Goal: Transaction & Acquisition: Purchase product/service

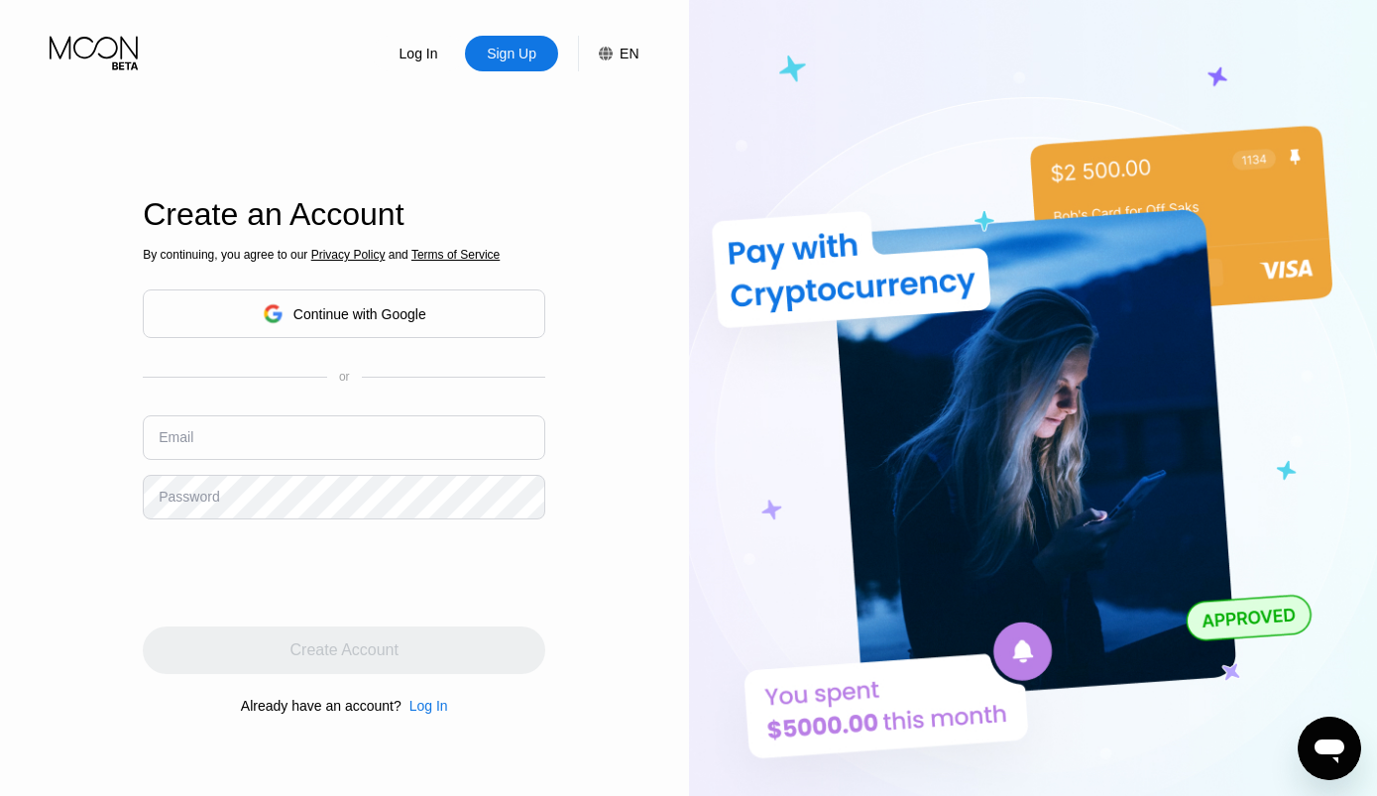
click at [418, 61] on div "Log In" at bounding box center [419, 54] width 43 height 20
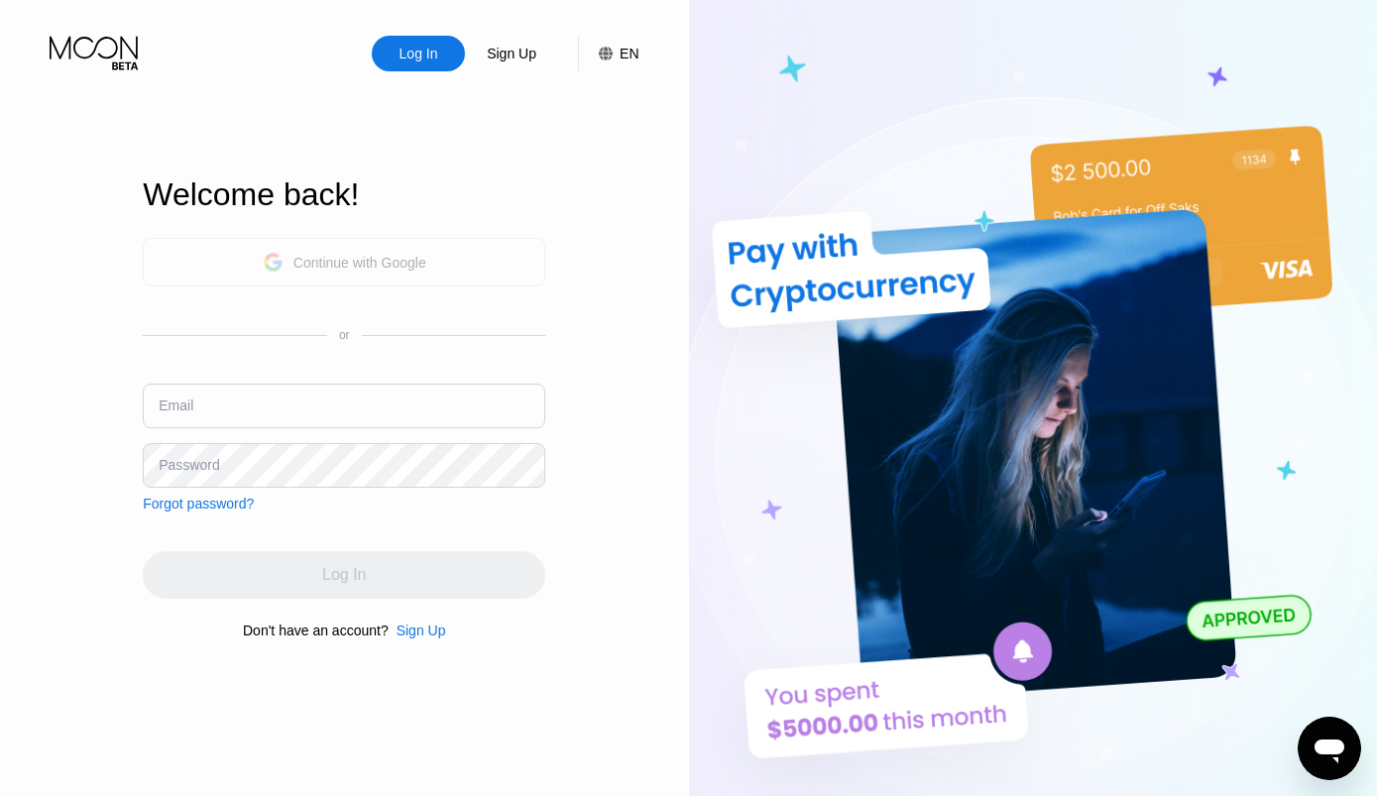
click at [332, 267] on div "Continue with Google" at bounding box center [359, 263] width 133 height 16
click at [295, 402] on input "text" at bounding box center [344, 406] width 402 height 45
click at [422, 43] on div "Log In" at bounding box center [418, 54] width 93 height 36
click at [663, 283] on div "Log In Sign Up EN Language Select an item Save Welcome back! Continue with Goog…" at bounding box center [344, 437] width 689 height 875
click at [426, 63] on div "Log In" at bounding box center [419, 54] width 43 height 20
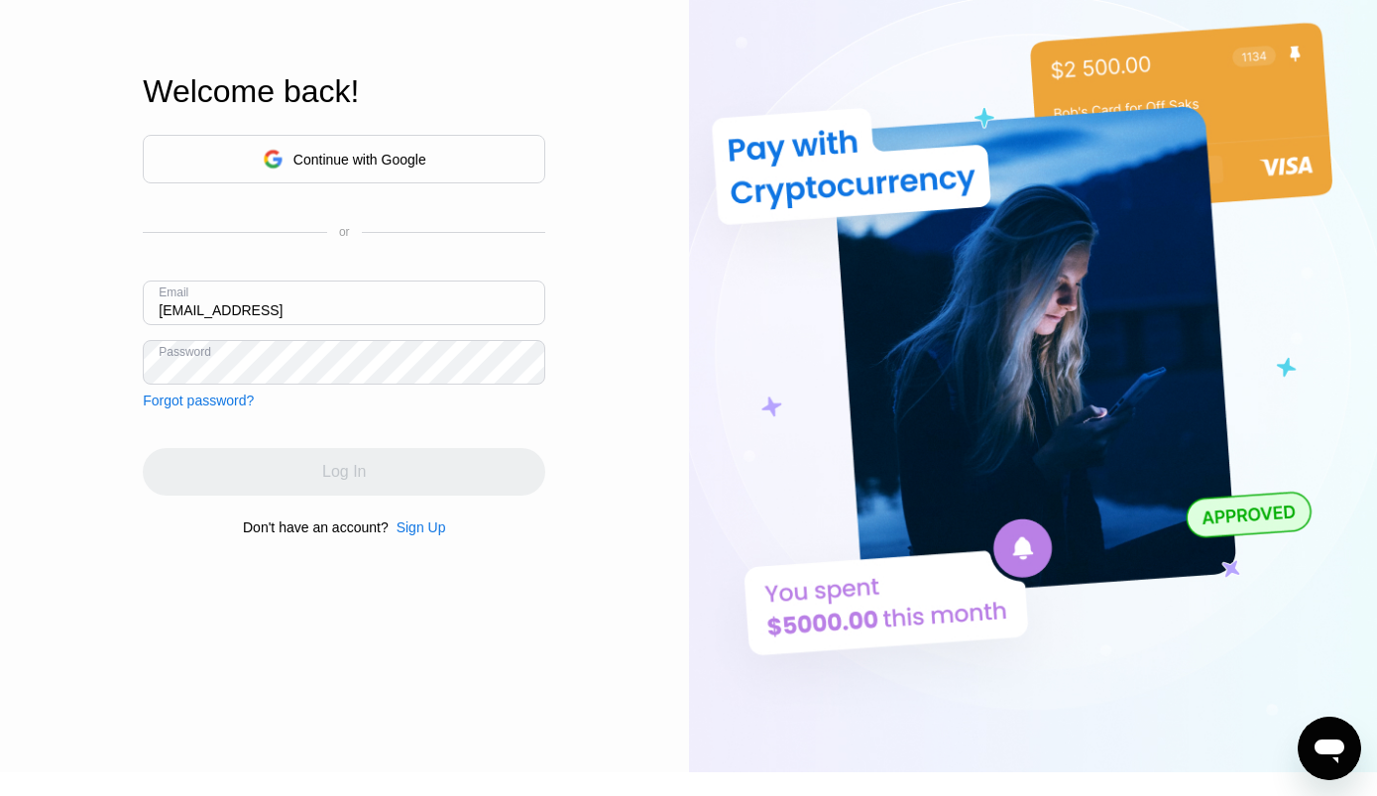
scroll to position [123, 0]
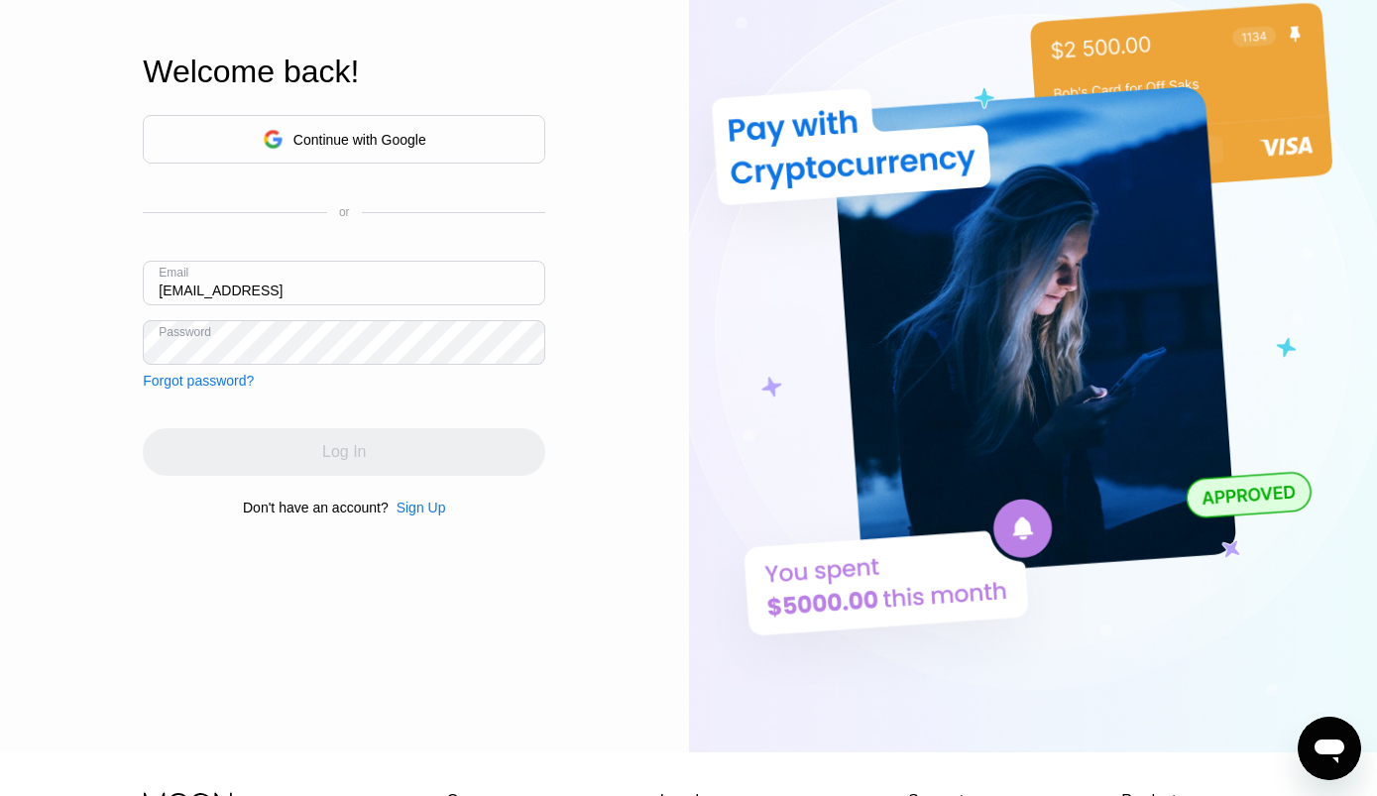
click at [379, 296] on input "Reillywhitkock74@gmail" at bounding box center [344, 283] width 402 height 45
type input "R"
type input "[EMAIL_ADDRESS][DOMAIN_NAME]"
click at [354, 396] on div "Continue with Google or Email claudewiewel50@gmail.com Password Forgot password…" at bounding box center [344, 315] width 402 height 402
click at [304, 365] on div "Continue with Google or Email claudewiewel50@gmail.com Password Forgot password?" at bounding box center [344, 252] width 402 height 274
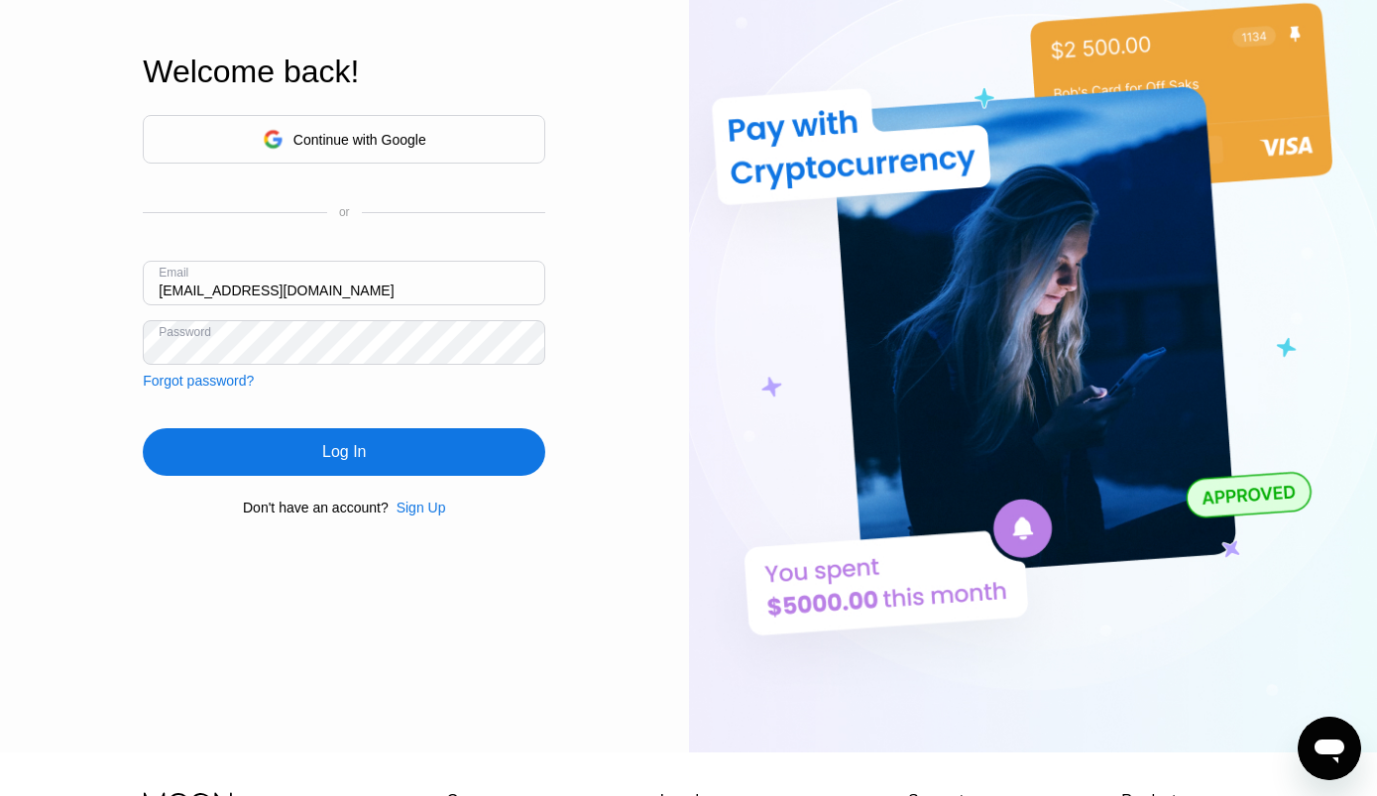
click at [428, 460] on div "Log In" at bounding box center [344, 452] width 402 height 48
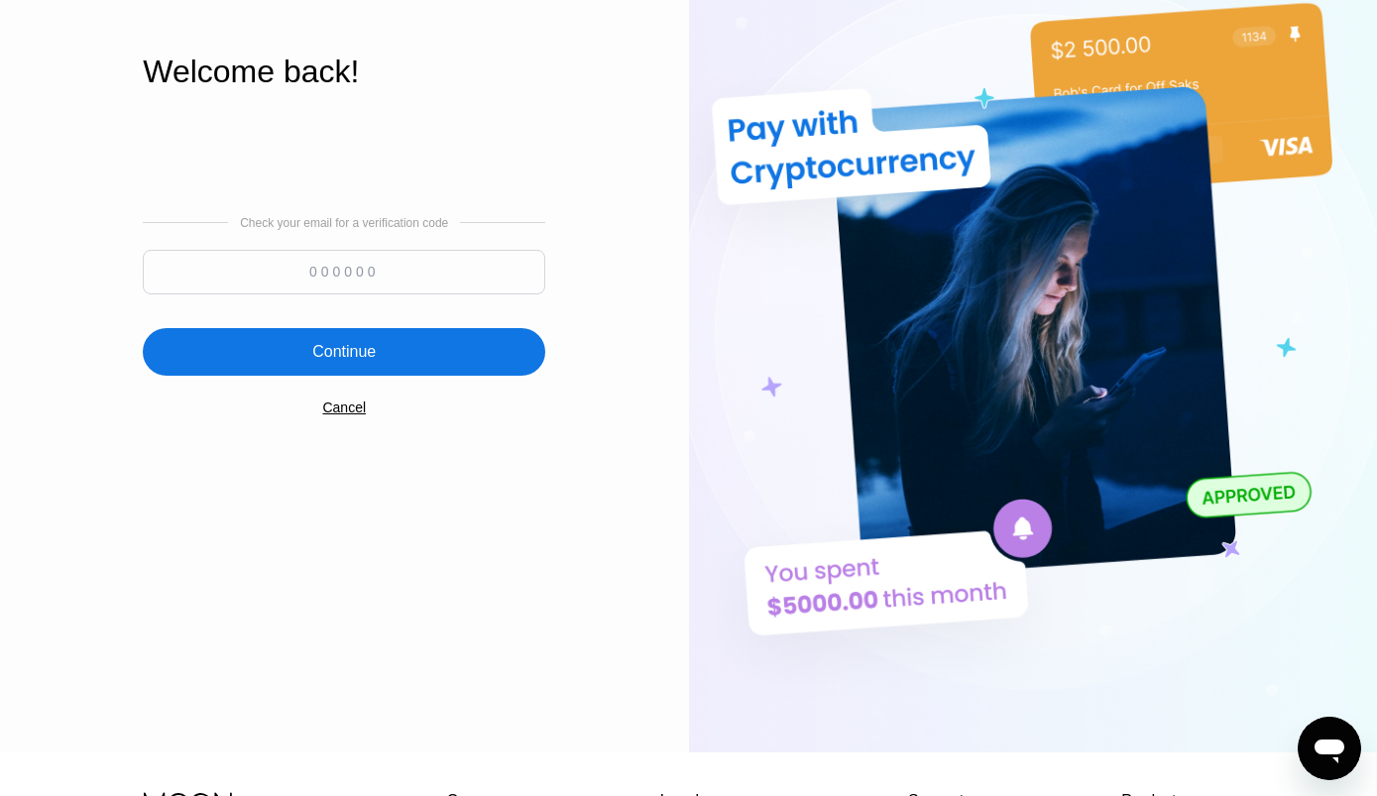
click at [448, 287] on input at bounding box center [344, 272] width 402 height 45
type input "317097"
click at [433, 352] on div "Continue" at bounding box center [344, 352] width 402 height 48
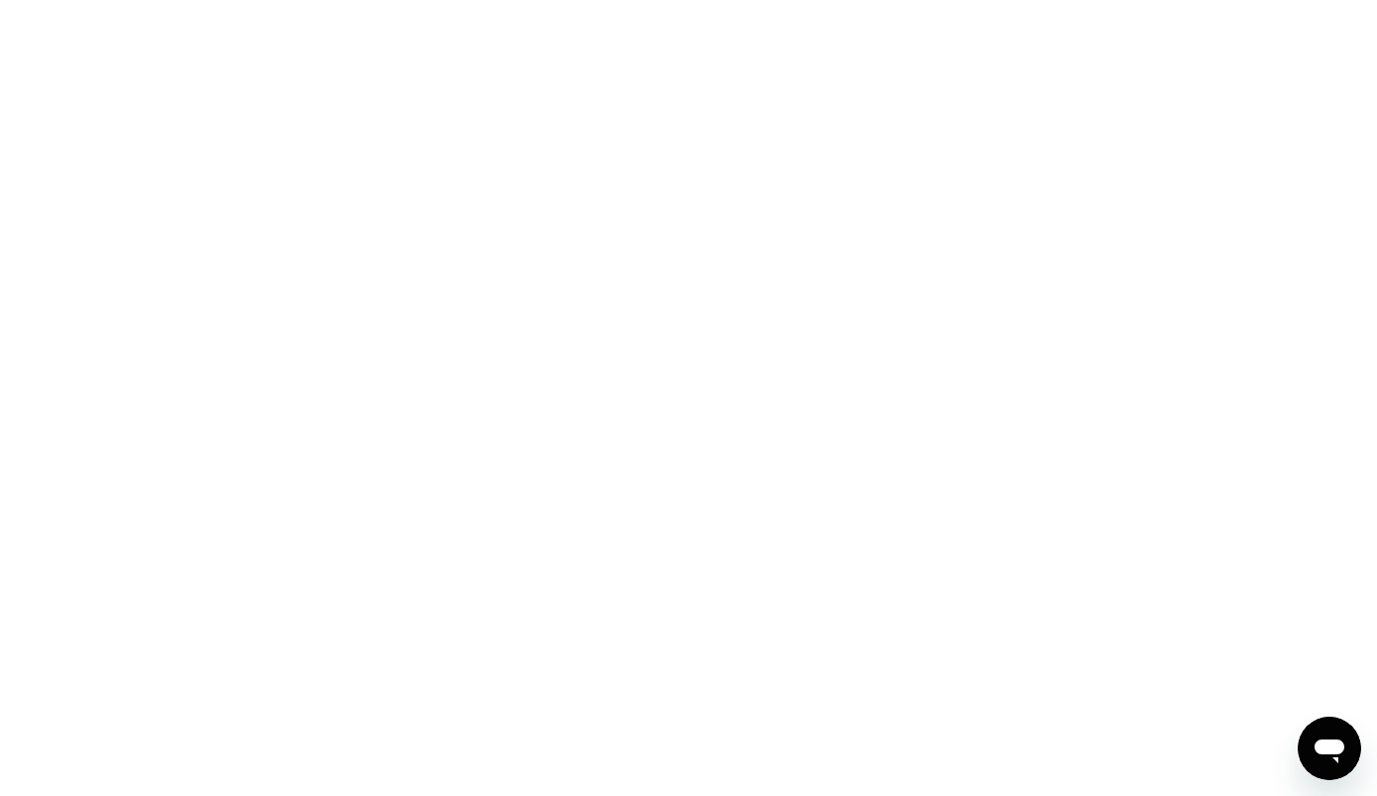
scroll to position [0, 0]
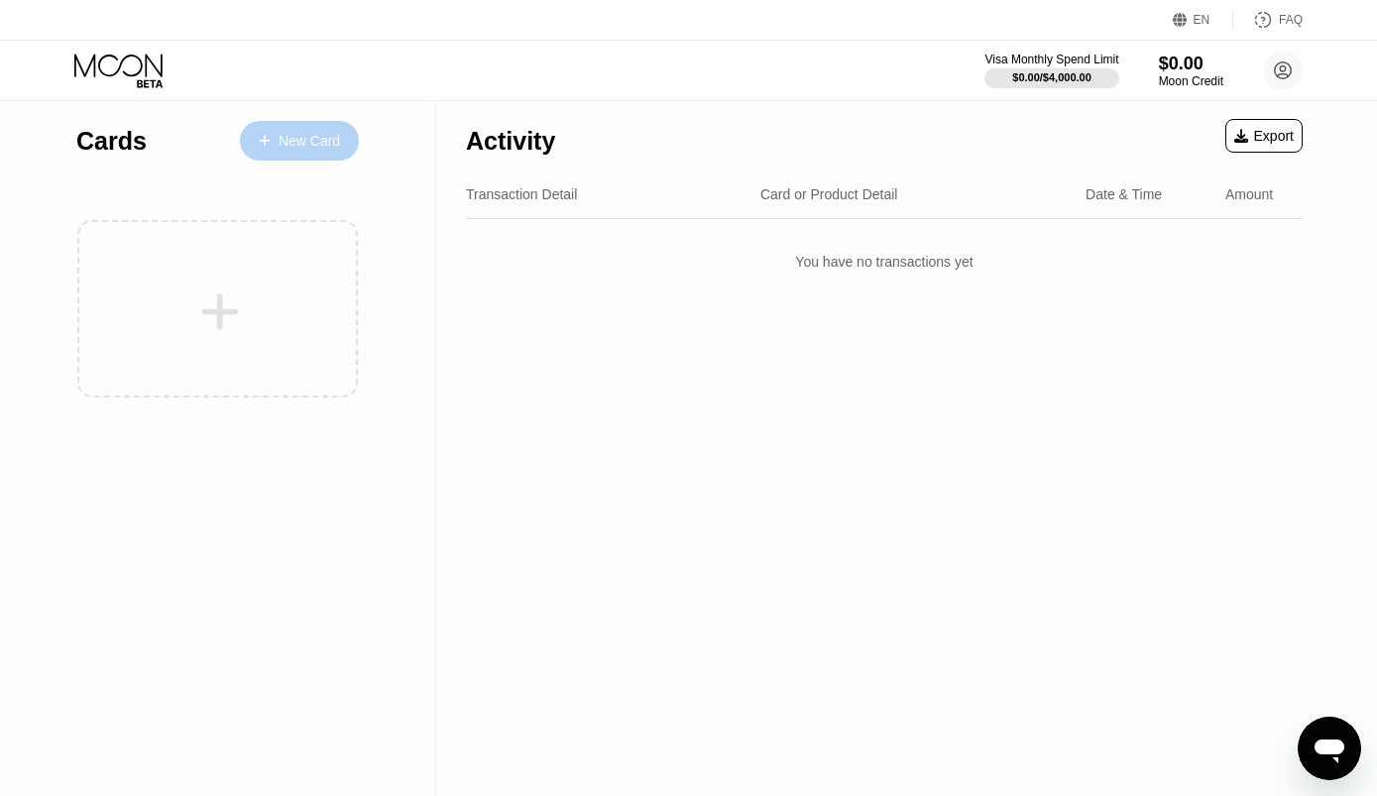
click at [290, 134] on div "New Card" at bounding box center [309, 141] width 61 height 17
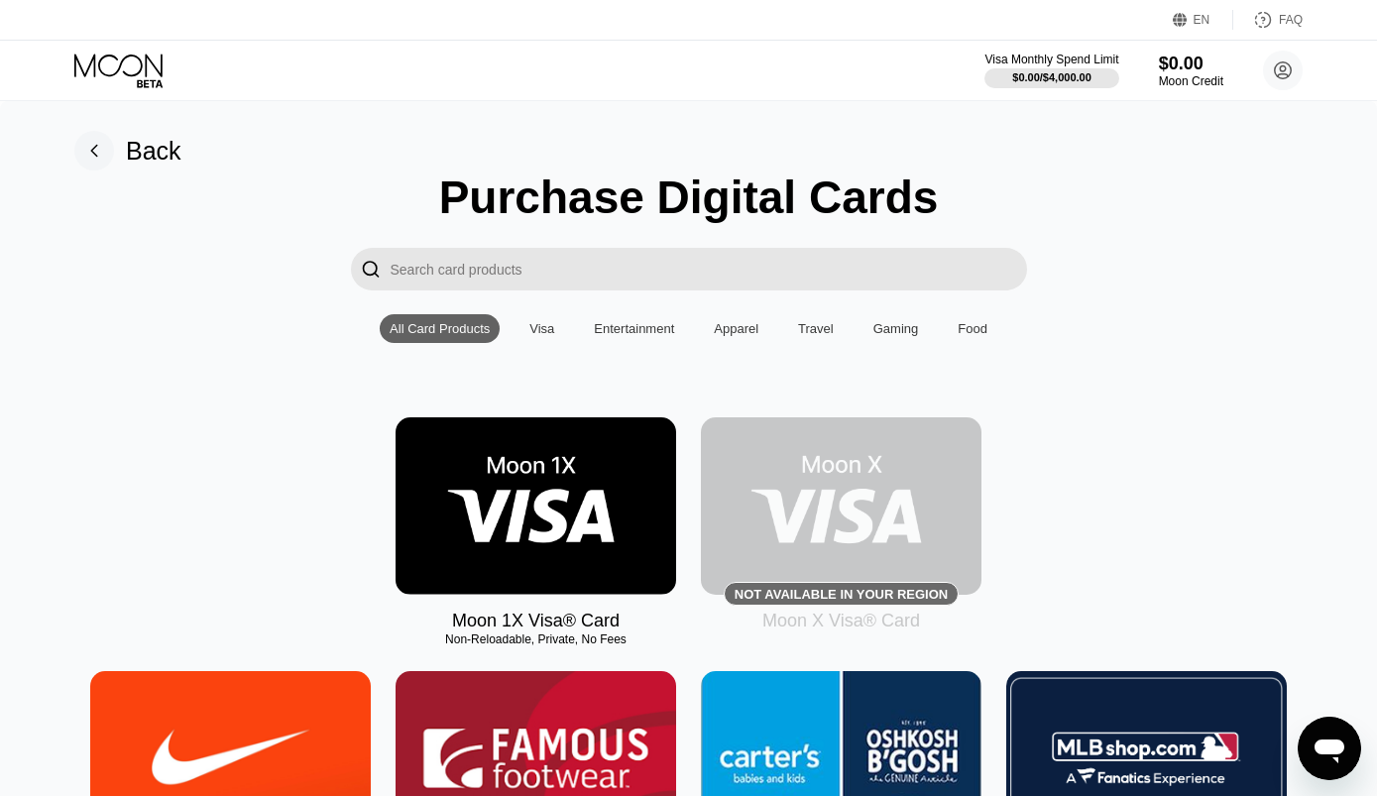
click at [564, 535] on img at bounding box center [536, 505] width 281 height 177
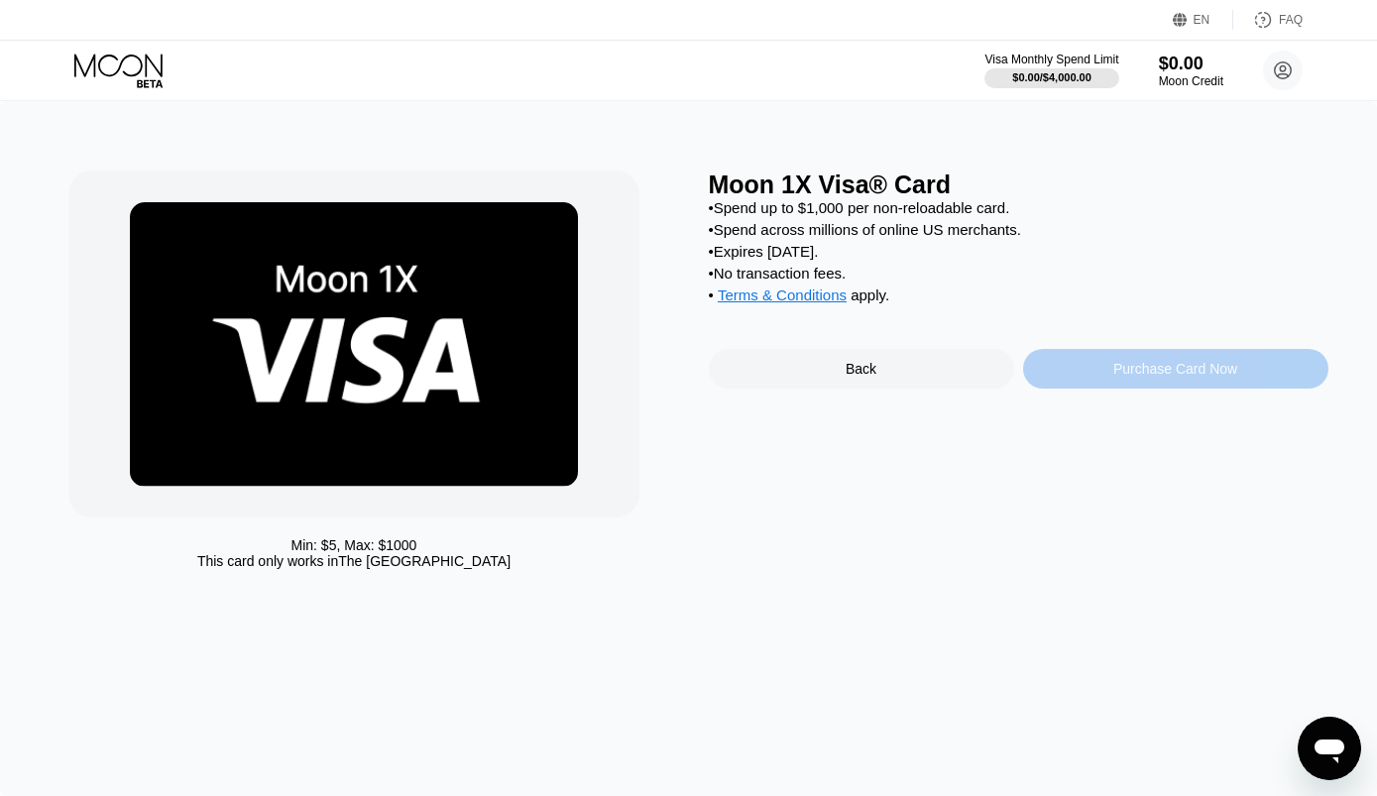
click at [1127, 377] on div "Purchase Card Now" at bounding box center [1175, 369] width 124 height 16
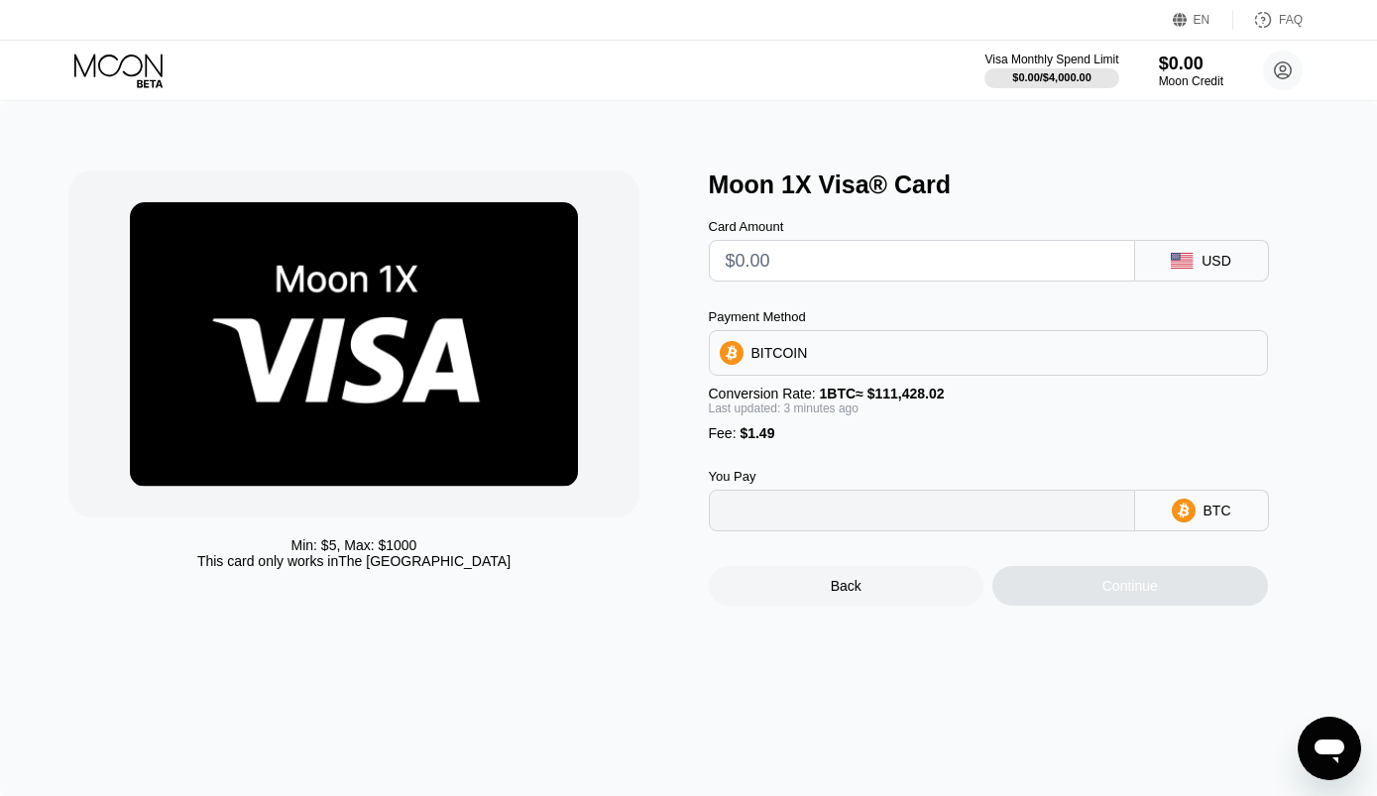
type input "0"
click at [1091, 356] on div "BITCOIN" at bounding box center [988, 353] width 557 height 40
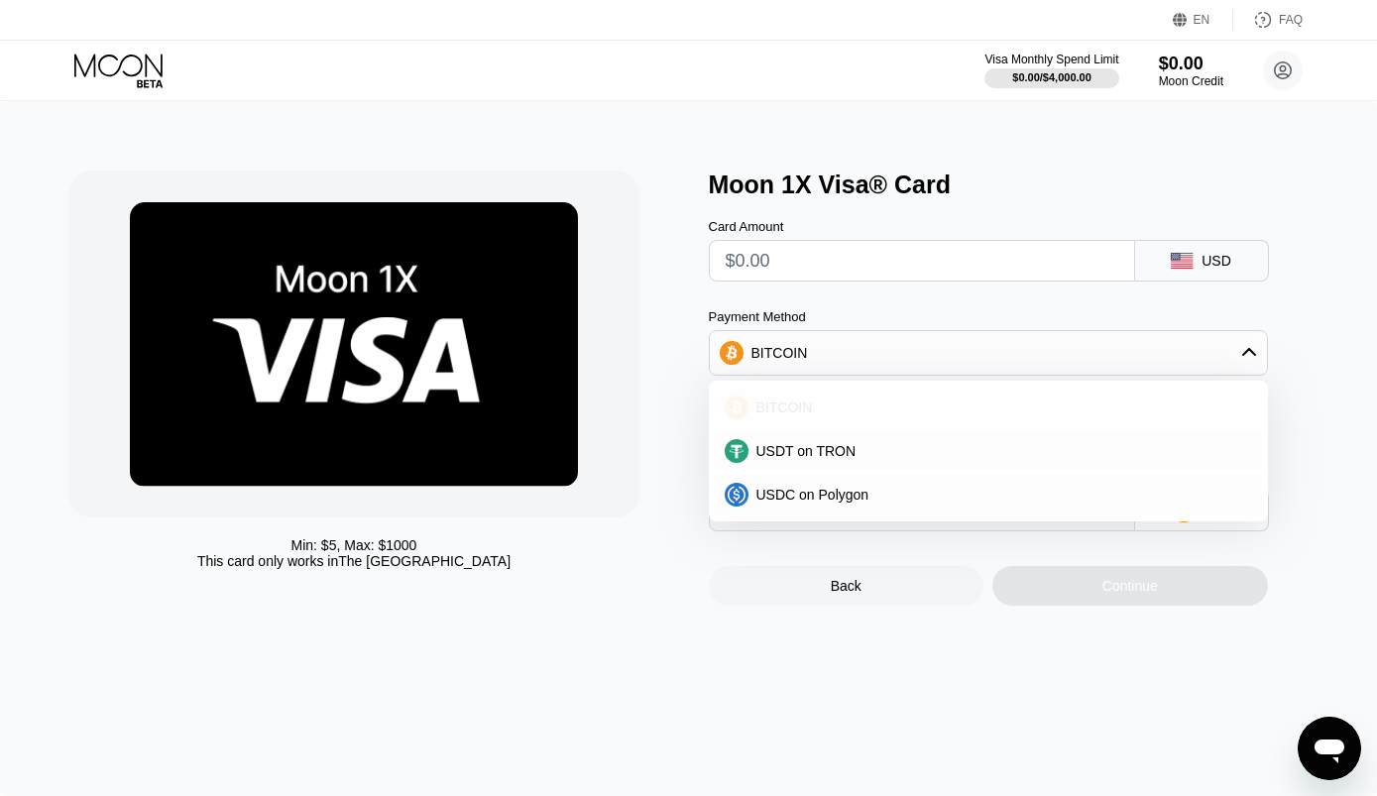
click at [935, 408] on div "BITCOIN" at bounding box center [1000, 408] width 504 height 16
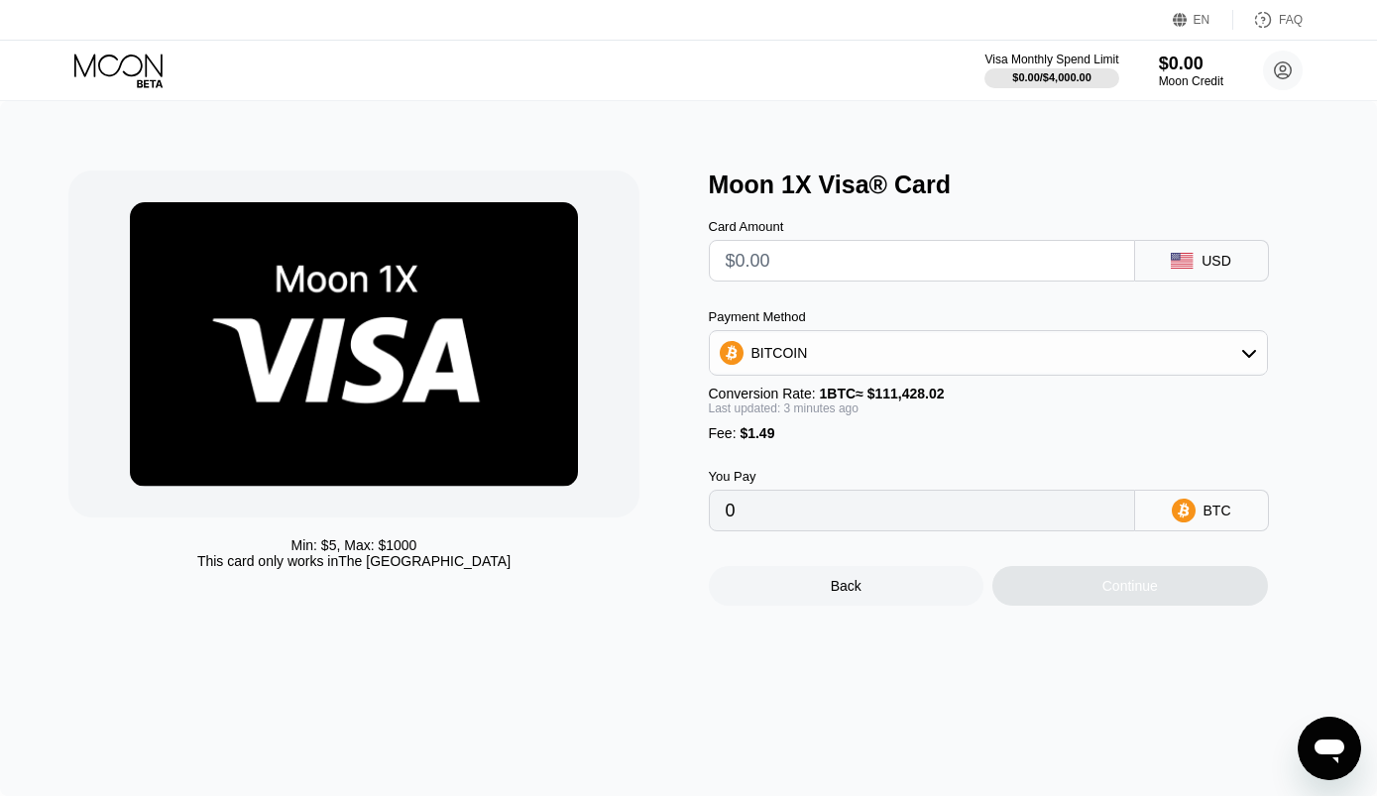
click at [931, 530] on input "0" at bounding box center [922, 511] width 393 height 40
click at [1232, 527] on div "BTC" at bounding box center [1202, 511] width 134 height 42
click at [1200, 523] on div "BTC" at bounding box center [1202, 511] width 134 height 42
click at [1061, 530] on input "0" at bounding box center [922, 511] width 393 height 40
drag, startPoint x: 1238, startPoint y: 355, endPoint x: 1227, endPoint y: 336, distance: 21.8
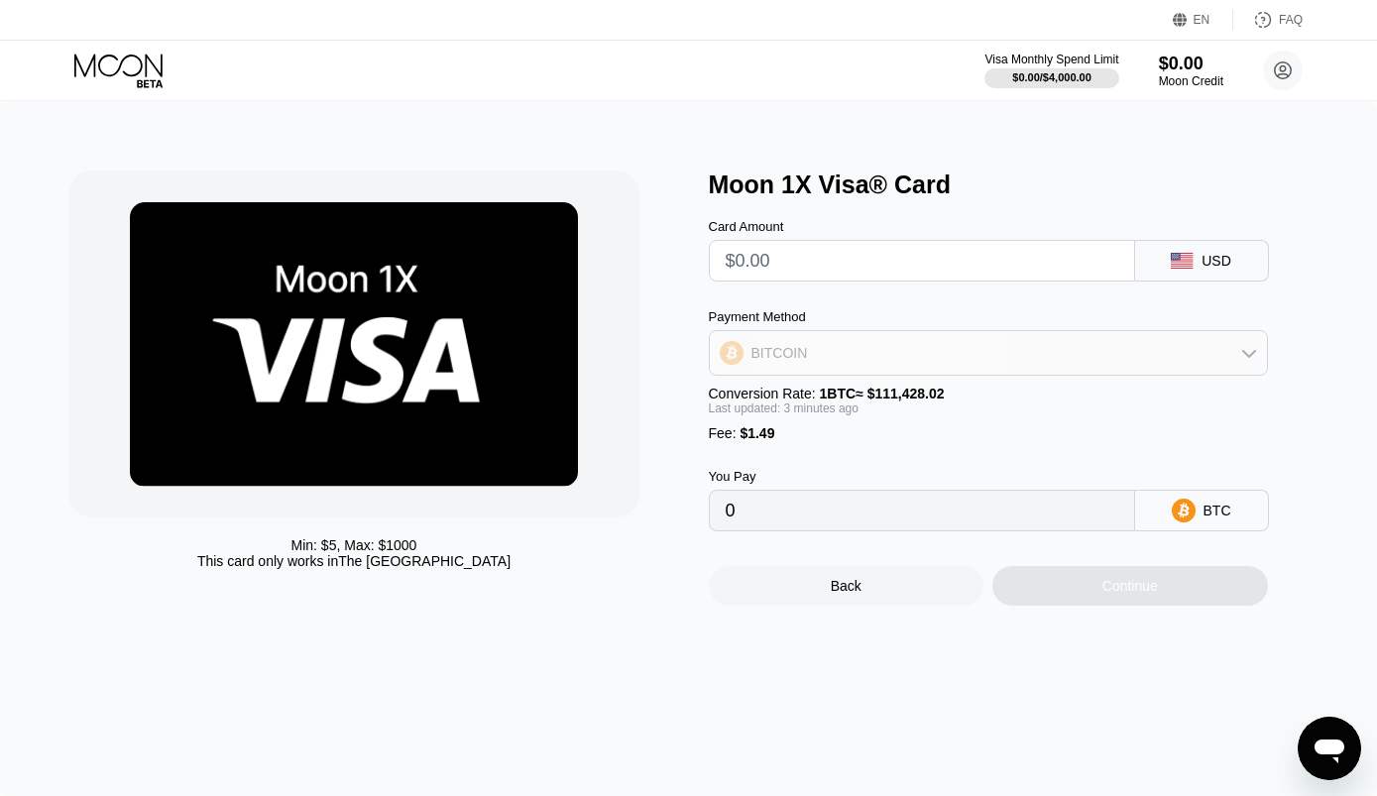
click at [1236, 354] on div "BITCOIN" at bounding box center [988, 353] width 557 height 40
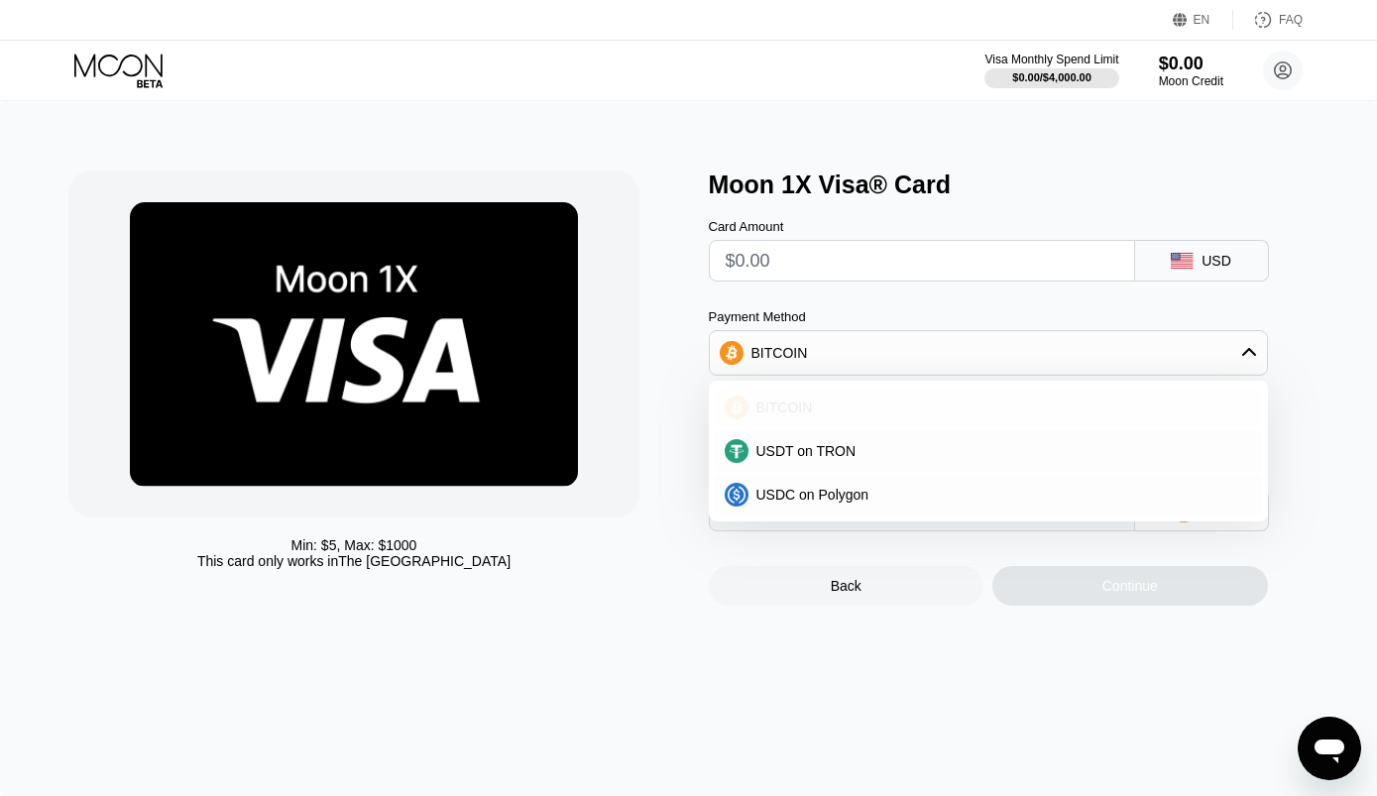
click at [897, 413] on div "BITCOIN" at bounding box center [1000, 408] width 504 height 16
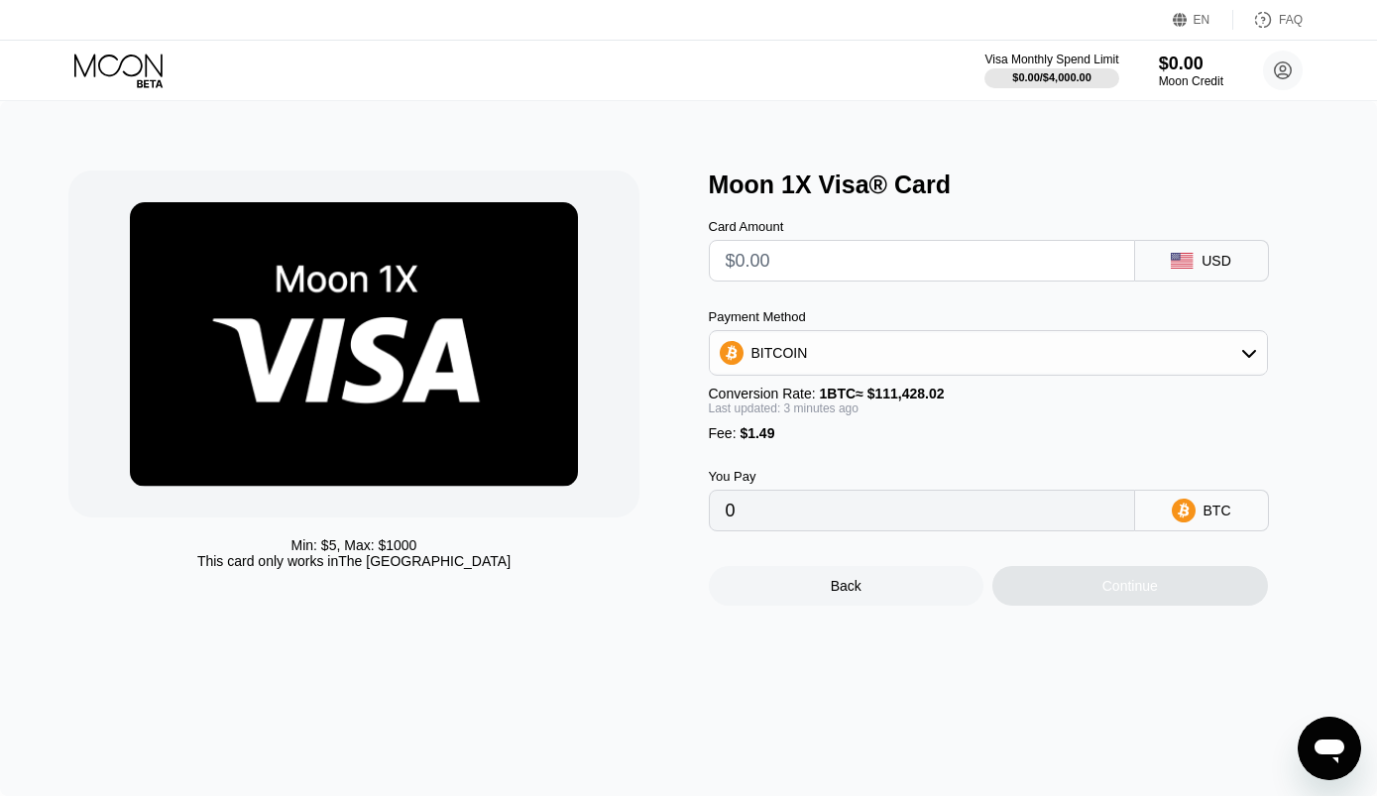
click at [933, 530] on input "0" at bounding box center [922, 511] width 393 height 40
click at [932, 530] on input "0" at bounding box center [922, 511] width 393 height 40
click at [1235, 531] on div "BTC" at bounding box center [1202, 511] width 134 height 42
click at [1220, 346] on div "BITCOIN" at bounding box center [988, 353] width 557 height 40
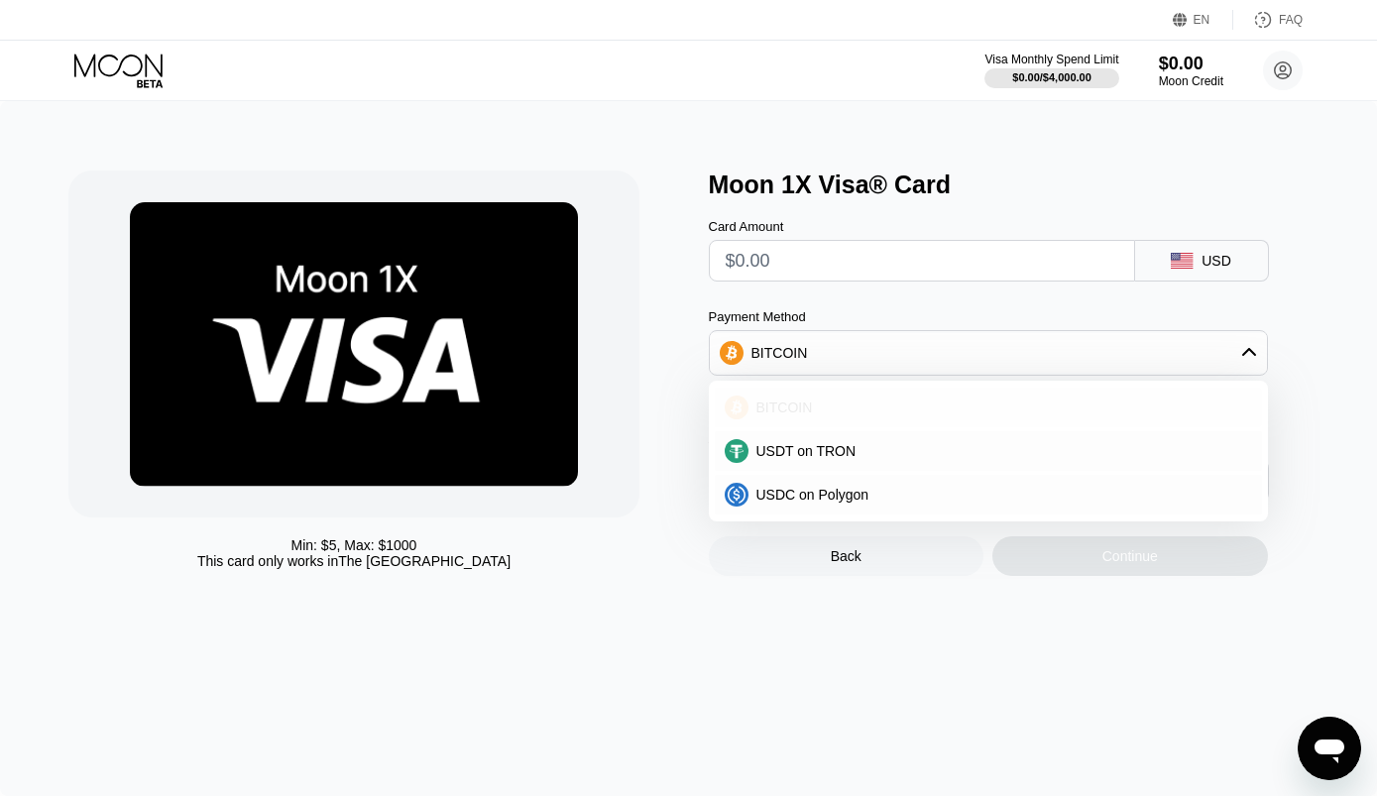
click at [898, 400] on div "BITCOIN" at bounding box center [988, 408] width 547 height 40
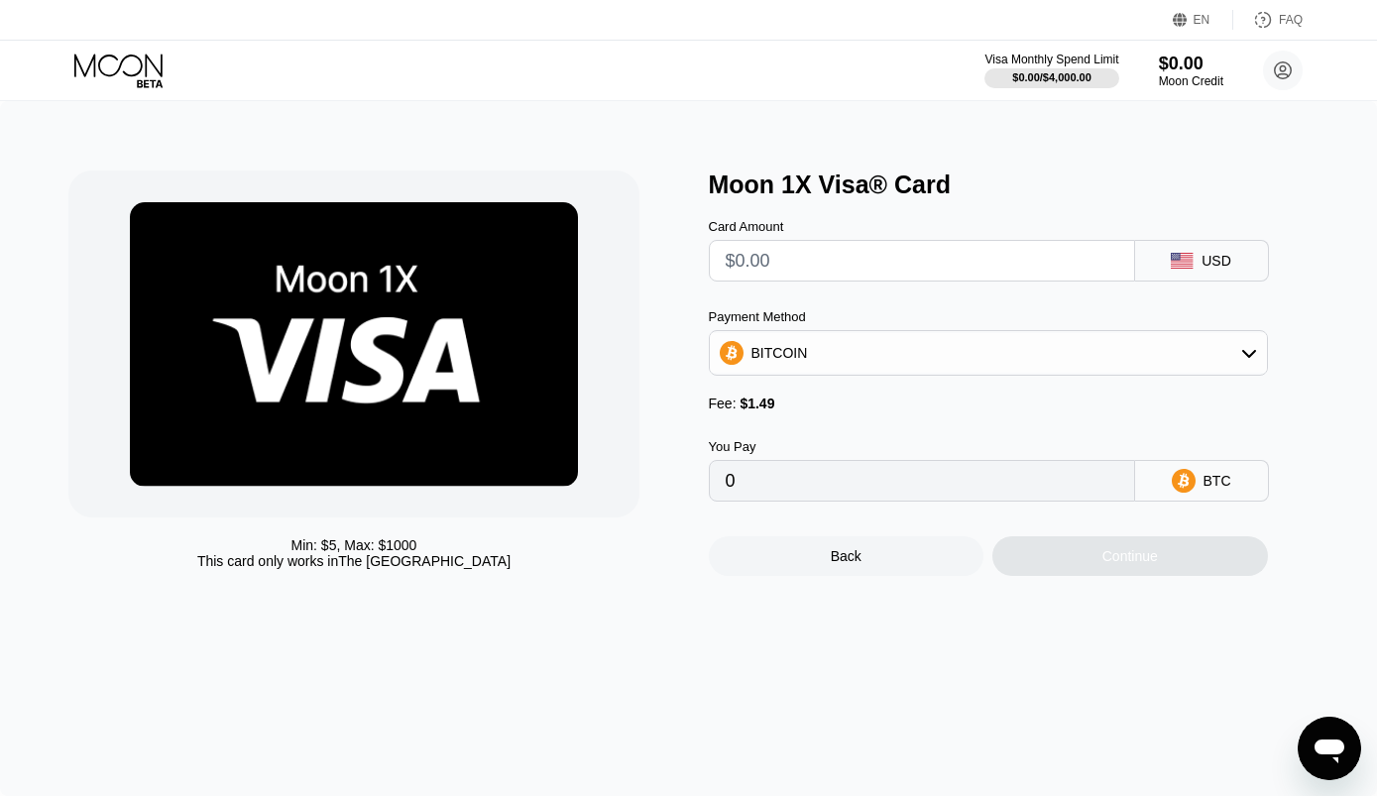
click at [835, 516] on div "Card Amount USD Payment Method BITCOIN Fee : $1.49 You Pay 0 BTC Back Continue" at bounding box center [1019, 387] width 620 height 377
click at [829, 500] on input "0" at bounding box center [922, 481] width 393 height 40
click at [1168, 73] on div "$0.00" at bounding box center [1191, 63] width 66 height 21
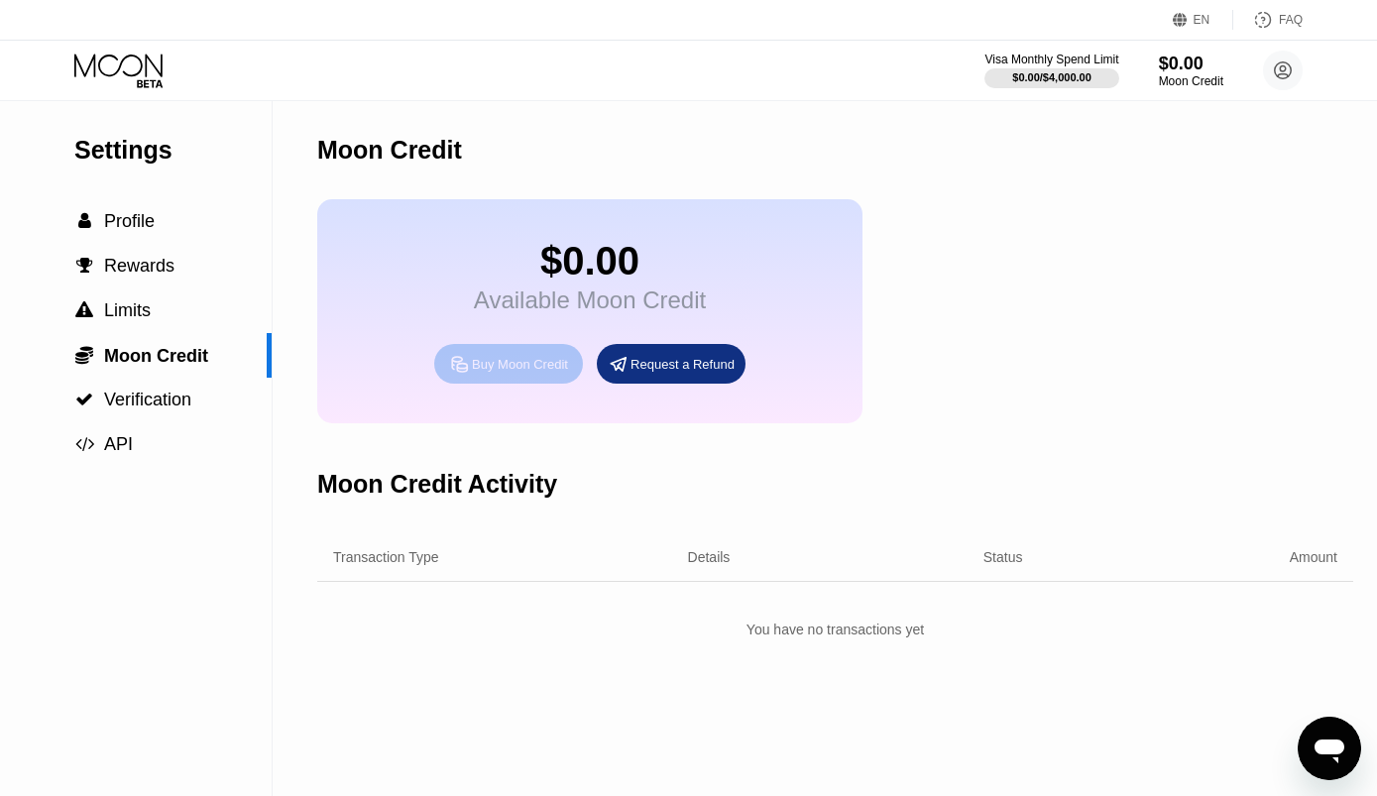
click at [527, 373] on div "Buy Moon Credit" at bounding box center [520, 364] width 96 height 17
type input "0"
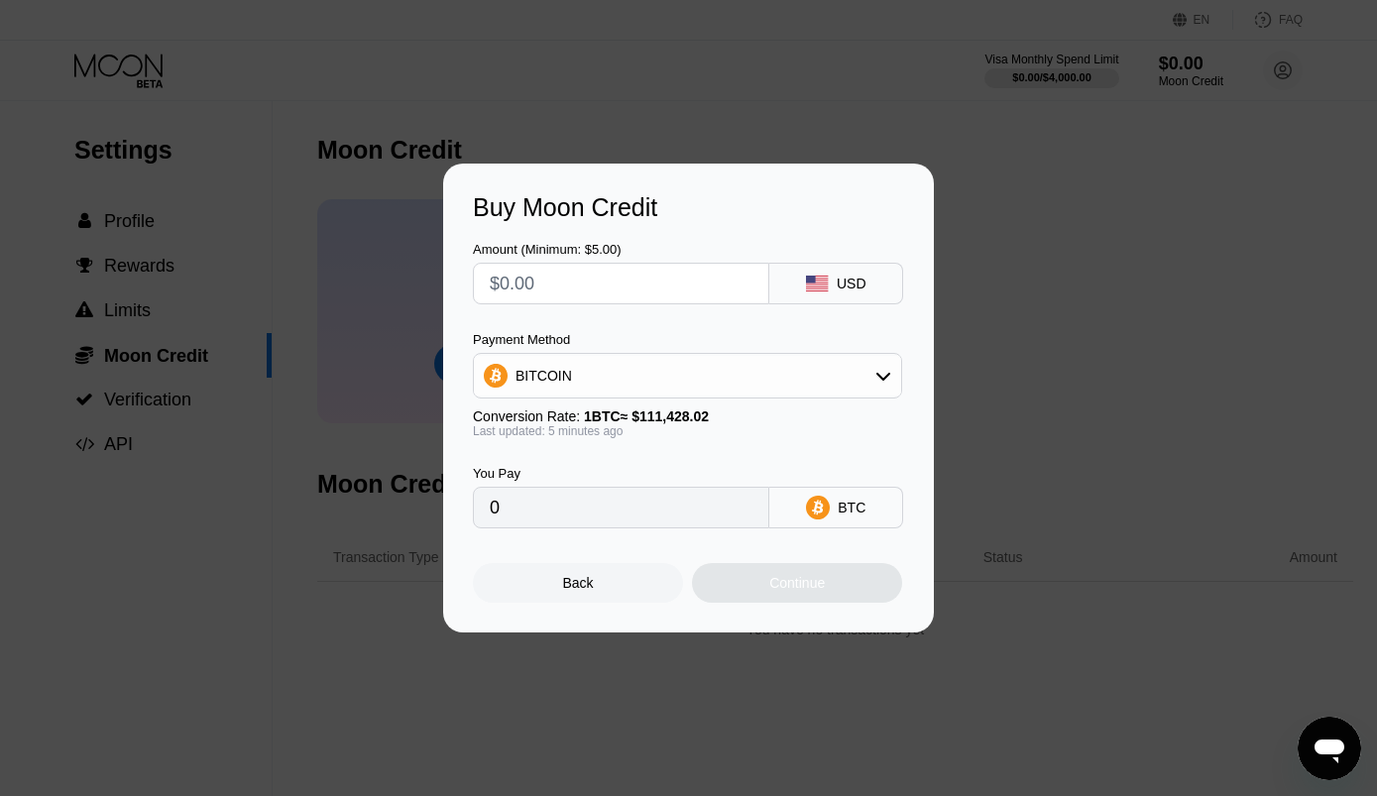
click at [691, 510] on input "0" at bounding box center [621, 508] width 263 height 40
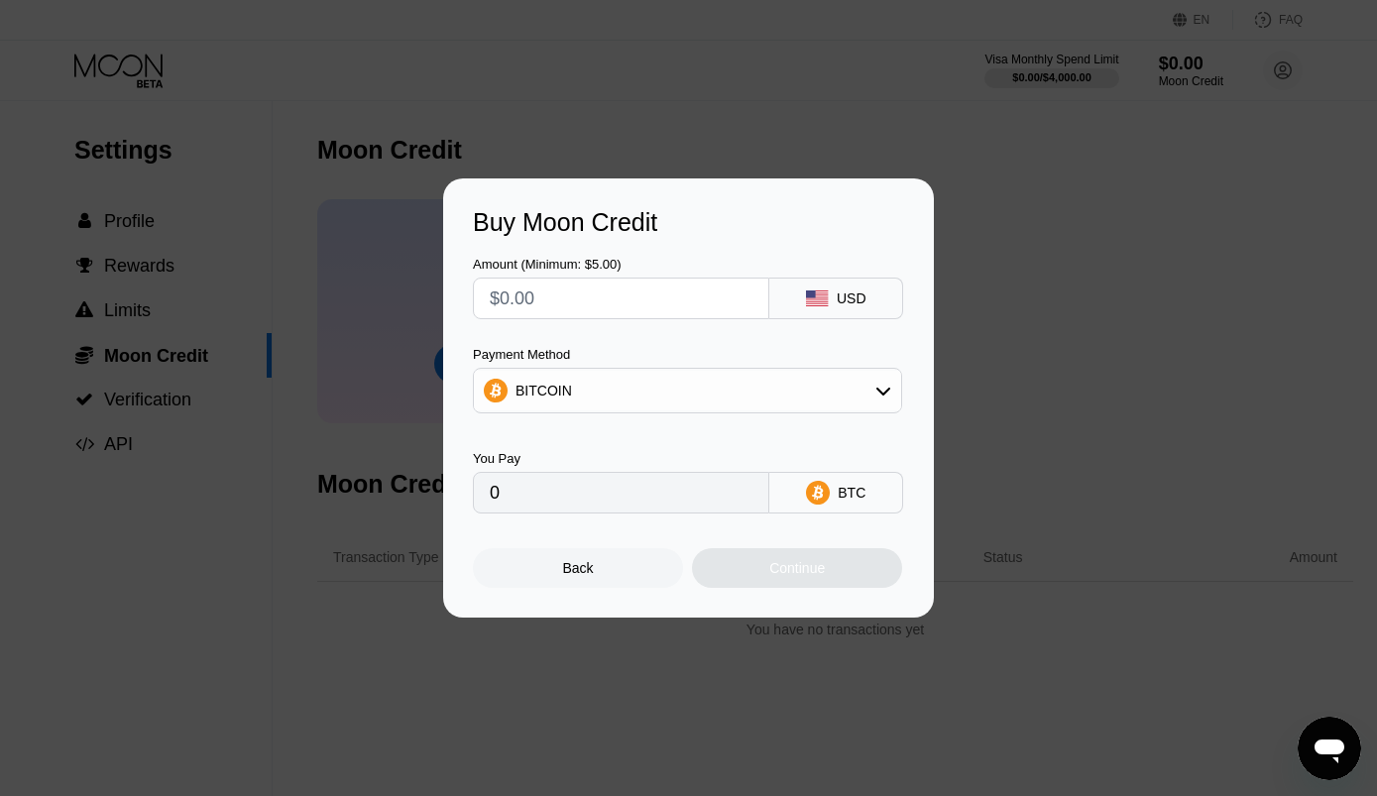
click at [640, 302] on input "text" at bounding box center [621, 299] width 263 height 40
type input "$6"
type input "0.00005385"
type input "$60"
type input "0.00053847"
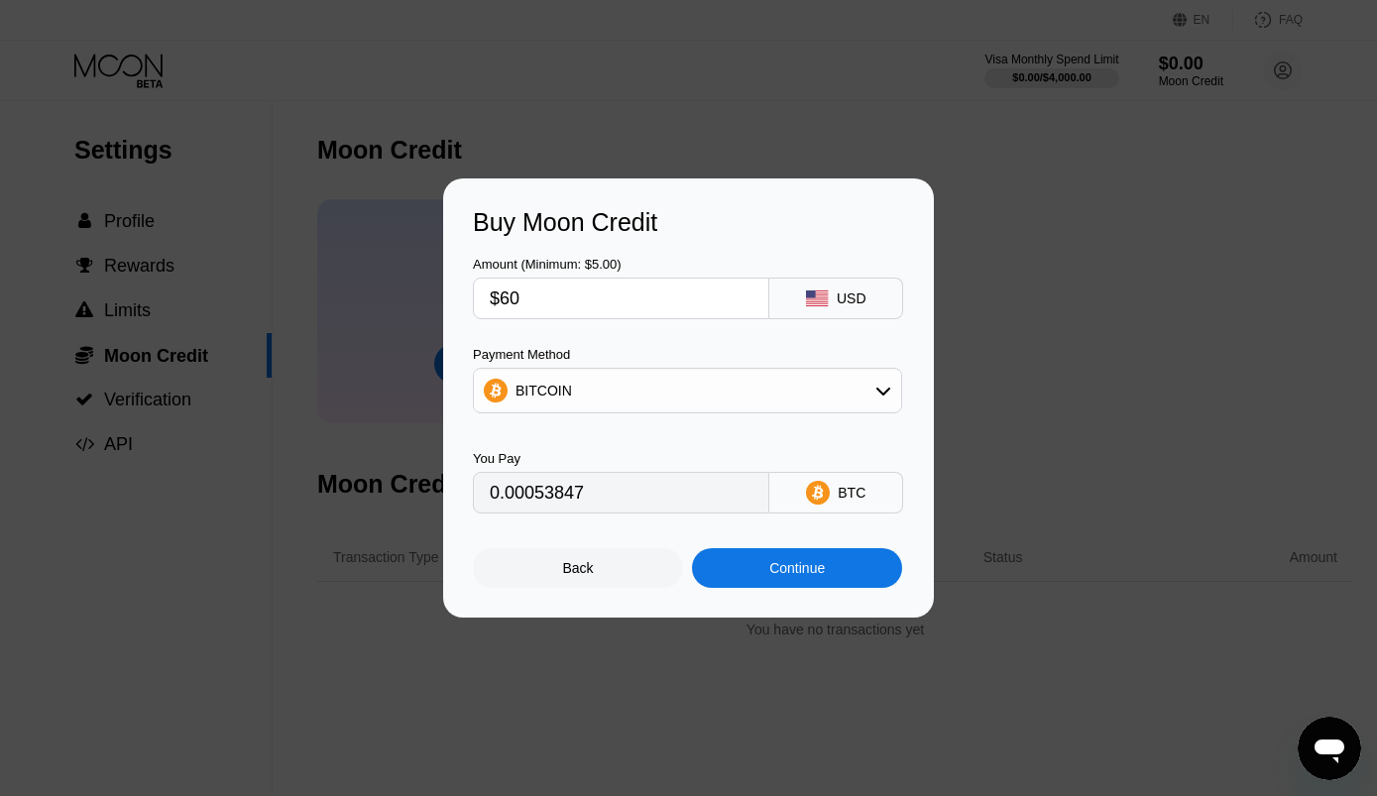
type input "$60"
click at [964, 95] on div at bounding box center [688, 398] width 1377 height 796
click at [602, 578] on div "Back" at bounding box center [578, 568] width 210 height 40
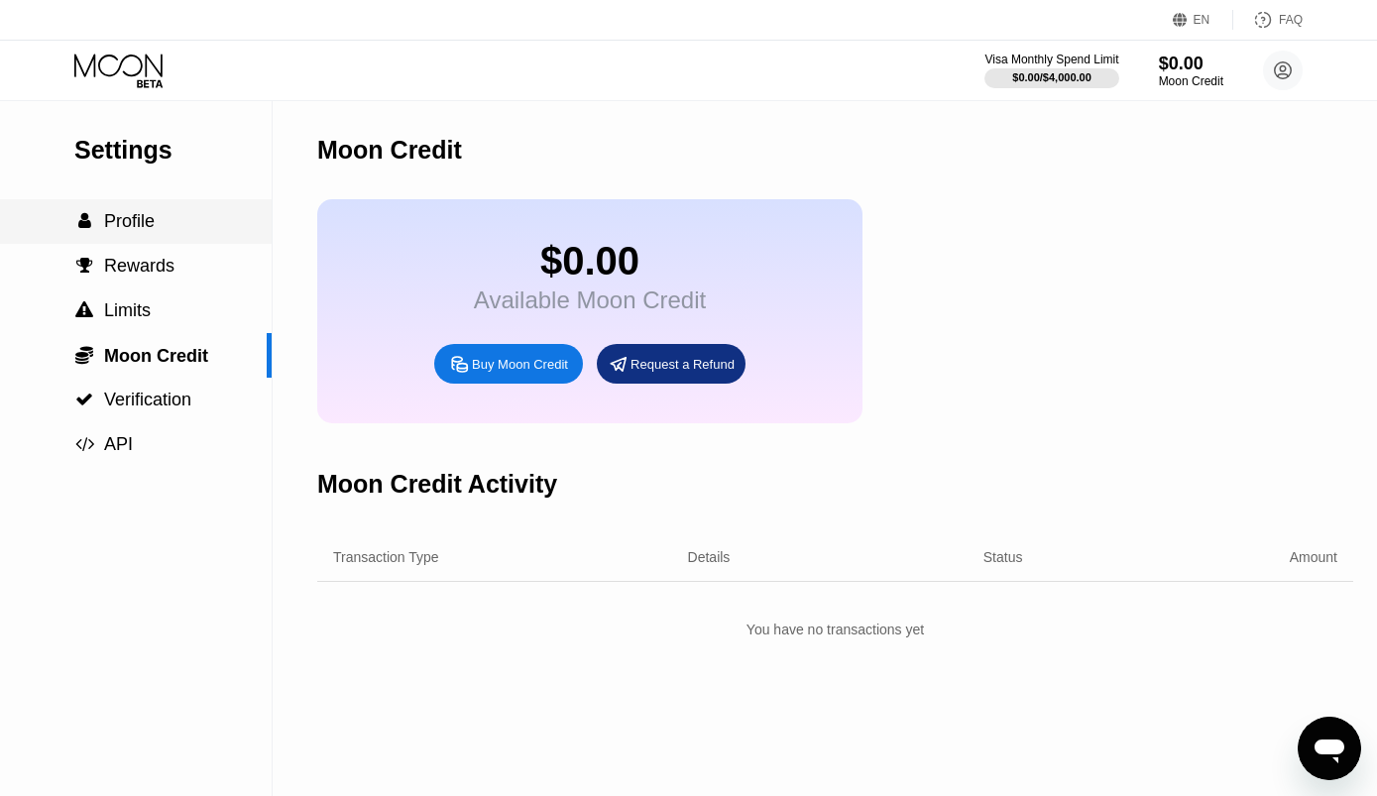
click at [128, 215] on span "Profile" at bounding box center [129, 221] width 51 height 20
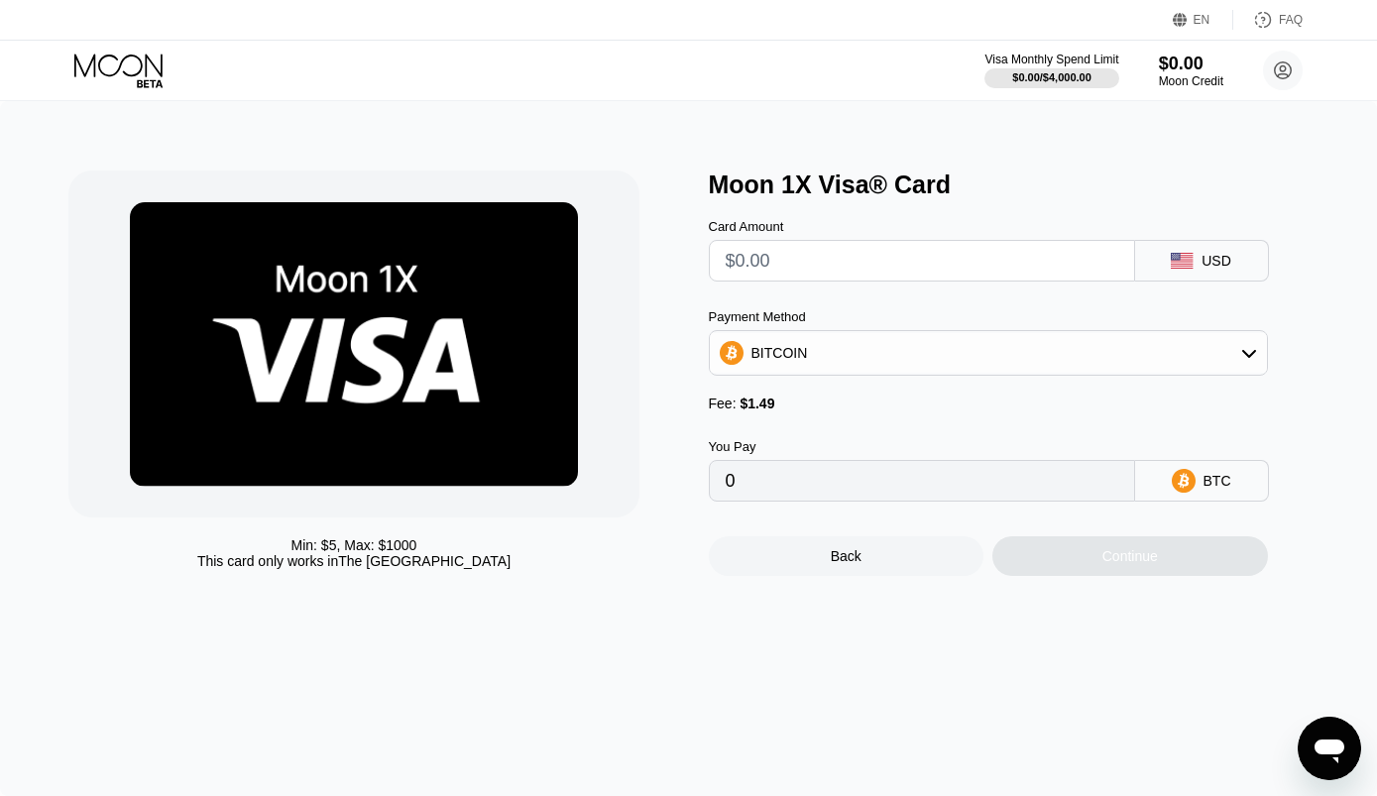
click at [885, 264] on input "text" at bounding box center [922, 261] width 393 height 40
type input "$6"
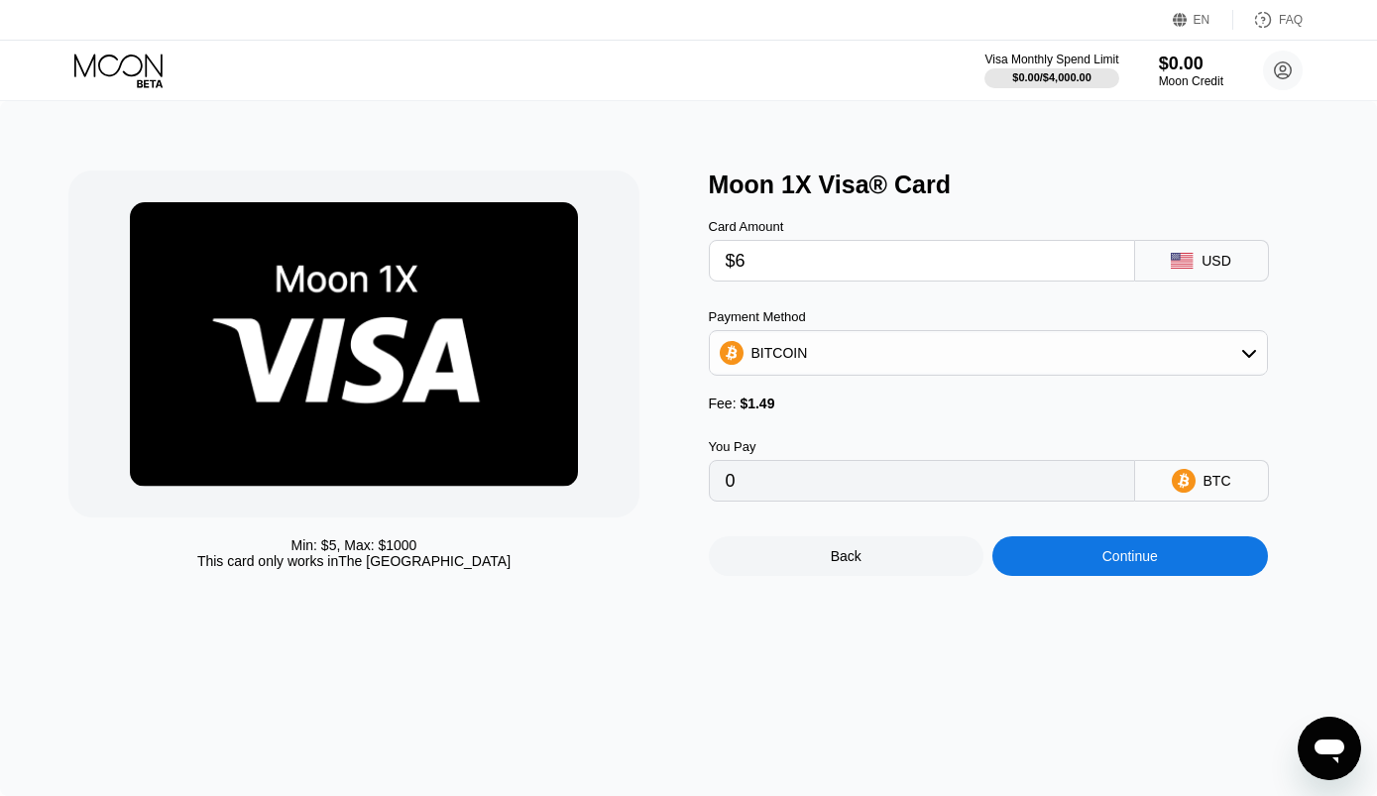
type input "0.00006722"
type input "$60"
type input "0.00055184"
type input "$60"
click at [1129, 564] on div "Continue" at bounding box center [1130, 556] width 56 height 16
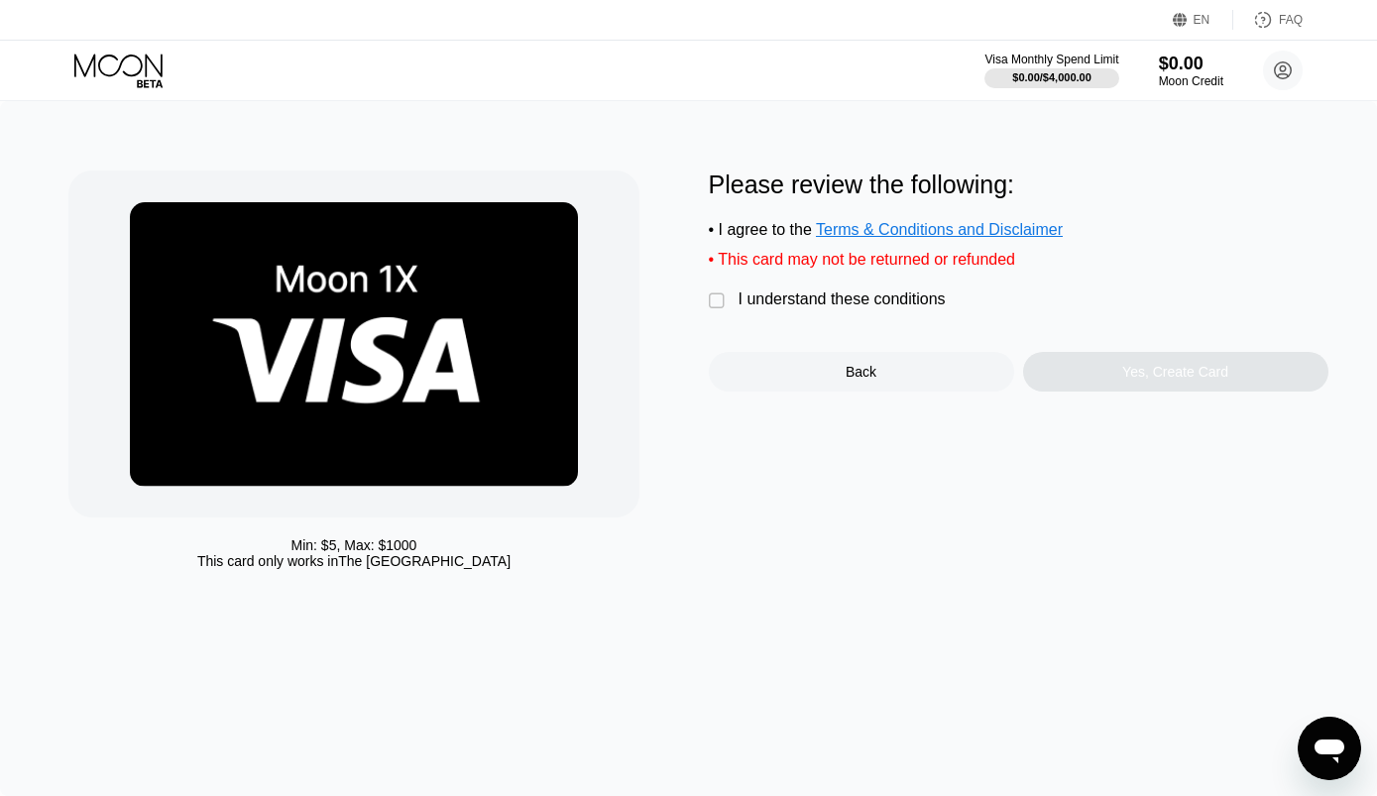
click at [714, 311] on div "" at bounding box center [719, 301] width 20 height 20
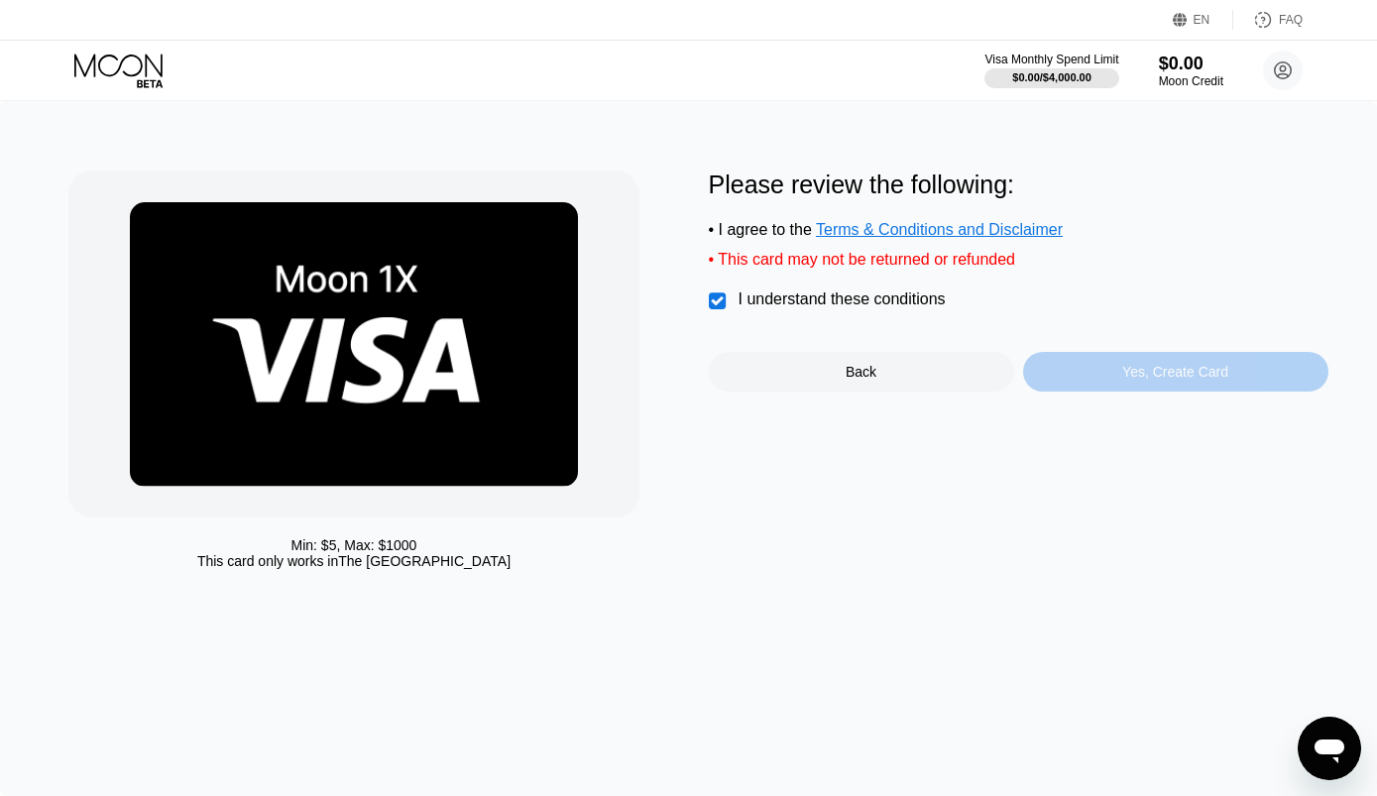
click at [1162, 392] on div "Yes, Create Card" at bounding box center [1175, 372] width 305 height 40
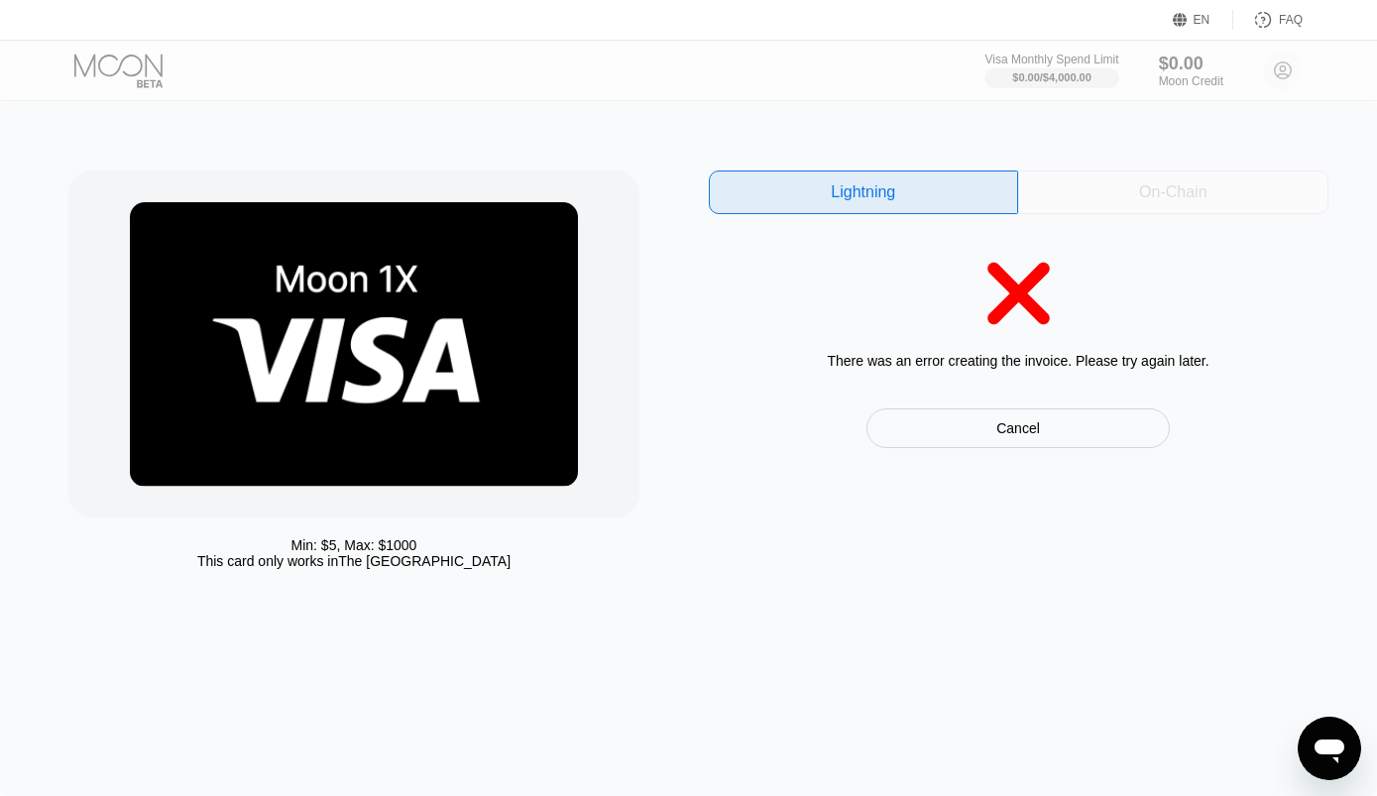
click at [1123, 193] on div "On-Chain" at bounding box center [1173, 193] width 310 height 44
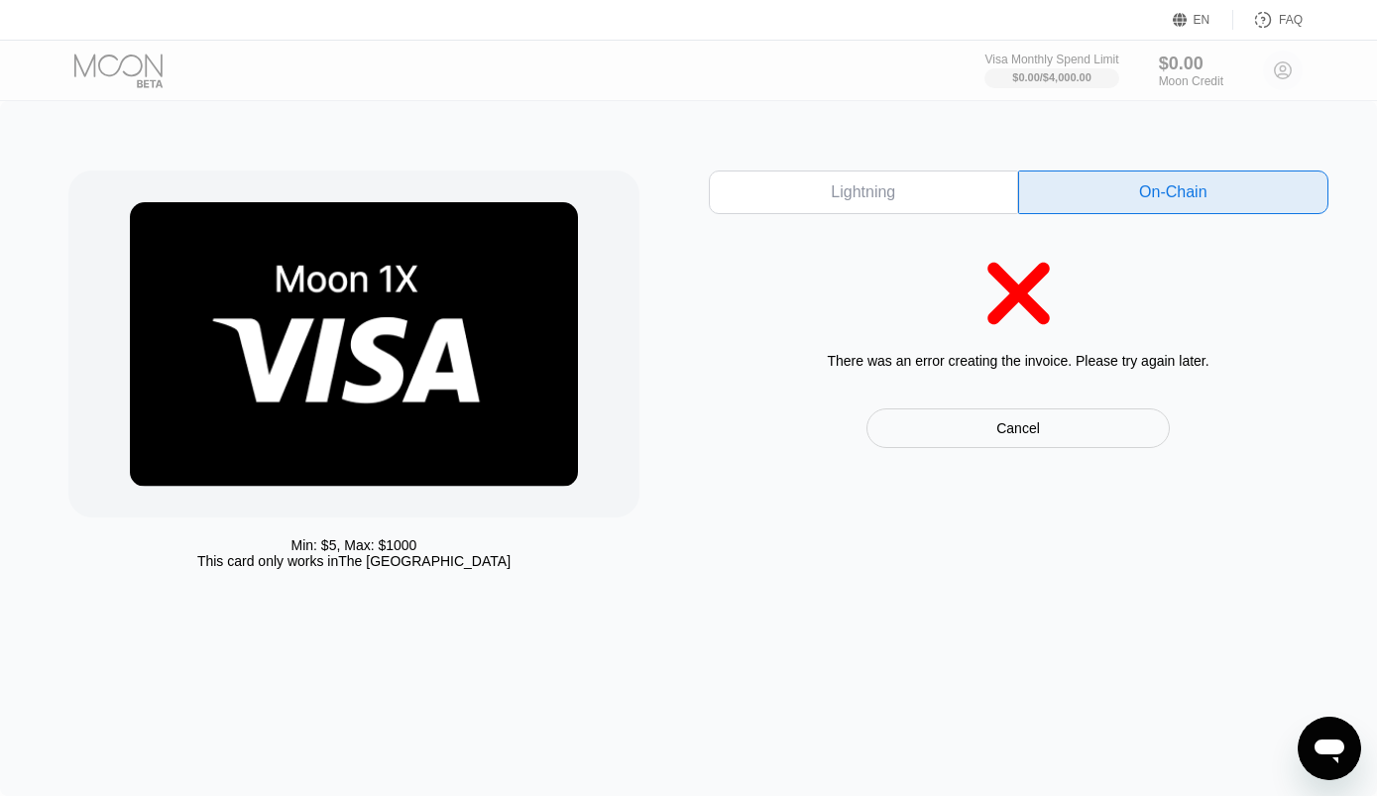
click at [616, 343] on div at bounding box center [353, 344] width 570 height 347
click at [490, 314] on img at bounding box center [354, 344] width 448 height 285
click at [489, 314] on img at bounding box center [354, 344] width 448 height 285
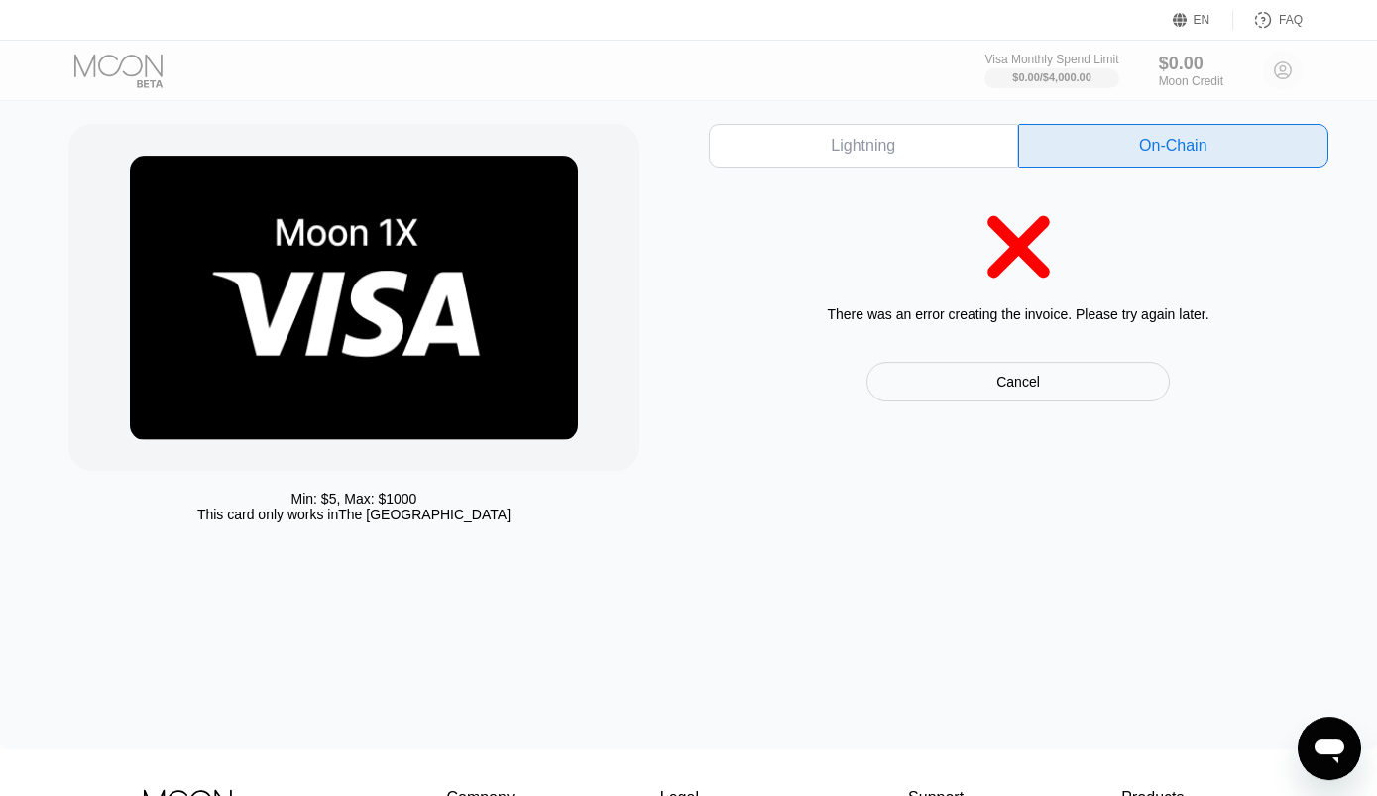
scroll to position [89, 0]
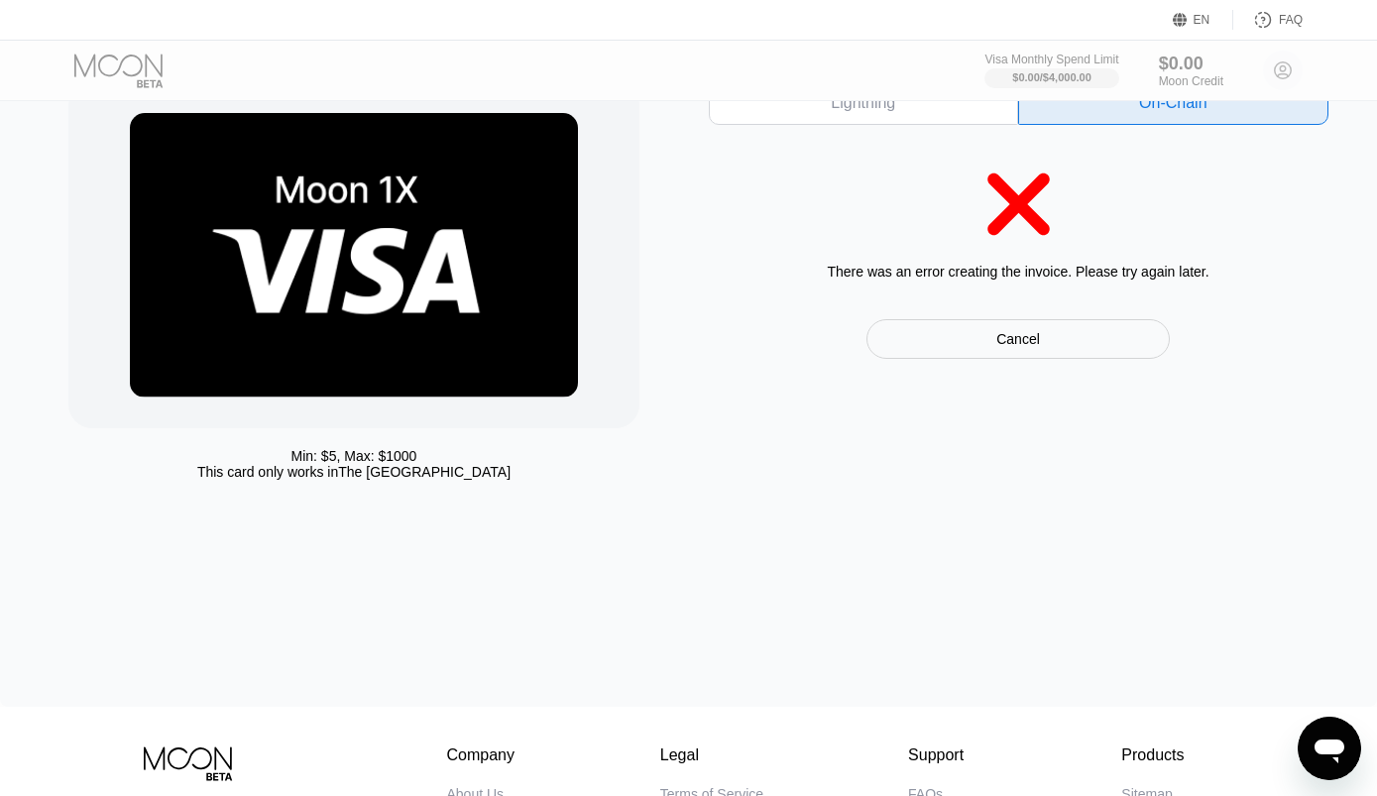
click at [1016, 341] on div "Cancel" at bounding box center [1018, 339] width 44 height 18
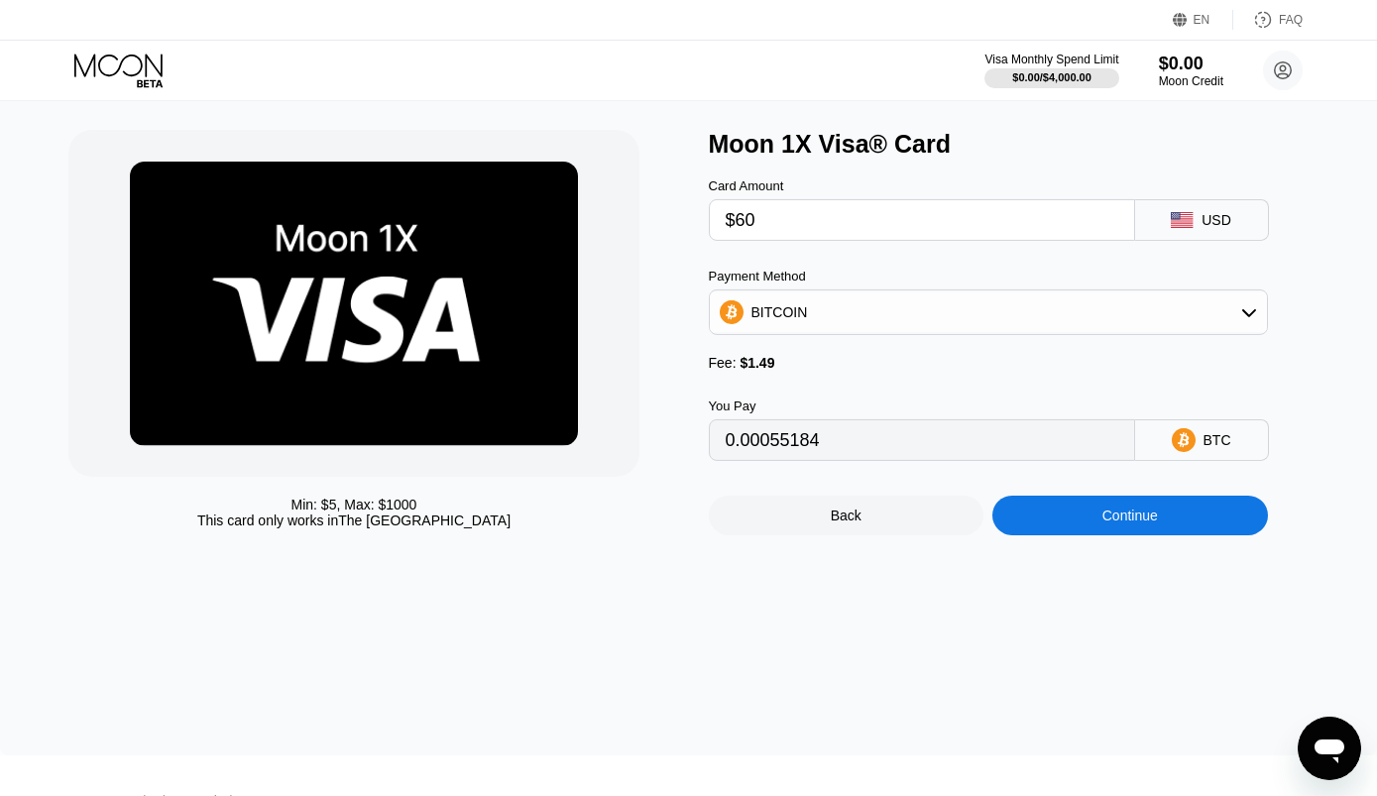
scroll to position [35, 0]
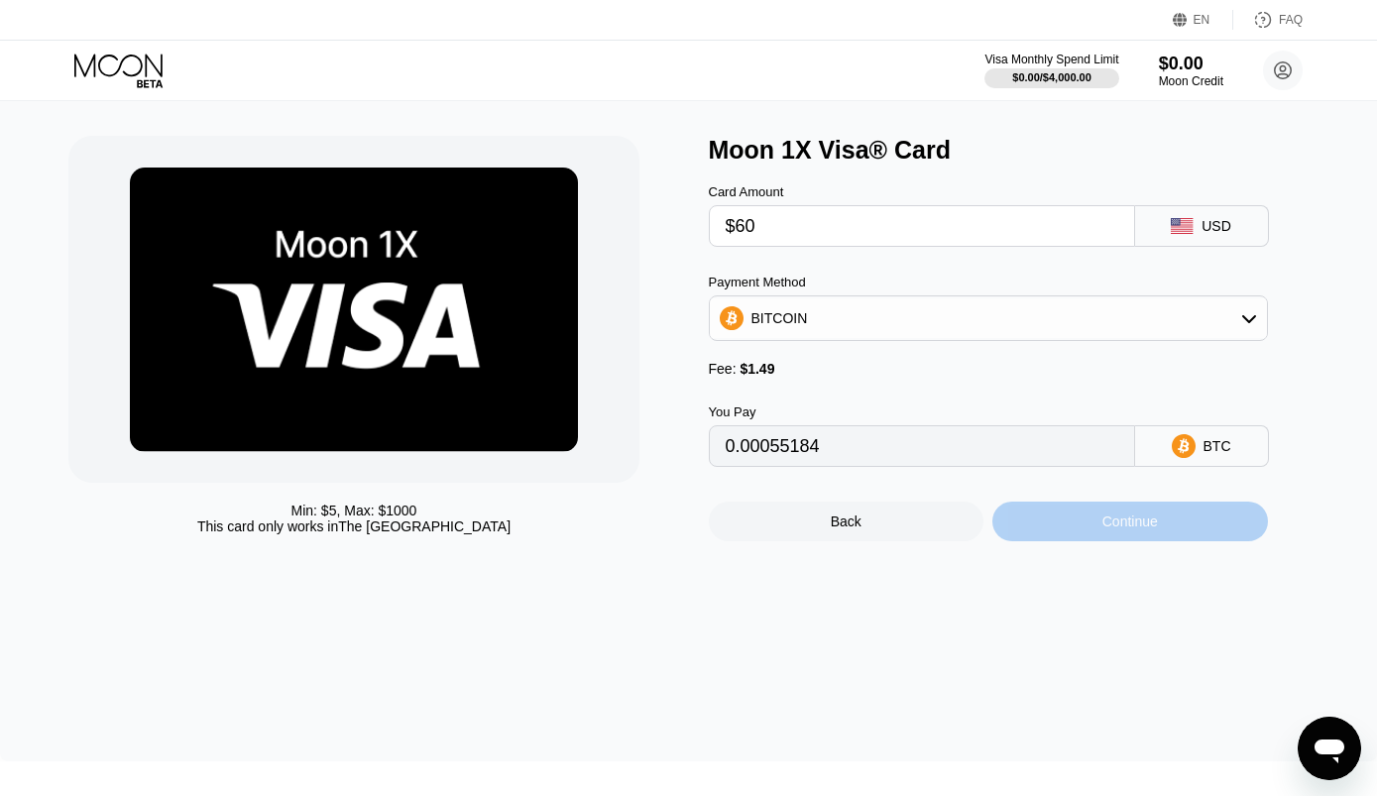
click at [1076, 532] on div "Continue" at bounding box center [1130, 522] width 276 height 40
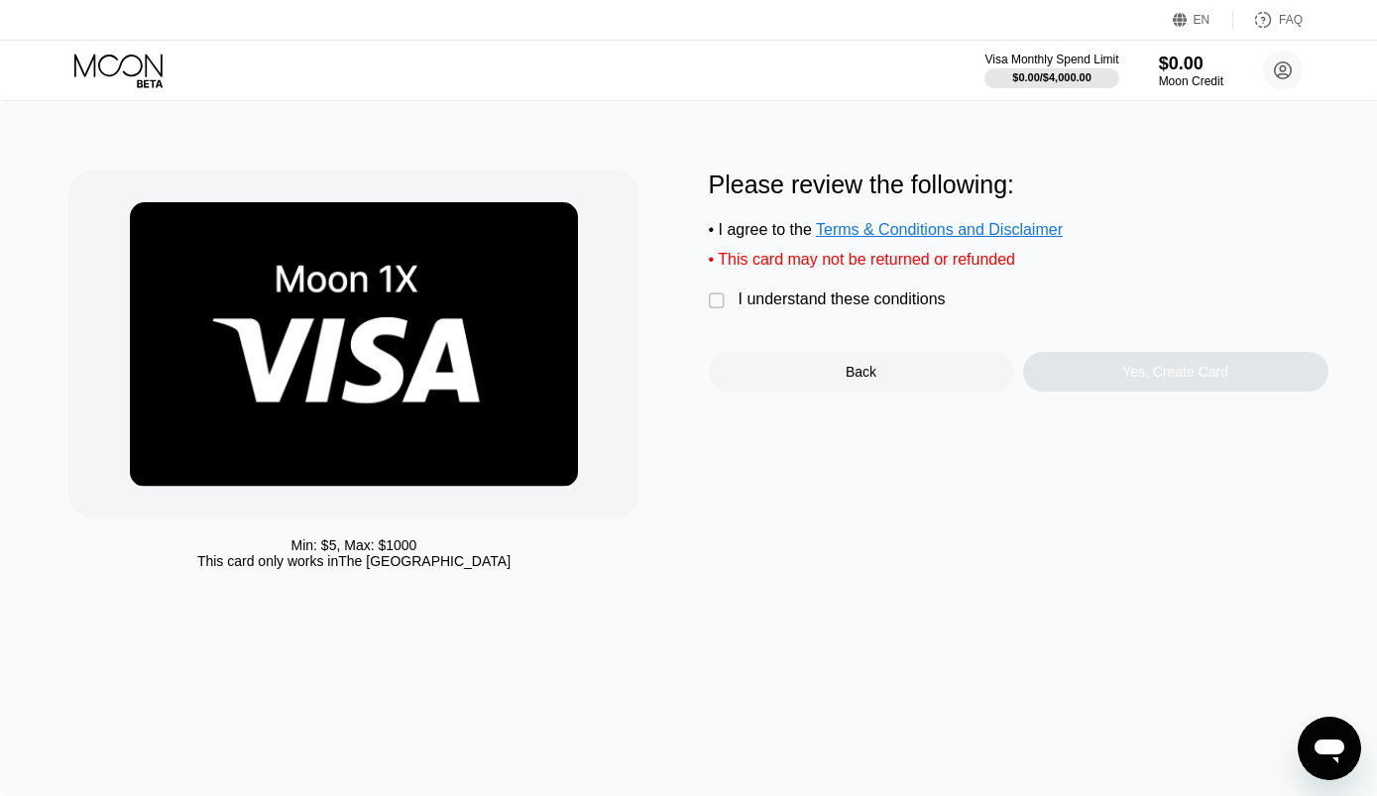
click at [723, 311] on div "" at bounding box center [719, 301] width 20 height 20
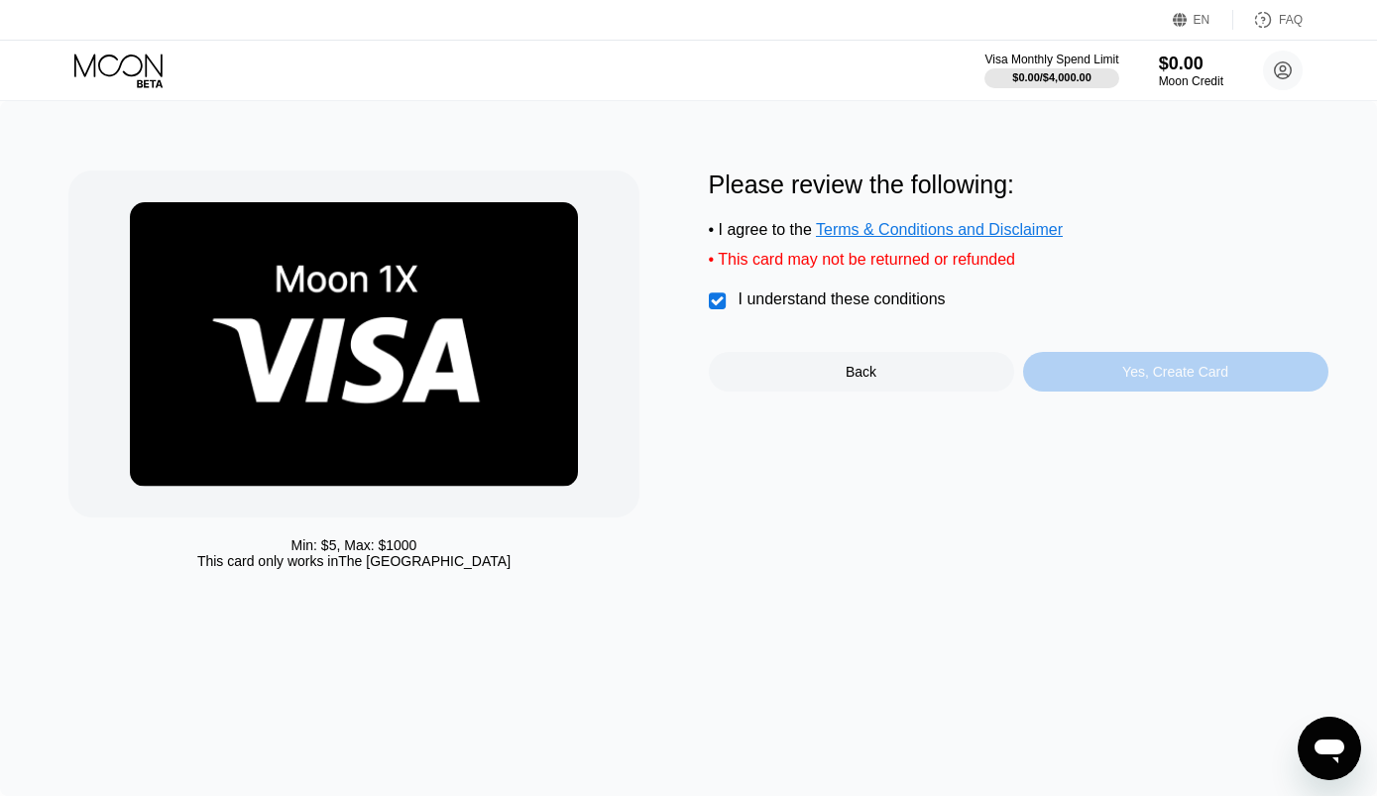
click at [1105, 392] on div "Yes, Create Card" at bounding box center [1175, 372] width 305 height 40
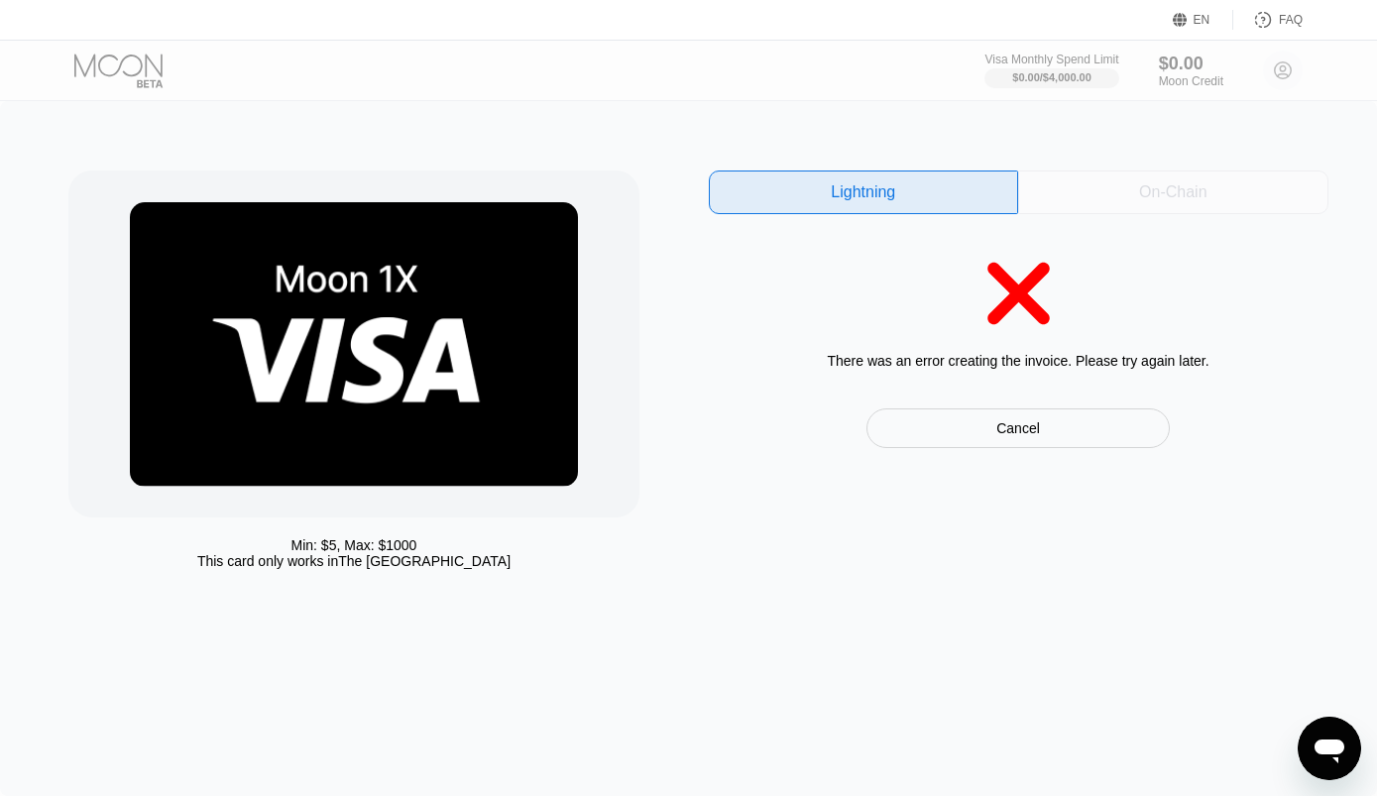
click at [1141, 198] on div "On-Chain" at bounding box center [1172, 192] width 67 height 20
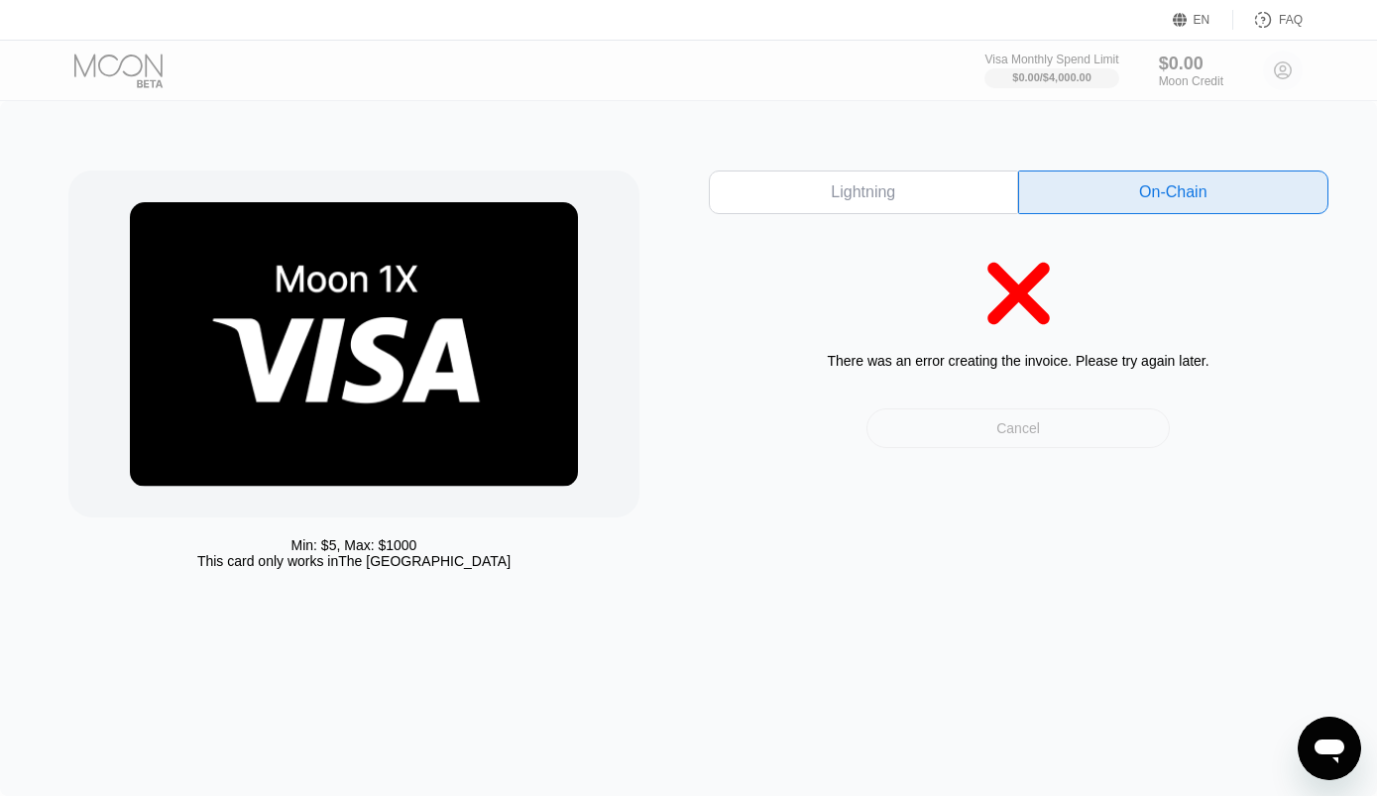
click at [971, 423] on div "Cancel" at bounding box center [1017, 428] width 303 height 40
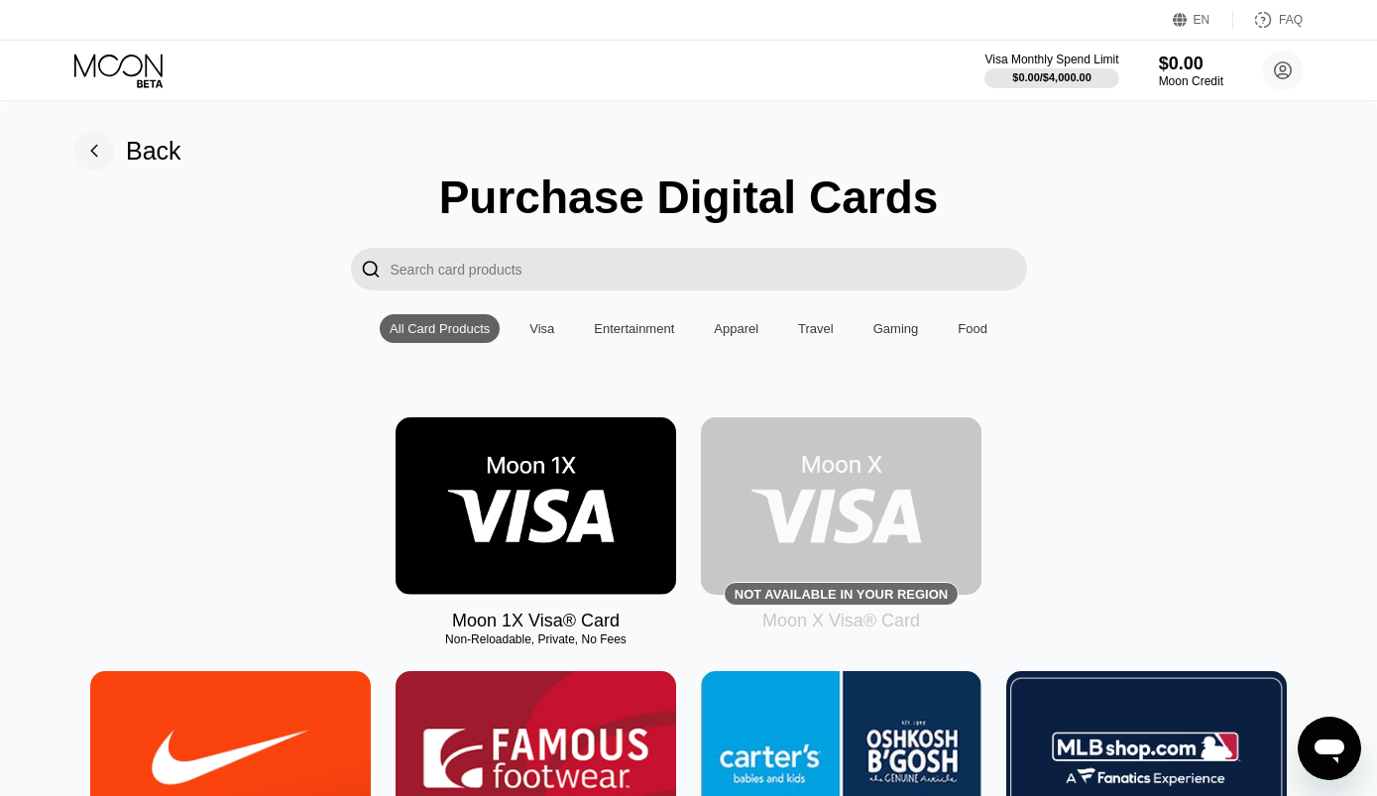
click at [543, 565] on img at bounding box center [536, 505] width 281 height 177
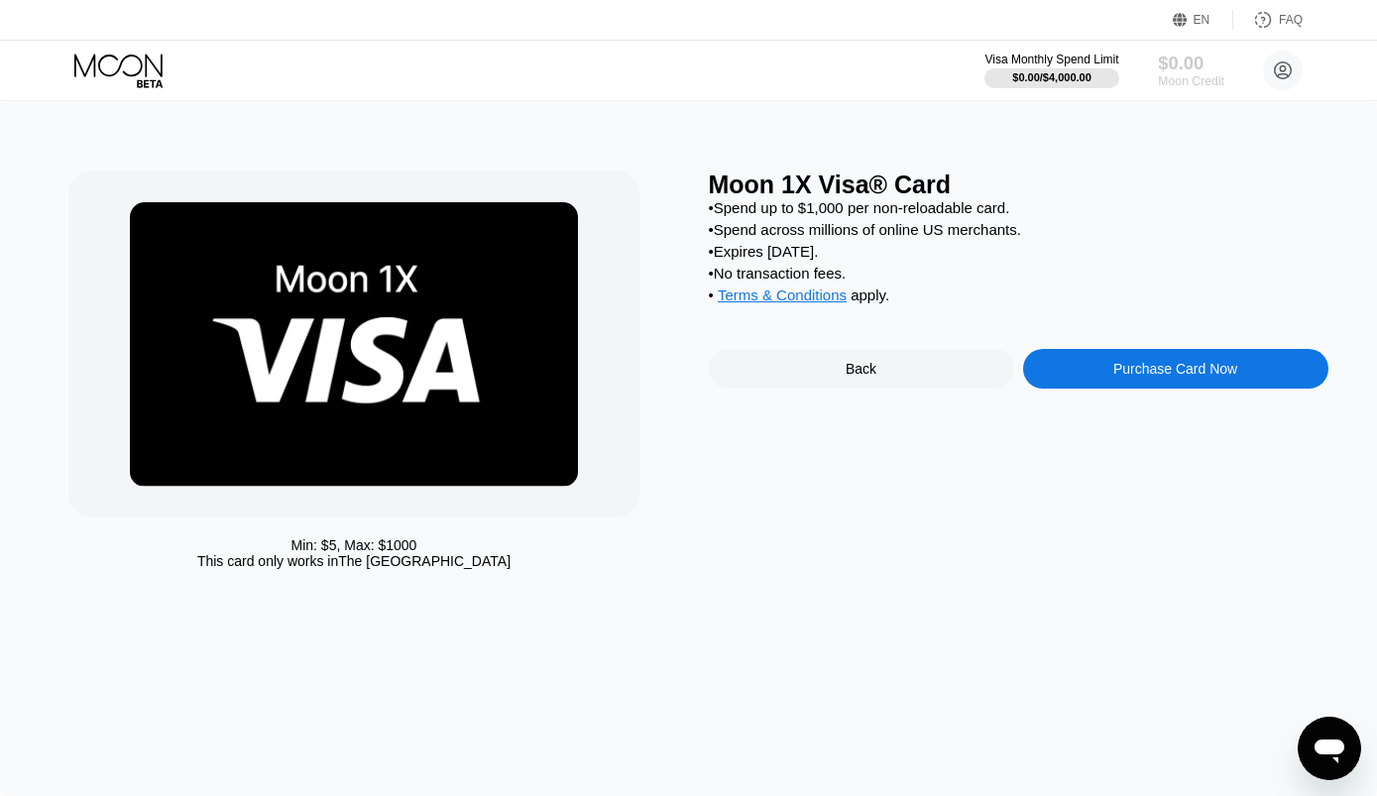
click at [1169, 83] on div "Moon Credit" at bounding box center [1191, 81] width 66 height 14
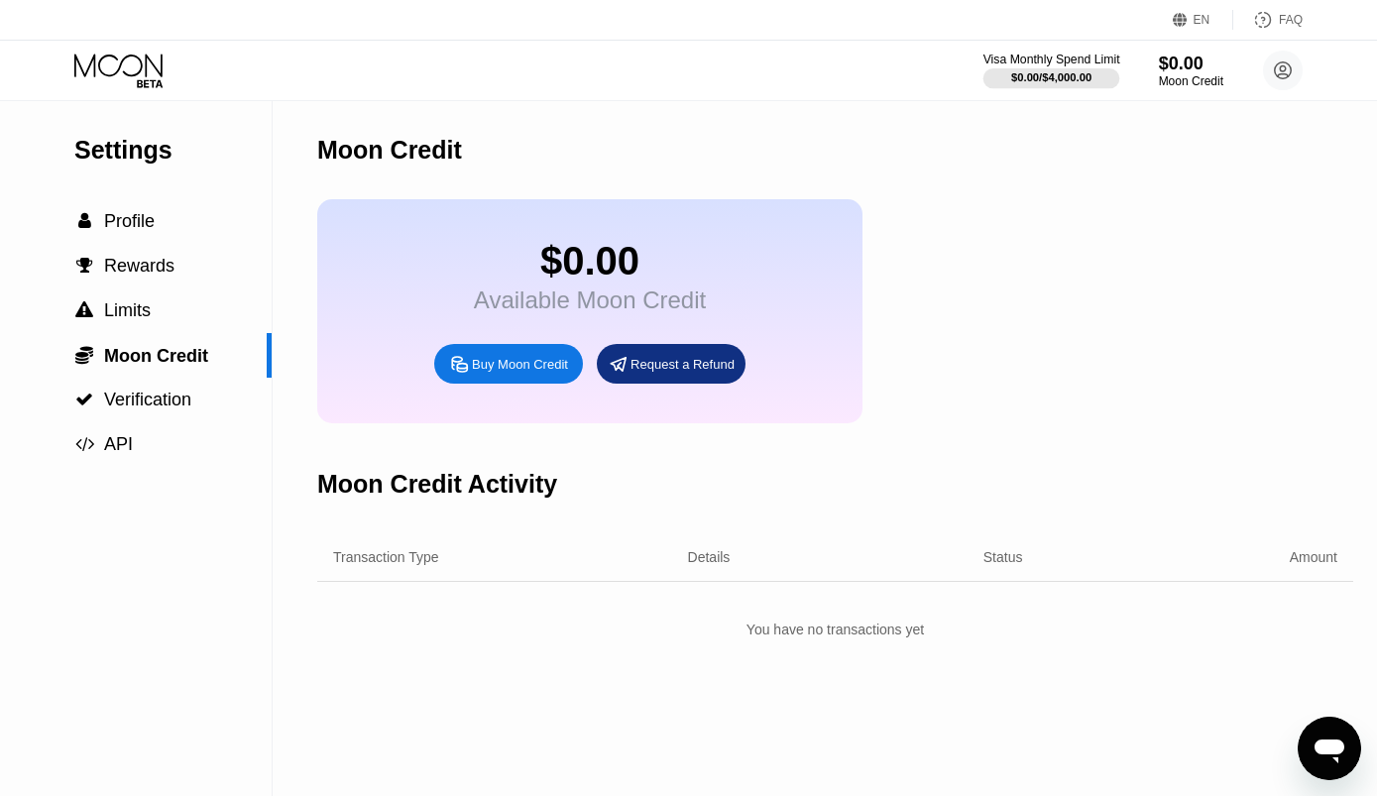
click at [1069, 82] on div "$0.00 / $4,000.00" at bounding box center [1051, 77] width 80 height 12
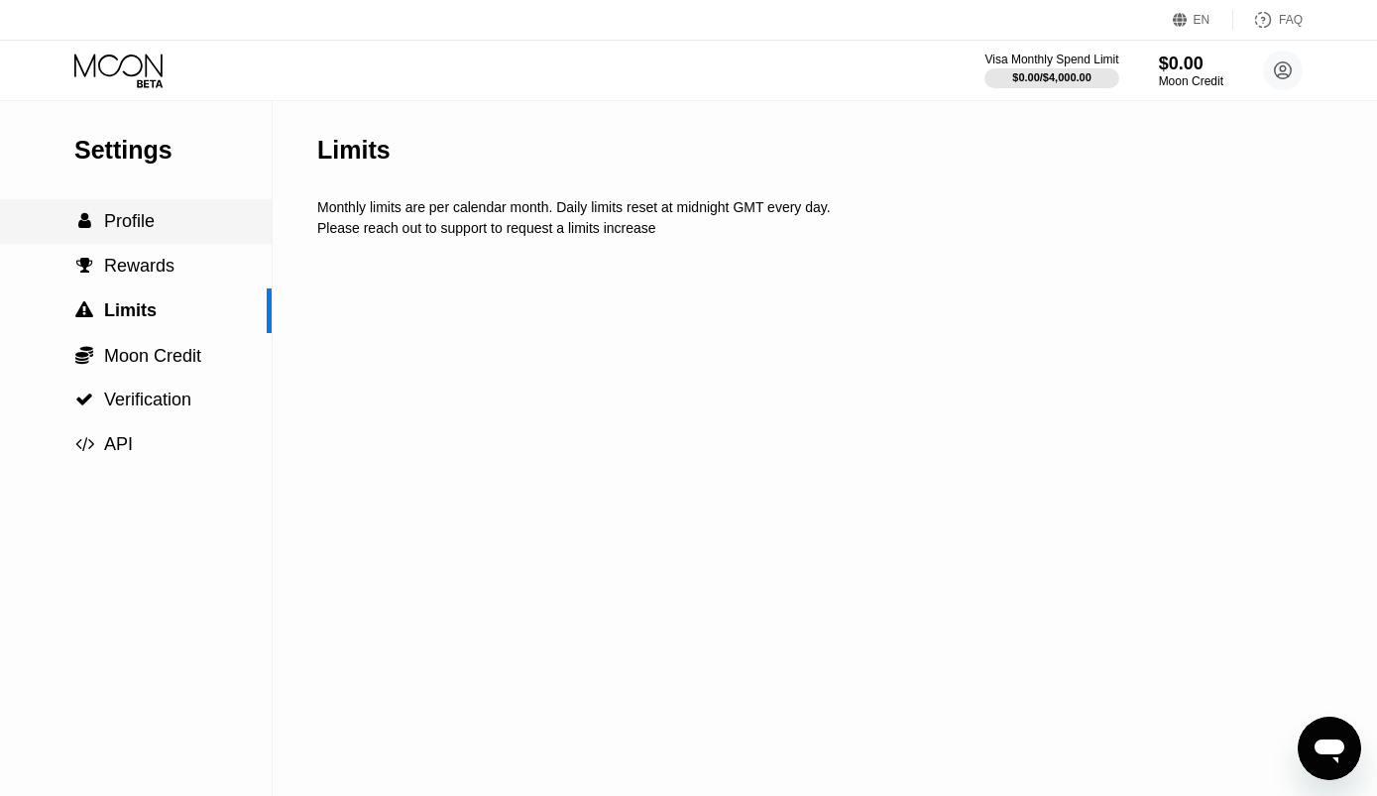
click at [158, 225] on div " Profile" at bounding box center [136, 221] width 272 height 21
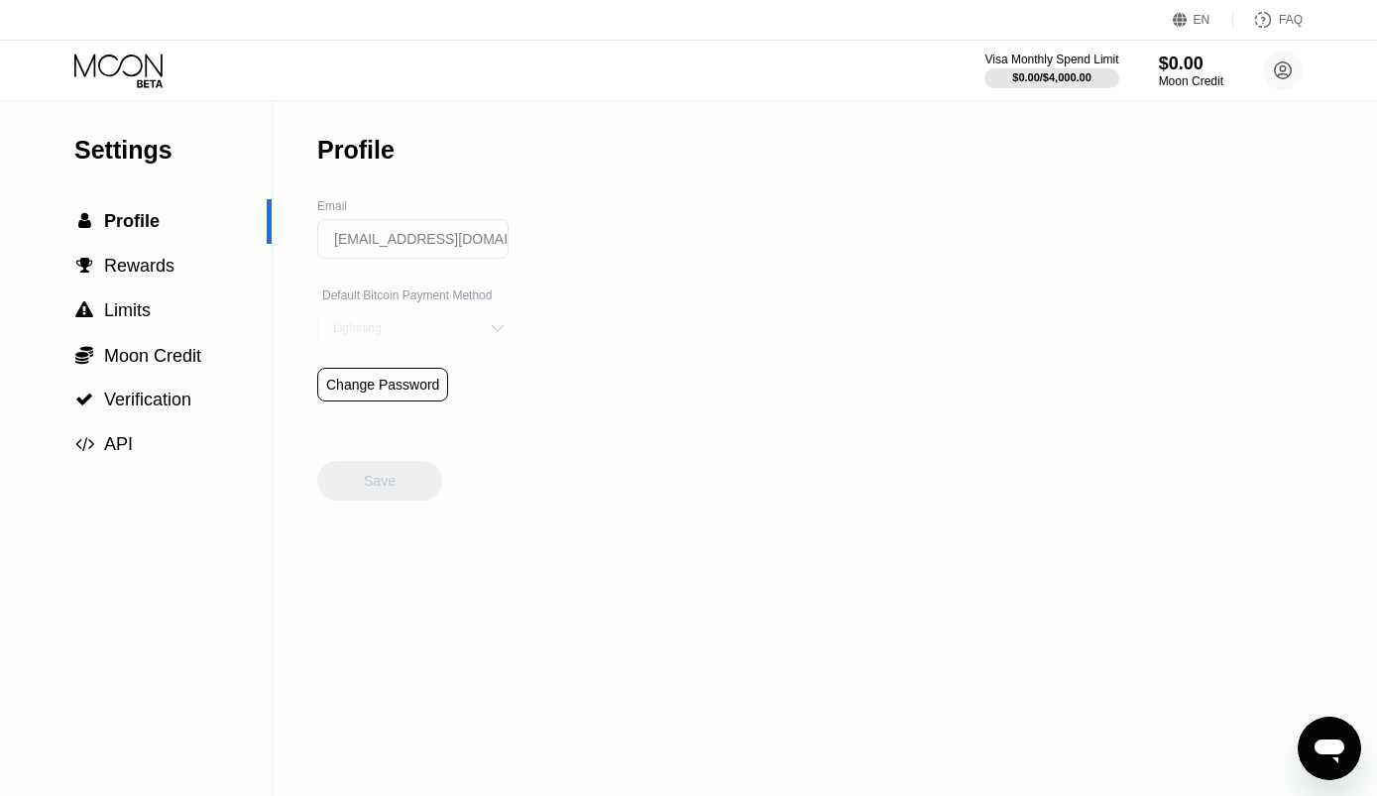
click at [441, 335] on div "Lightning" at bounding box center [403, 328] width 150 height 14
click at [812, 431] on div "Settings  Profile  Rewards  Limits  Moon Credit  Verification  API Profil…" at bounding box center [688, 448] width 1377 height 695
click at [407, 362] on div "Lightning" at bounding box center [417, 368] width 199 height 40
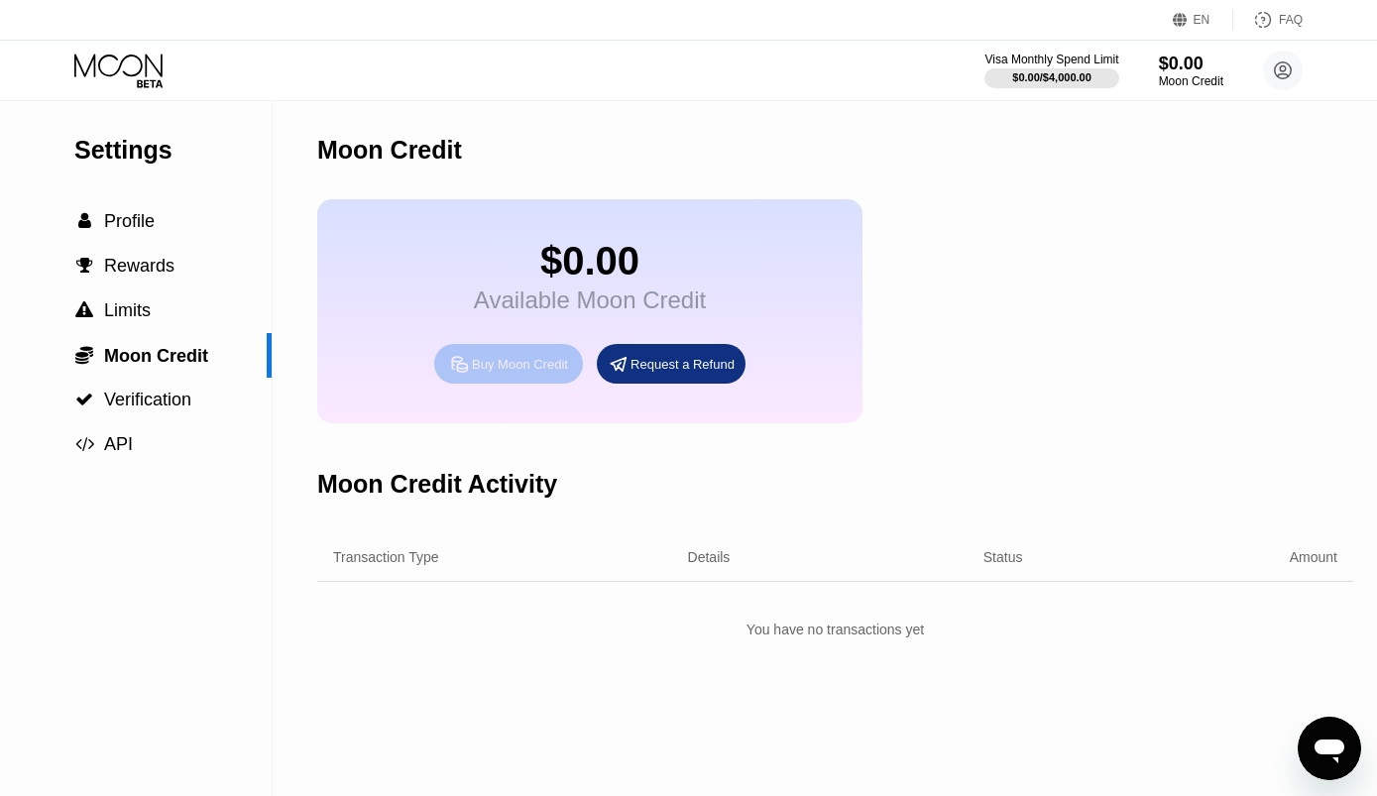
click at [539, 373] on div "Buy Moon Credit" at bounding box center [520, 364] width 96 height 17
type input "0"
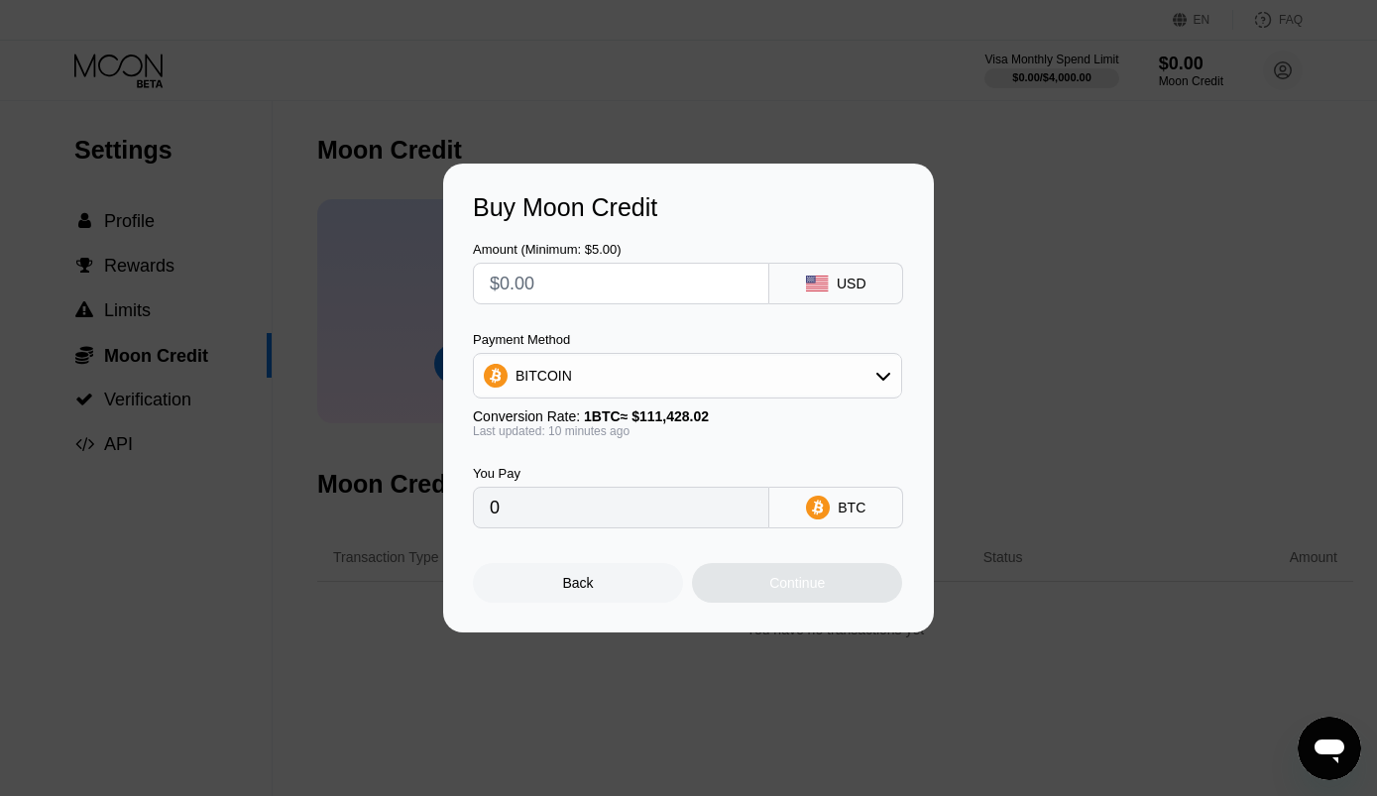
click at [633, 282] on input "text" at bounding box center [621, 284] width 263 height 40
type input "$6"
type input "0.00005381"
type input "$60"
type input "0.00053804"
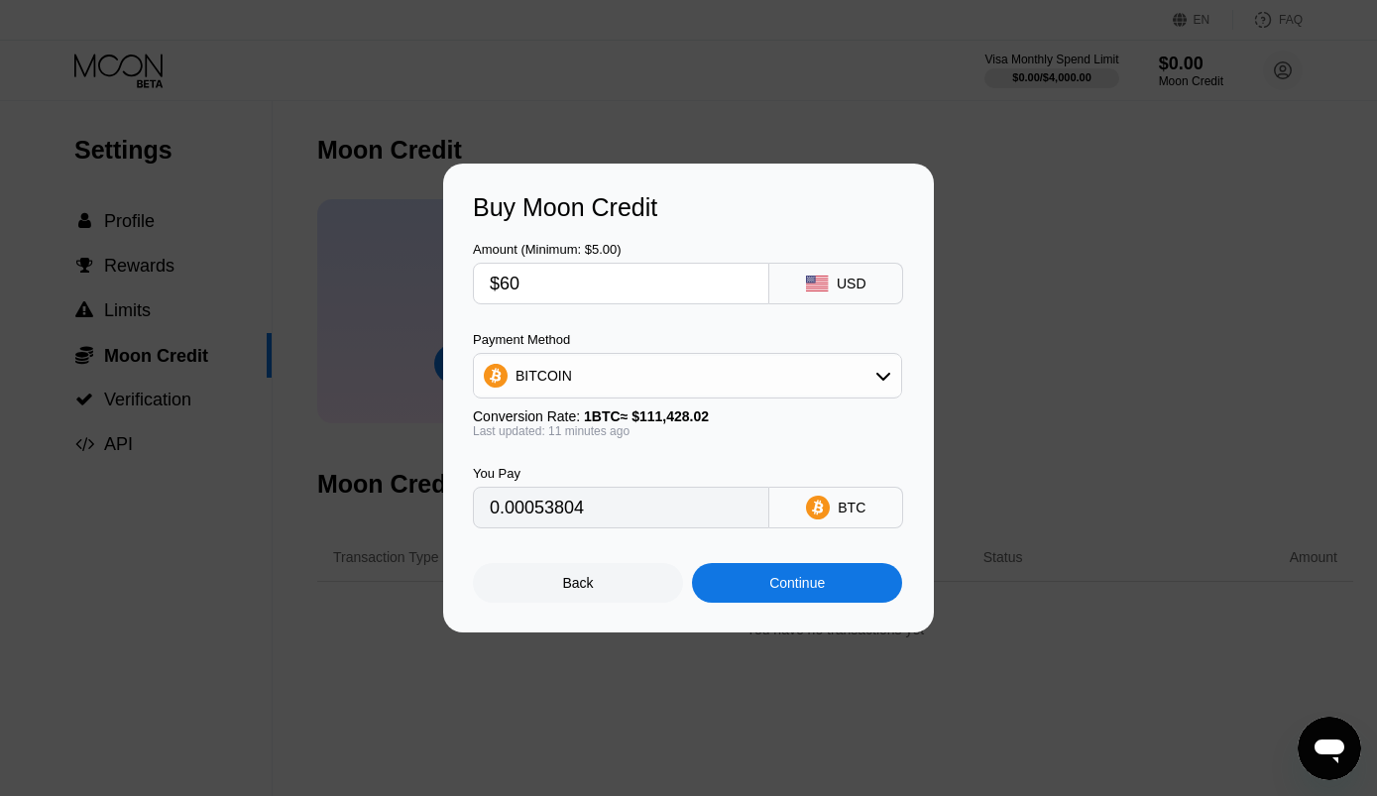
type input "$60"
click at [794, 591] on div "Continue" at bounding box center [797, 583] width 56 height 16
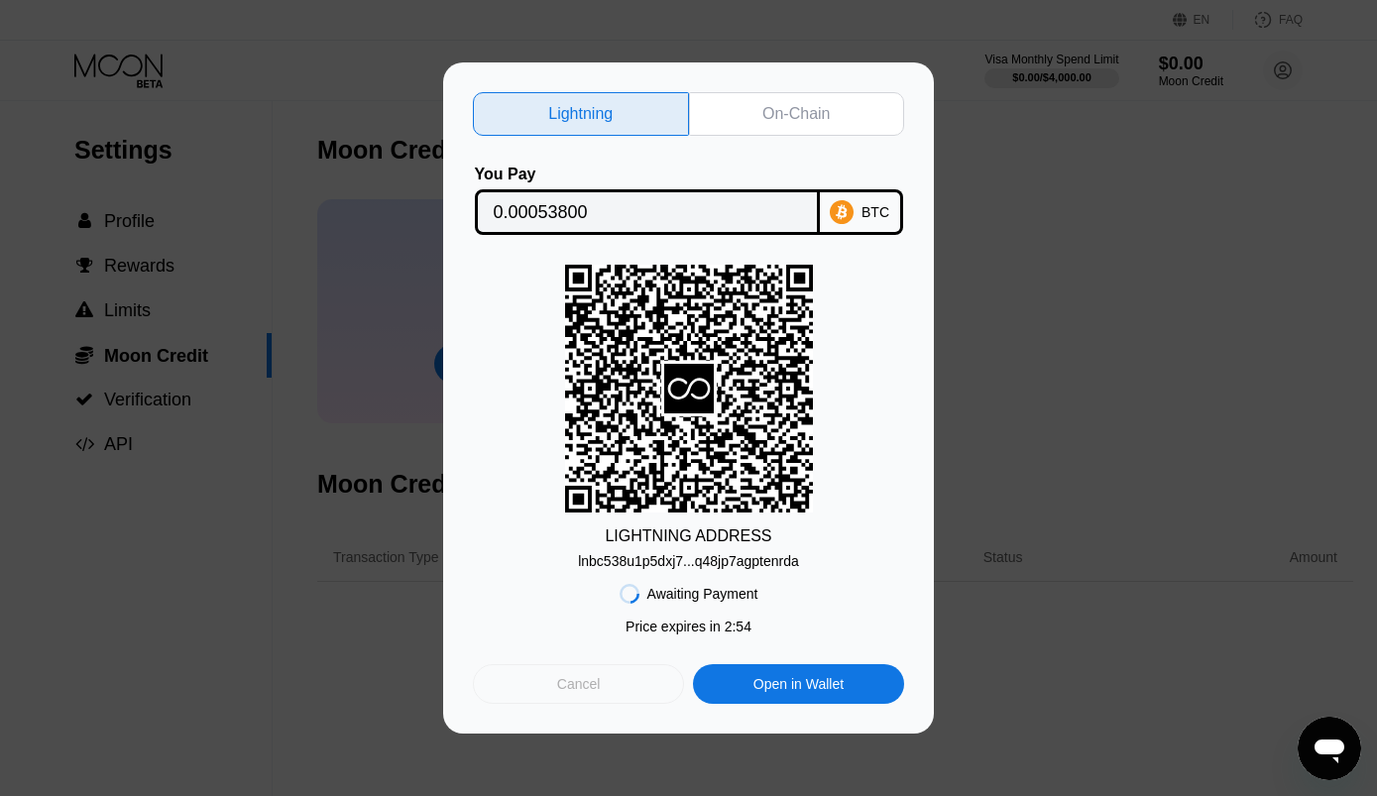
click at [613, 697] on div "Cancel" at bounding box center [578, 684] width 211 height 40
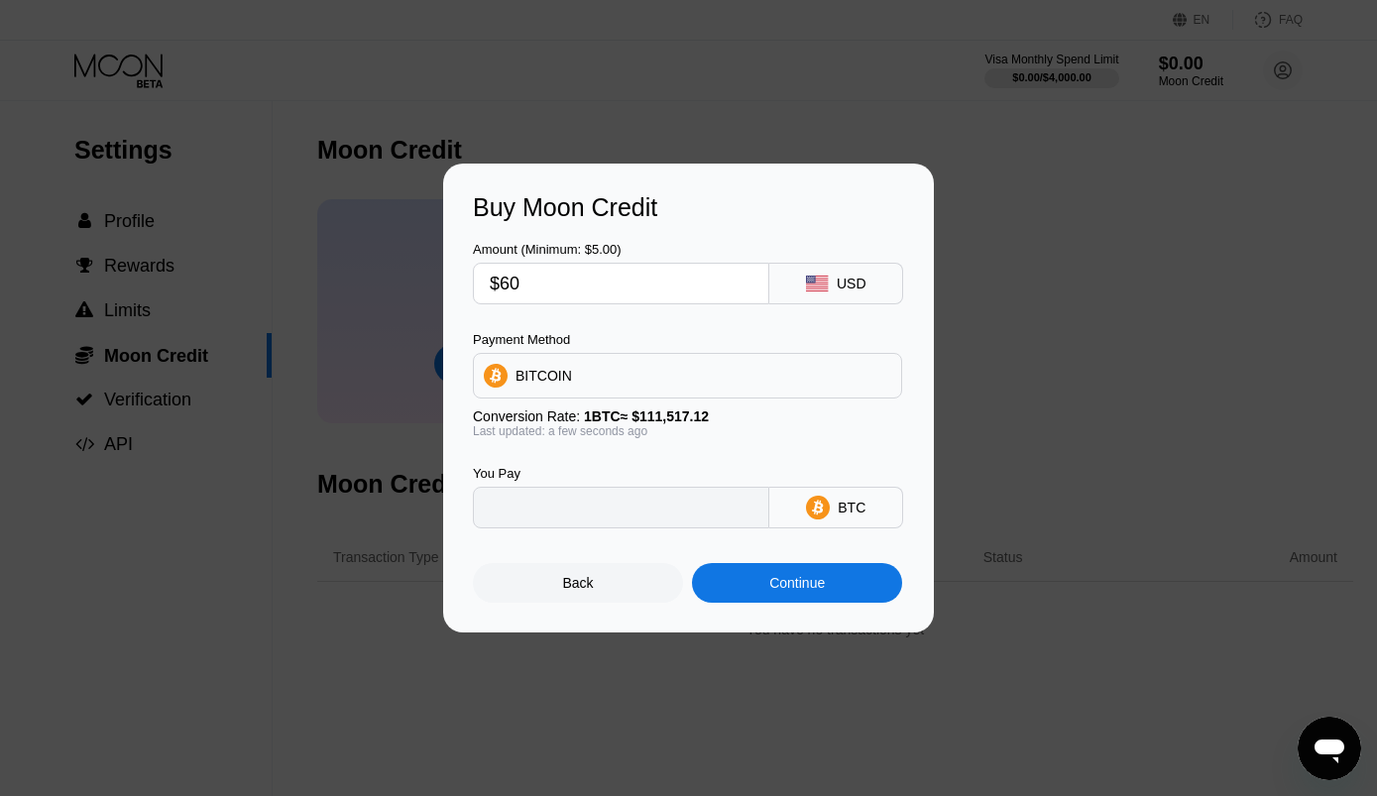
type input "0.00053804"
click at [568, 591] on div "Back" at bounding box center [578, 583] width 31 height 16
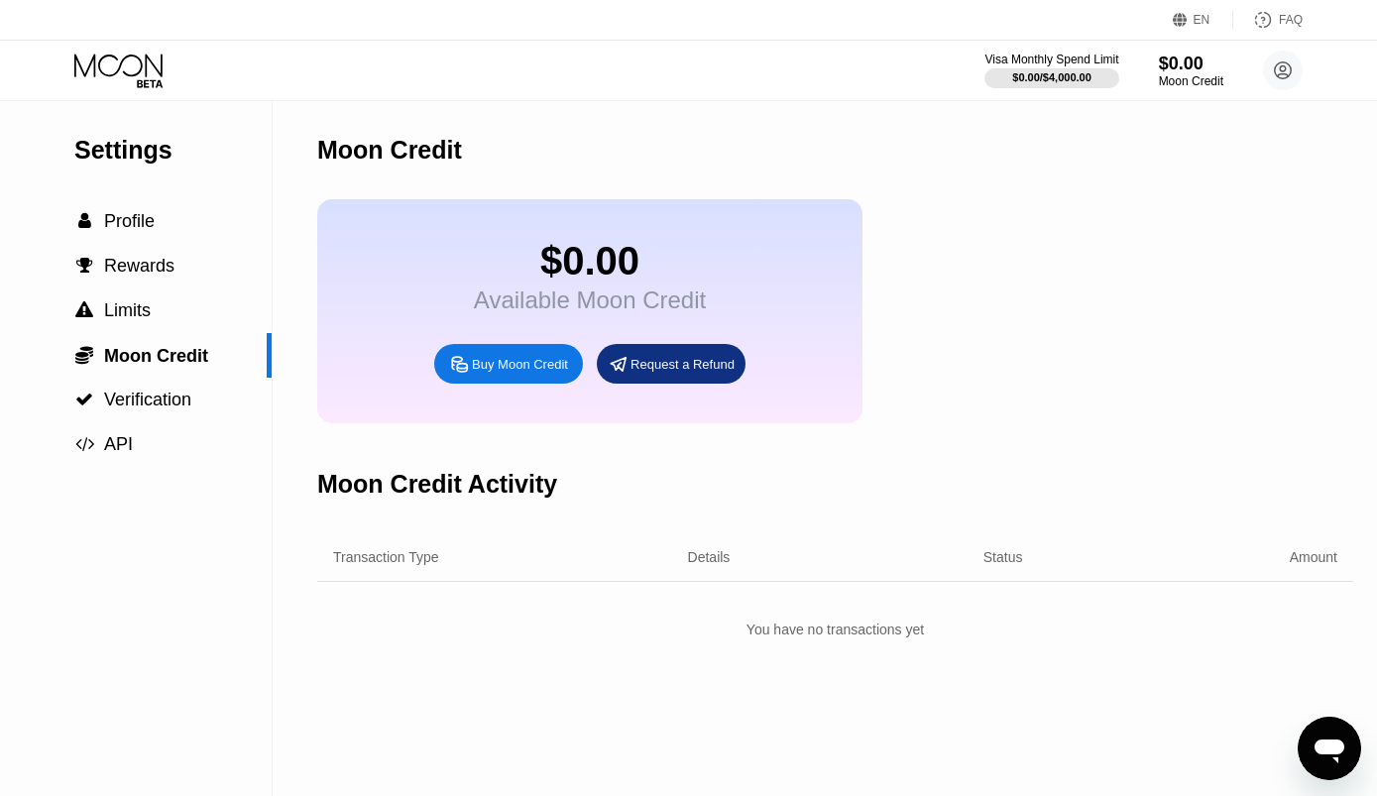
click at [532, 373] on div "Buy Moon Credit" at bounding box center [520, 364] width 96 height 17
type input "0.00053804"
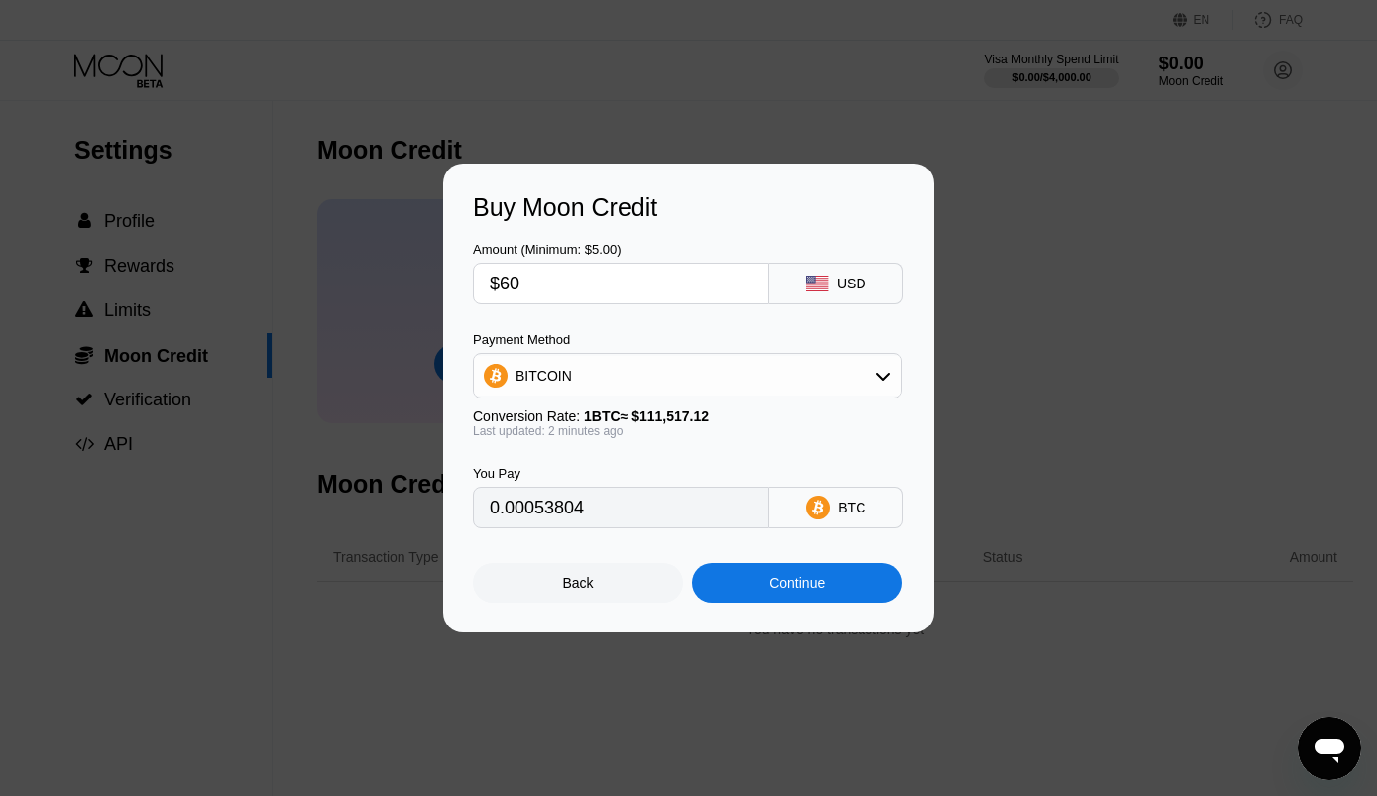
click at [141, 238] on div "Buy Moon Credit Amount (Minimum: $5.00) $60 USD Payment Method BITCOIN Conversi…" at bounding box center [688, 398] width 1377 height 469
click at [553, 592] on div "Back" at bounding box center [578, 583] width 210 height 40
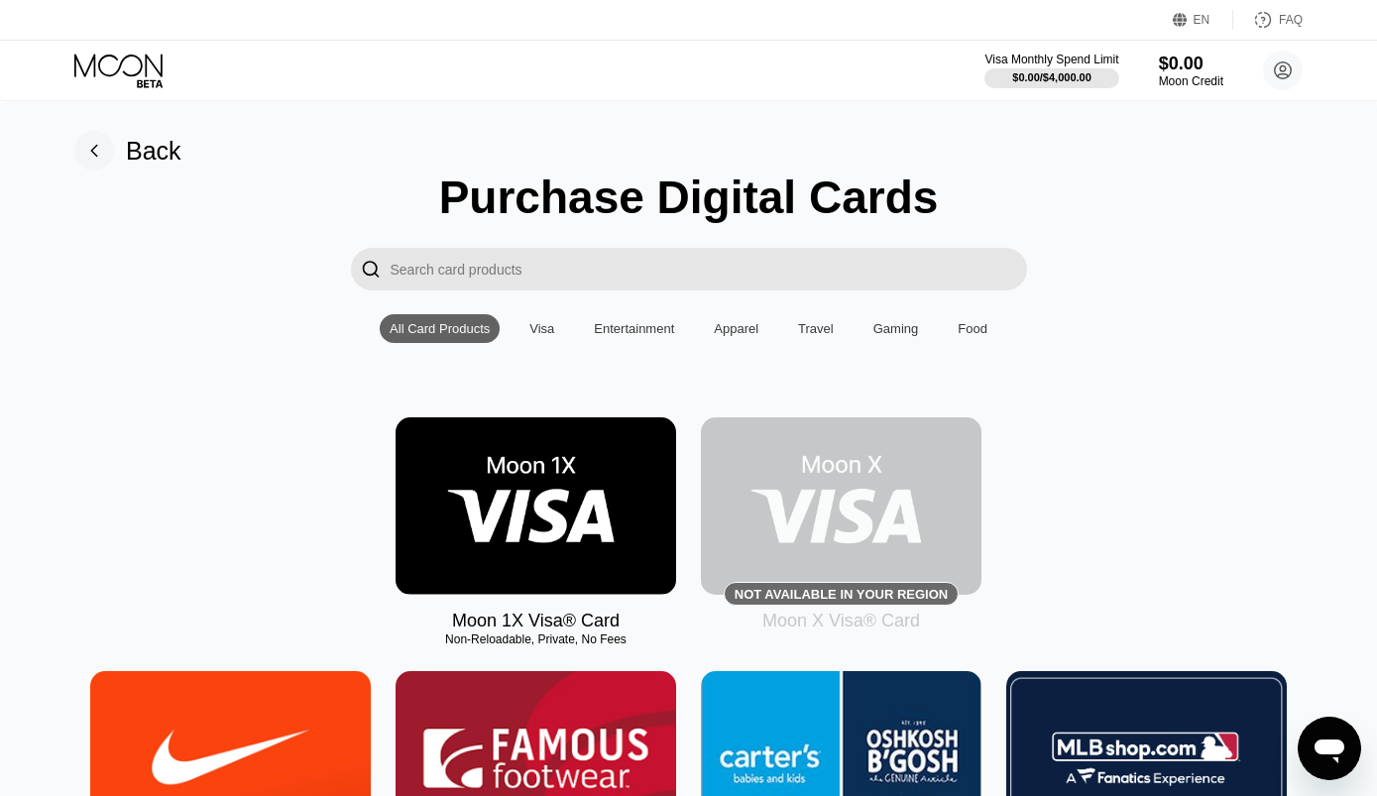
click at [506, 496] on img at bounding box center [536, 505] width 281 height 177
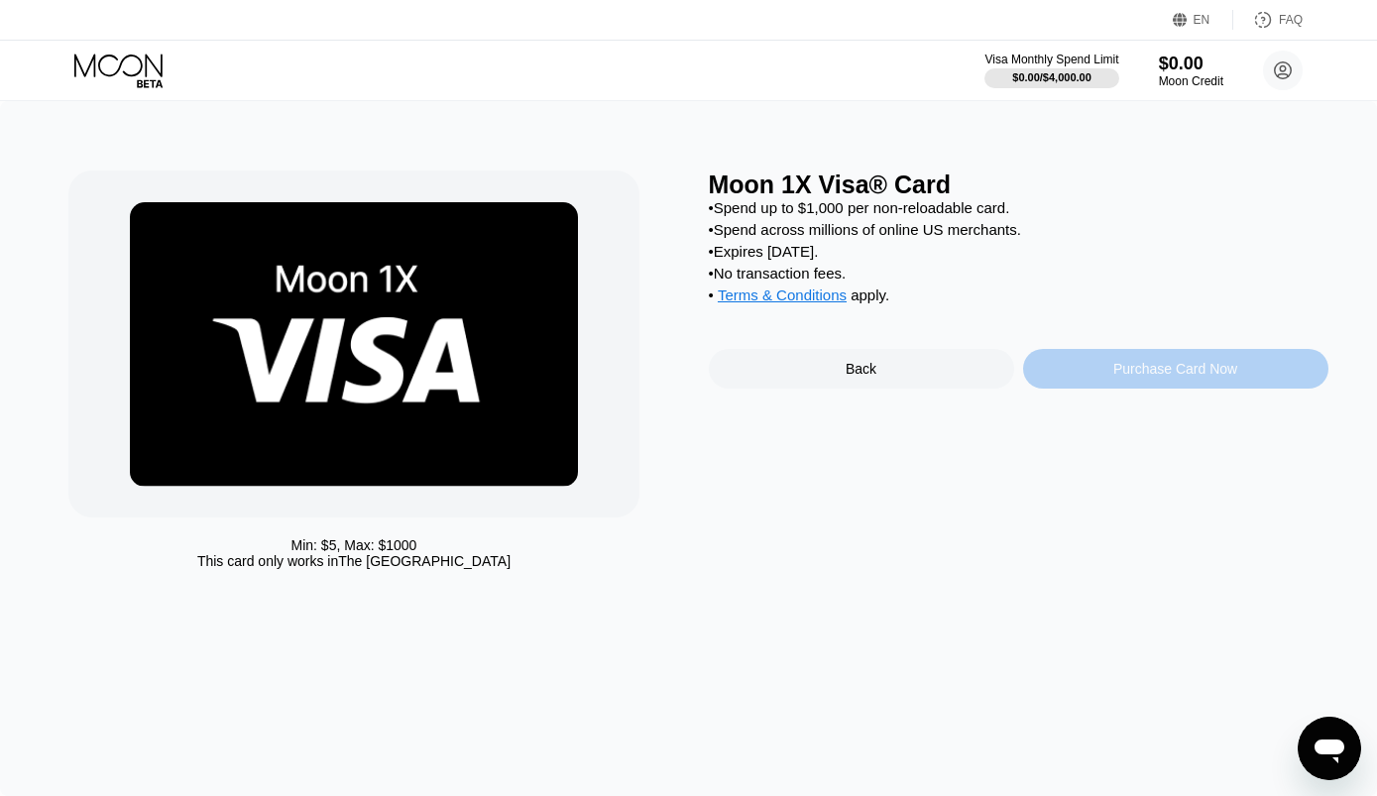
click at [1135, 377] on div "Purchase Card Now" at bounding box center [1175, 369] width 124 height 16
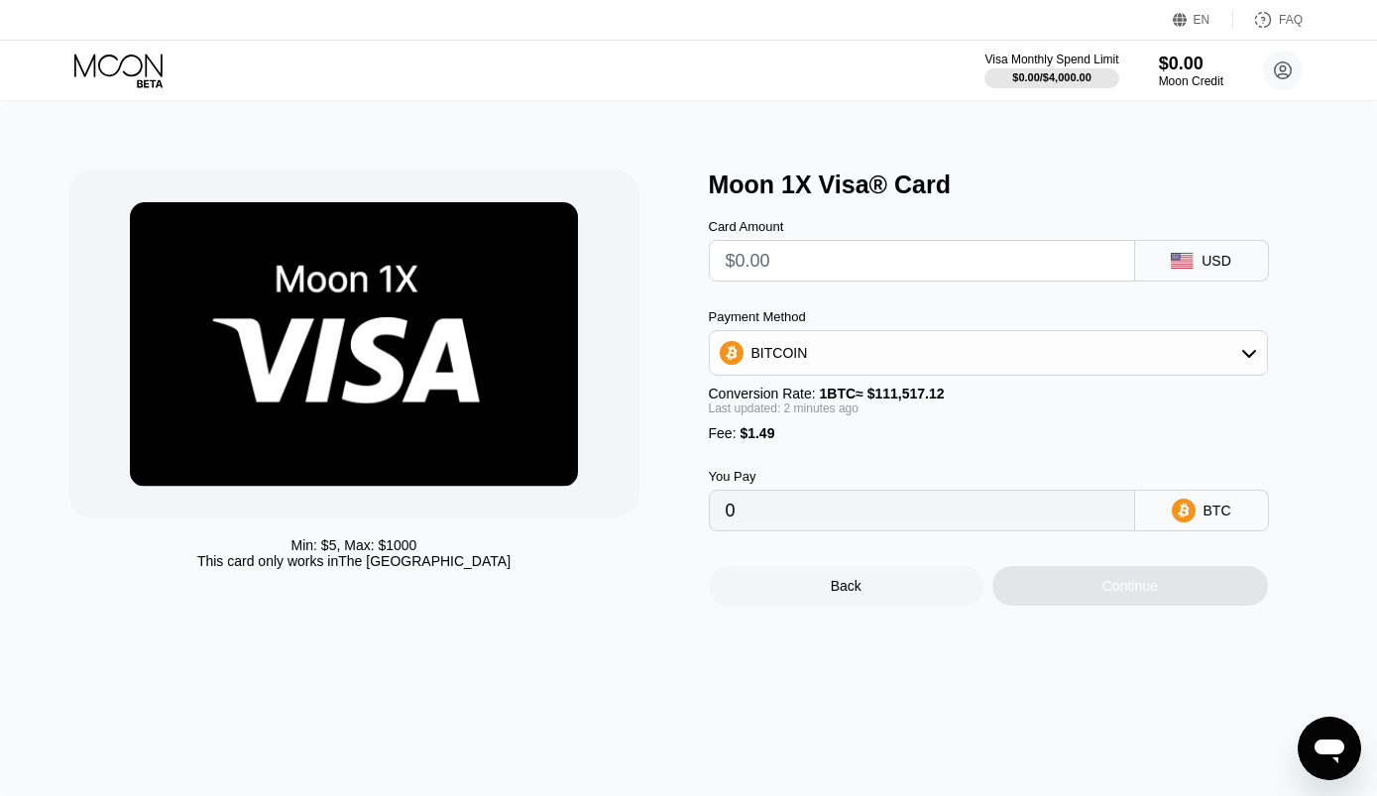
click at [990, 266] on input "text" at bounding box center [922, 261] width 393 height 40
type input "$6"
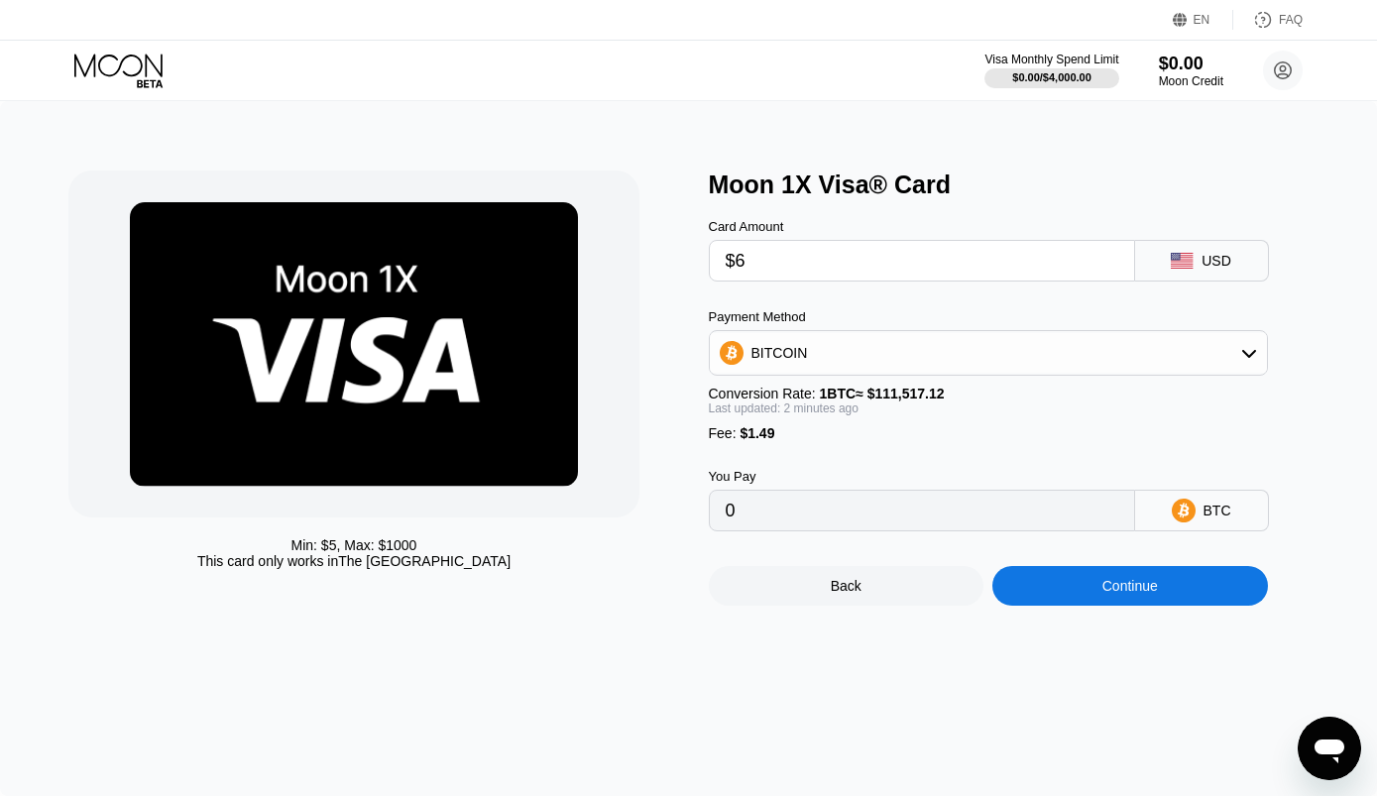
type input "0.00006717"
type input "$60"
type input "0.00055140"
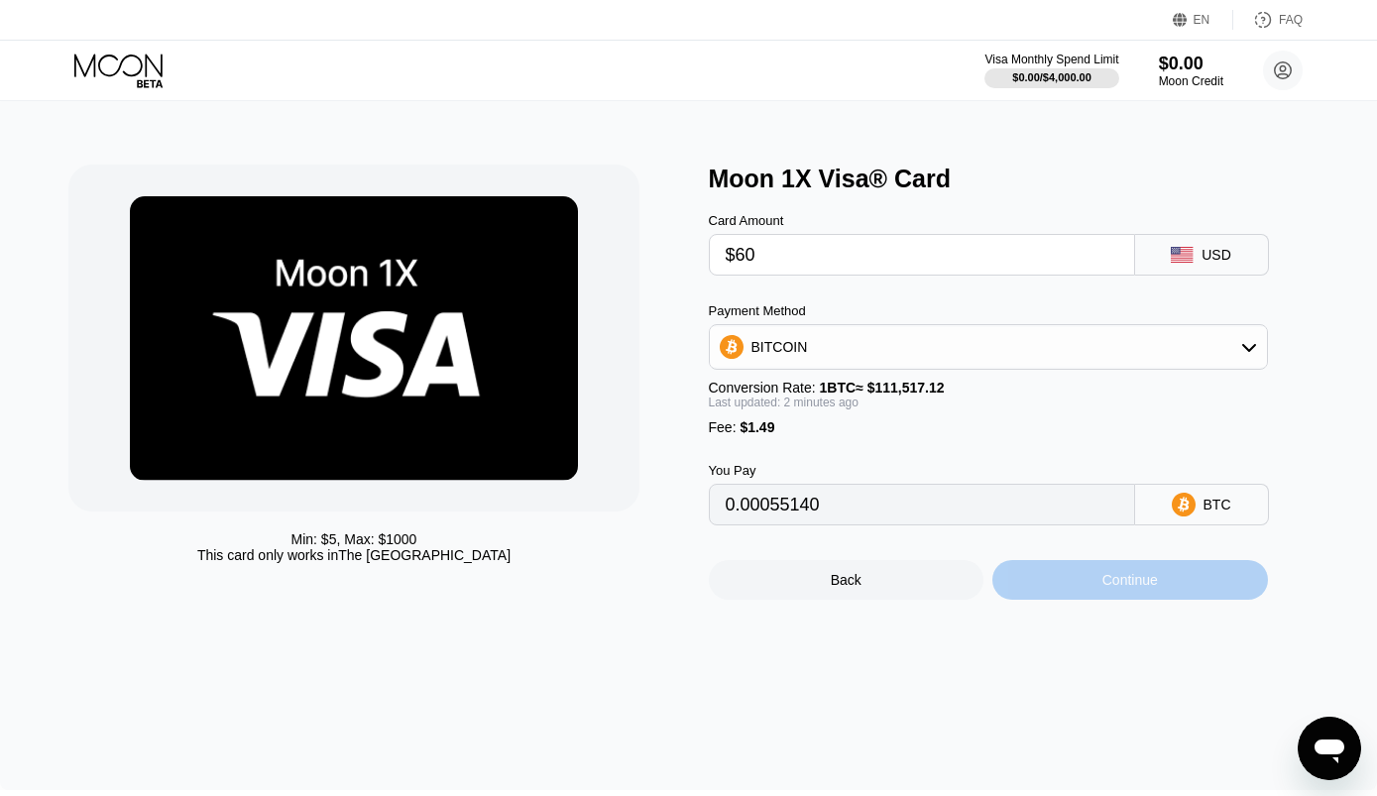
click at [1166, 598] on div "Continue" at bounding box center [1130, 580] width 276 height 40
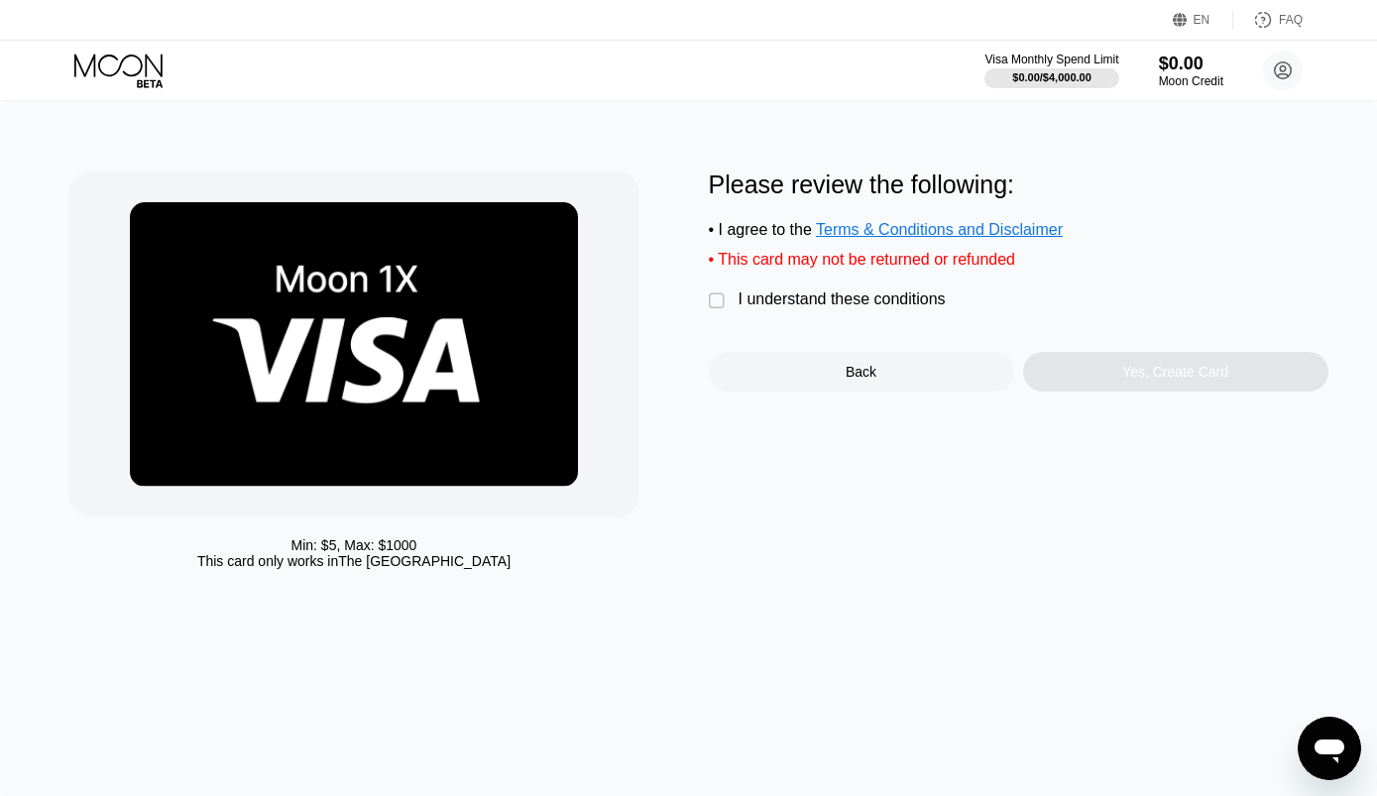
click at [722, 305] on div "" at bounding box center [719, 301] width 20 height 20
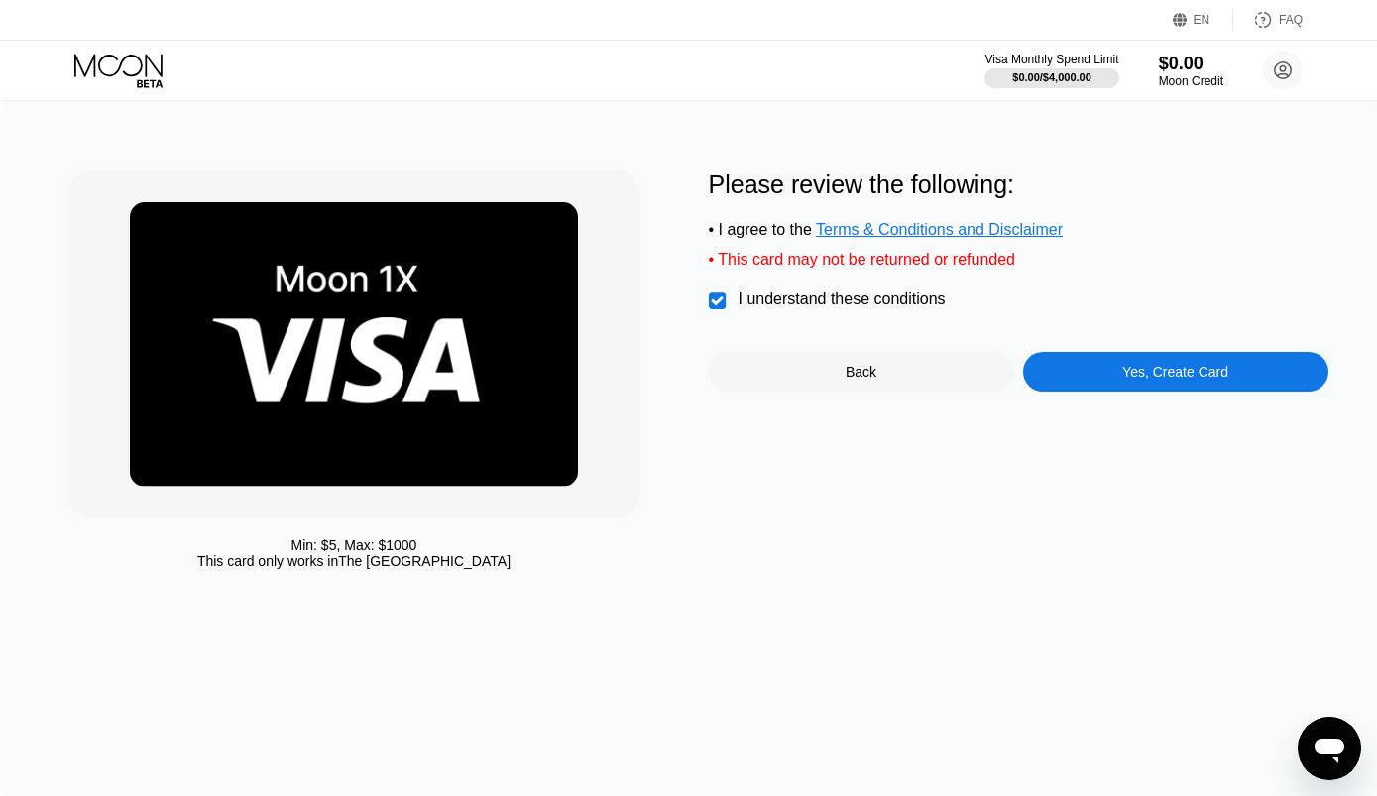
click at [1203, 380] on div "Yes, Create Card" at bounding box center [1175, 372] width 106 height 16
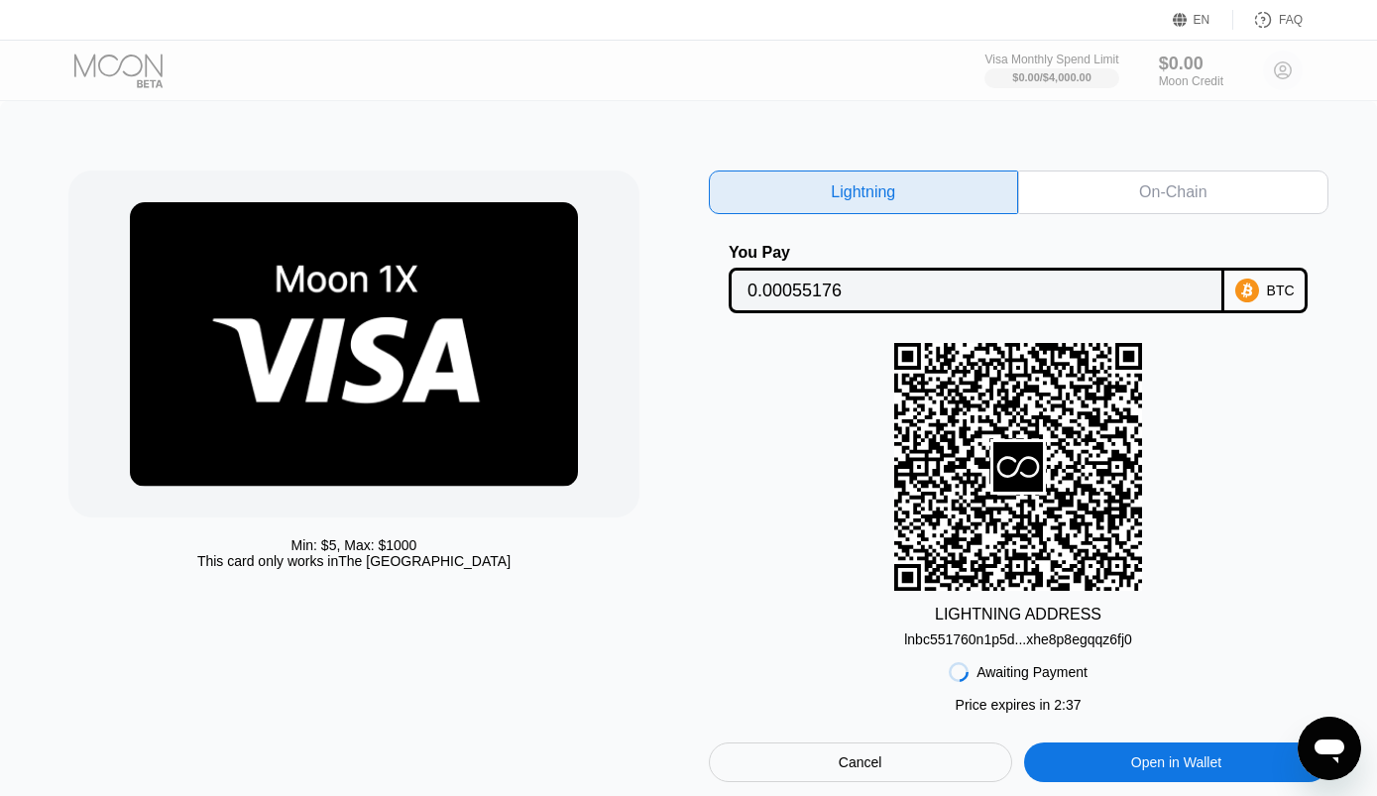
click at [1122, 199] on div "On-Chain" at bounding box center [1173, 193] width 310 height 44
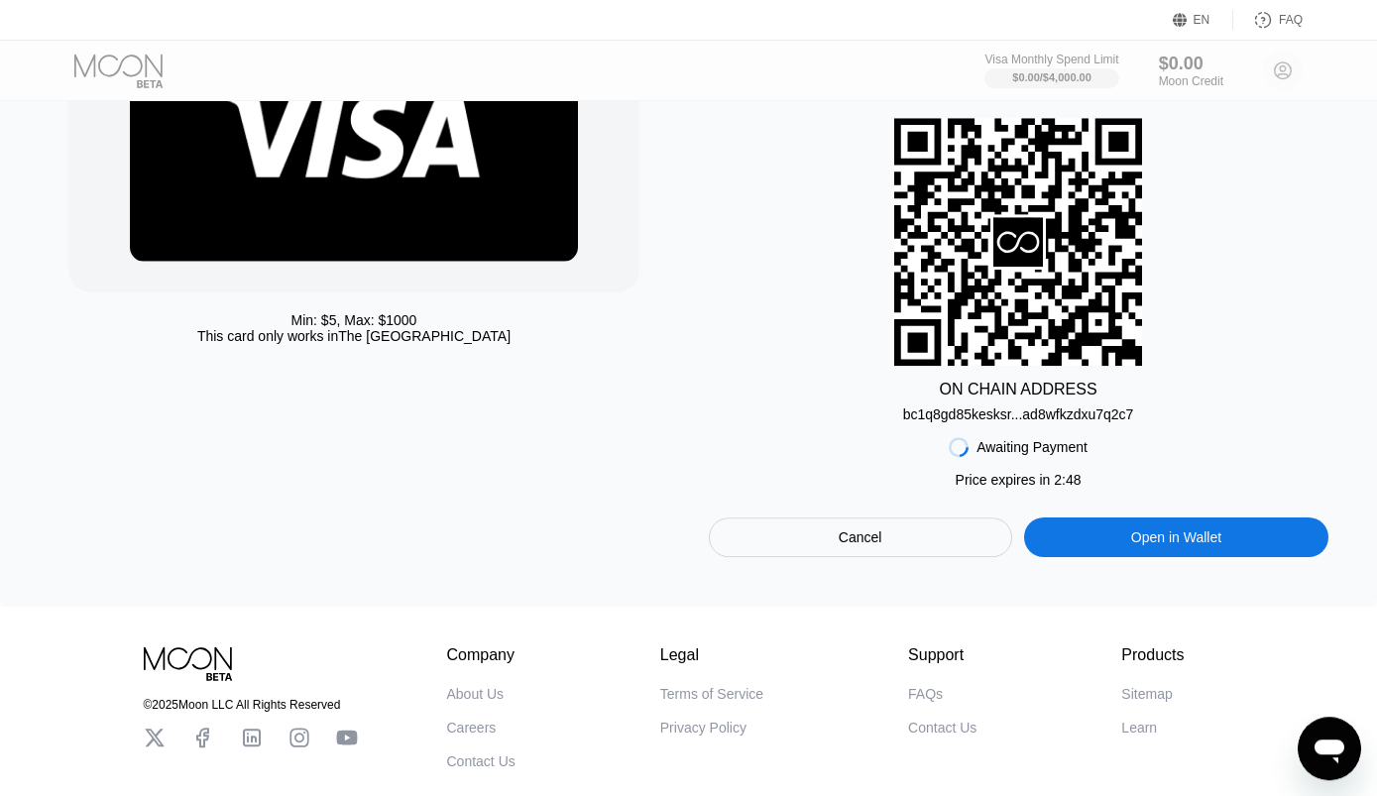
scroll to position [161, 0]
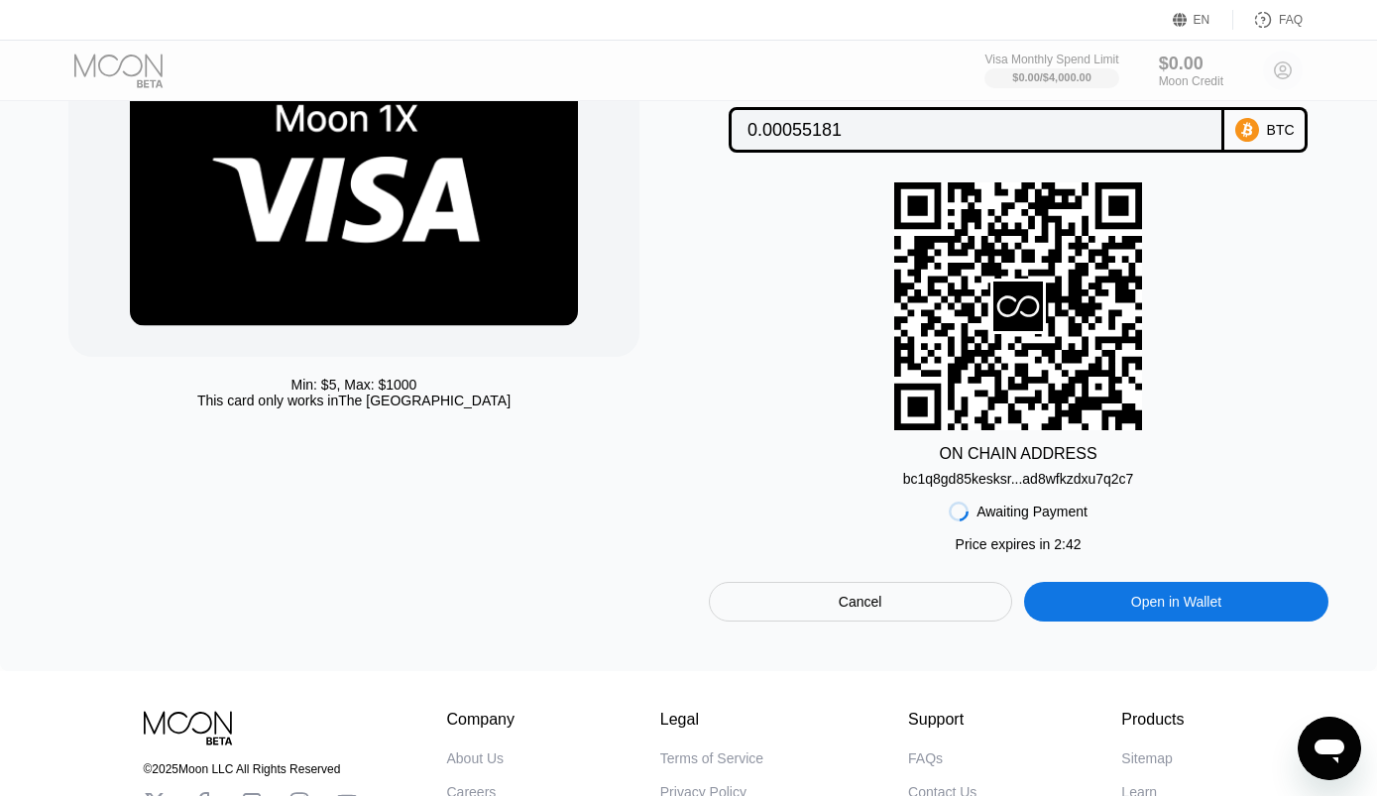
drag, startPoint x: 1138, startPoint y: 482, endPoint x: 1055, endPoint y: 482, distance: 83.3
click at [1055, 482] on div "ON CHAIN ADDRESS bc1q8gd85kesksr...ad8wfkzdxu7q2c7" at bounding box center [1019, 334] width 620 height 304
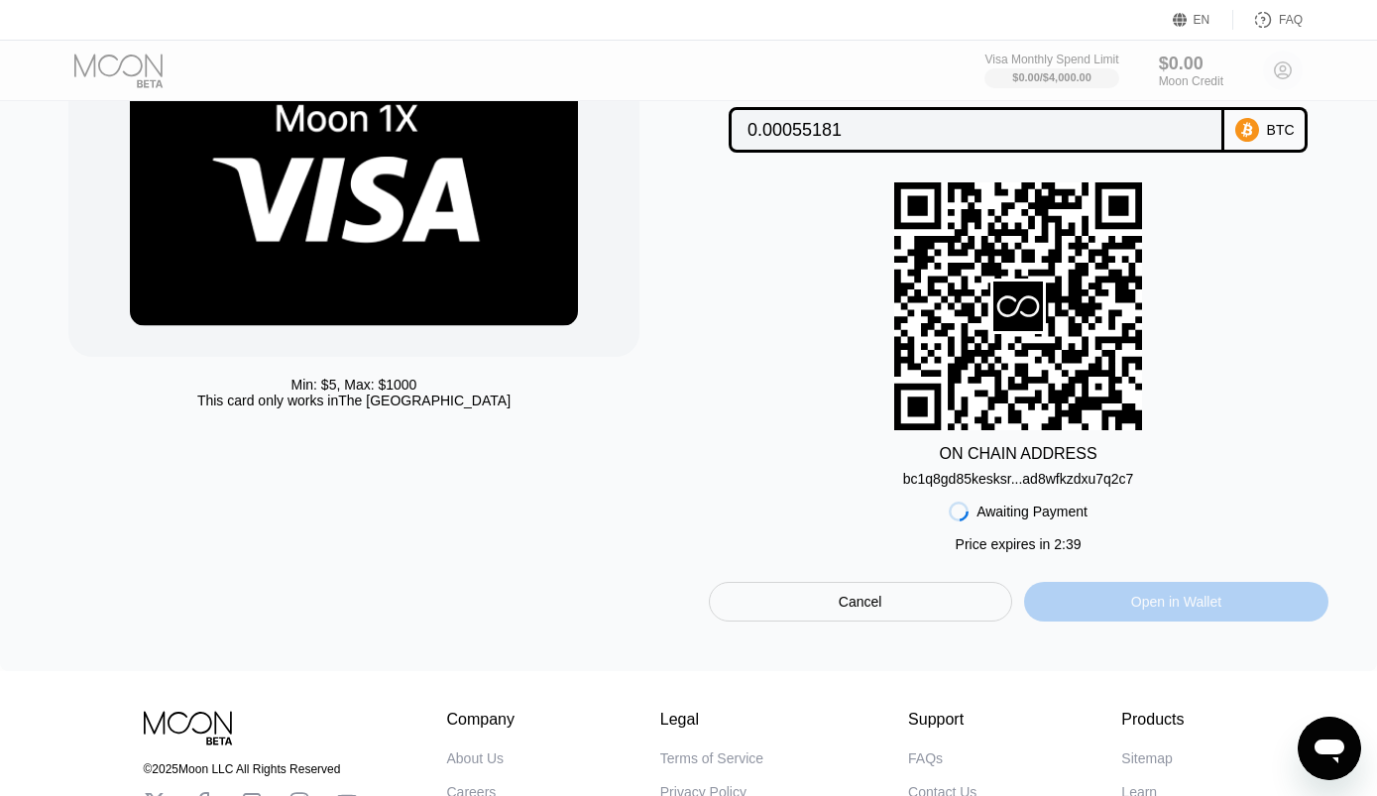
click at [1135, 611] on div "Open in Wallet" at bounding box center [1176, 602] width 90 height 18
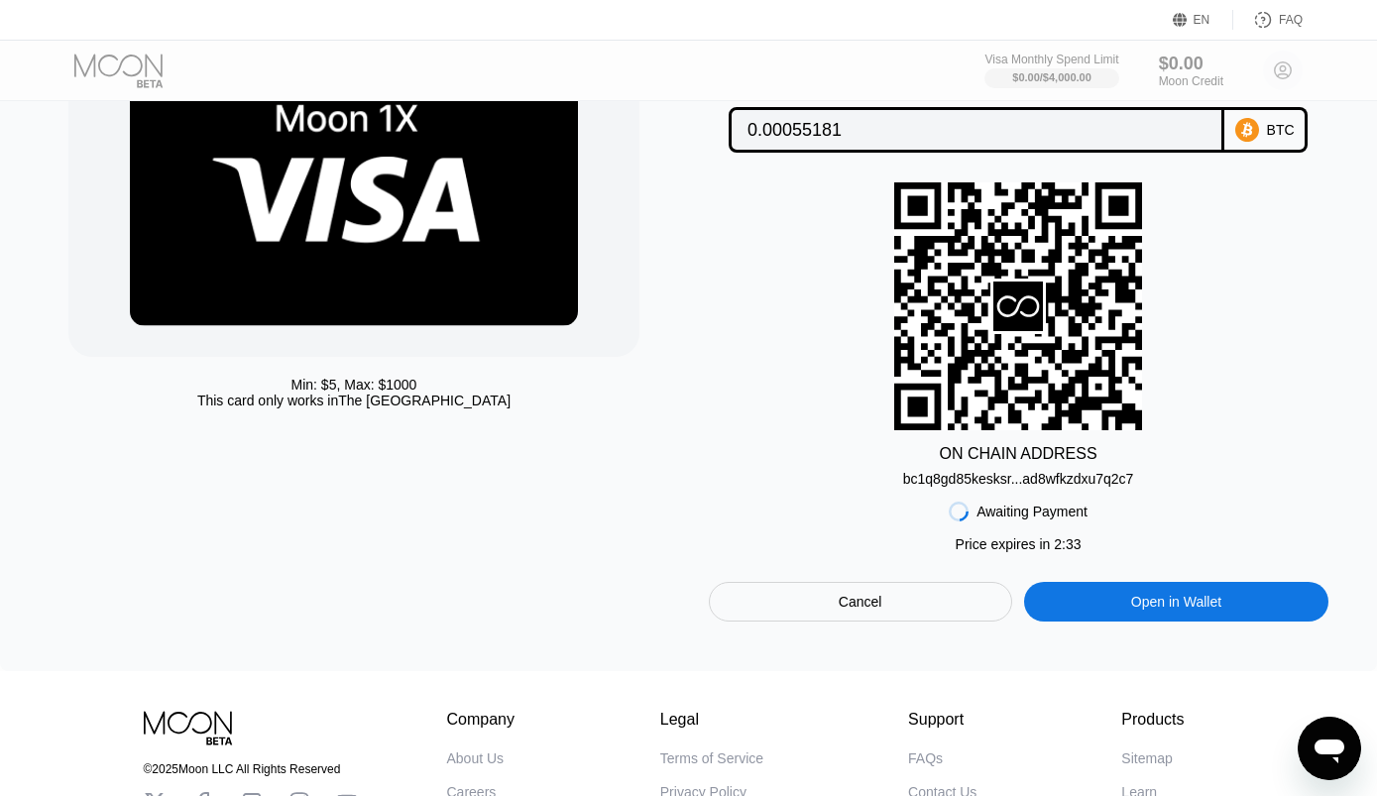
click at [996, 496] on div "Lightning On-Chain You Pay 0.00055181 BTC ON CHAIN ADDRESS bc1q8gd85kesksr...ad…" at bounding box center [1019, 316] width 620 height 612
click at [994, 487] on div "bc1q8gd85kesksr...ad8wfkzdxu7q2c7" at bounding box center [1018, 479] width 231 height 16
click at [993, 487] on div "bc1q8gd85kesksr...ad8wfkzdxu7q2c7" at bounding box center [1018, 479] width 231 height 16
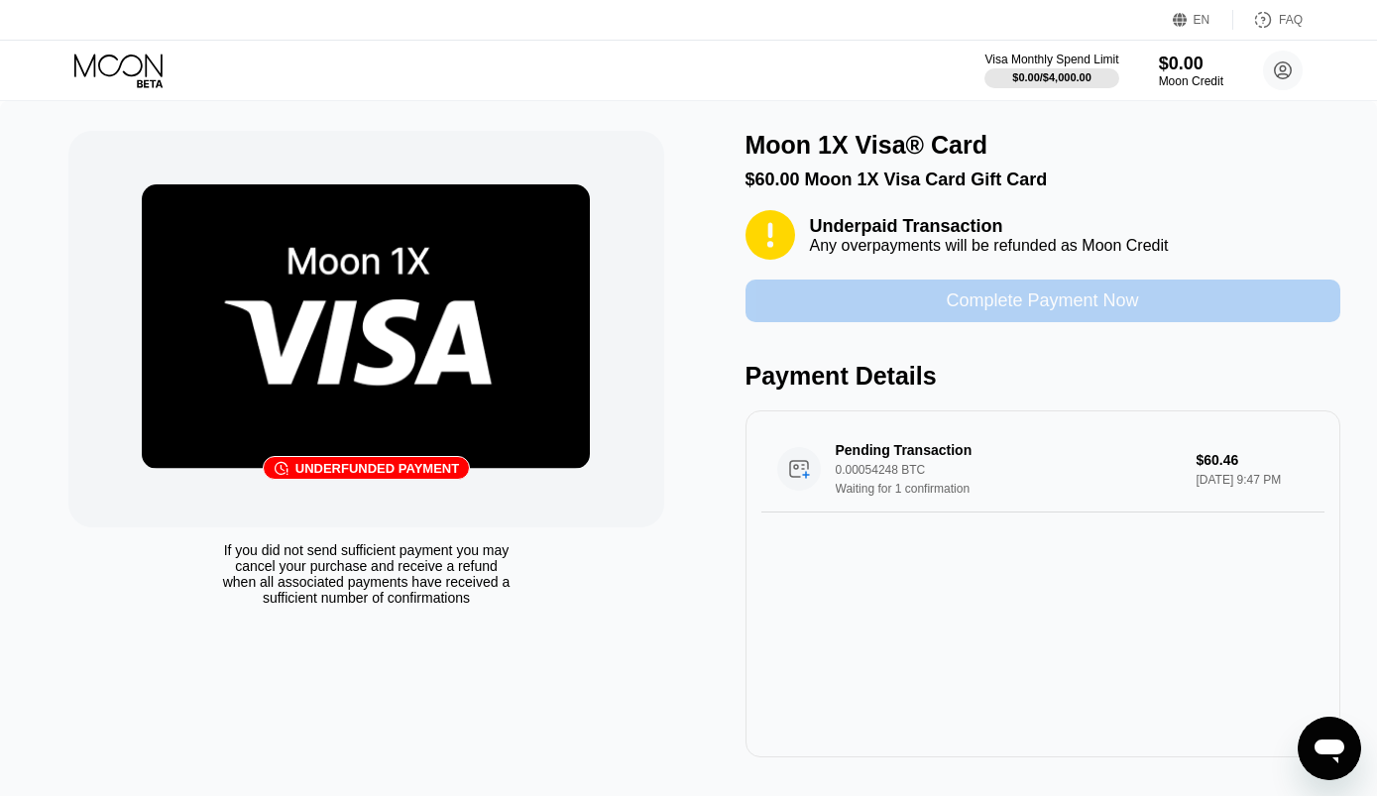
click at [1086, 308] on div "Complete Payment Now" at bounding box center [1042, 300] width 192 height 23
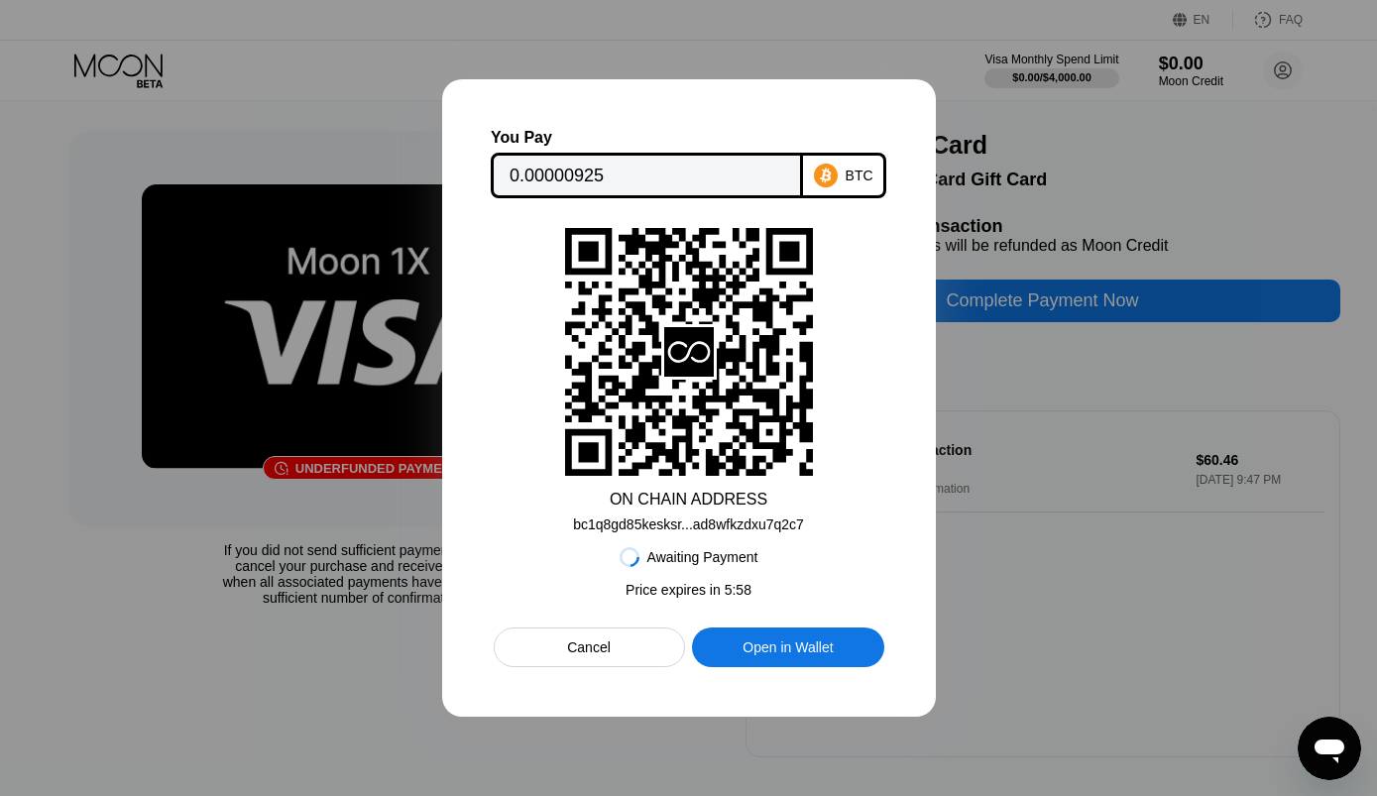
click at [601, 651] on div "Cancel" at bounding box center [589, 647] width 44 height 18
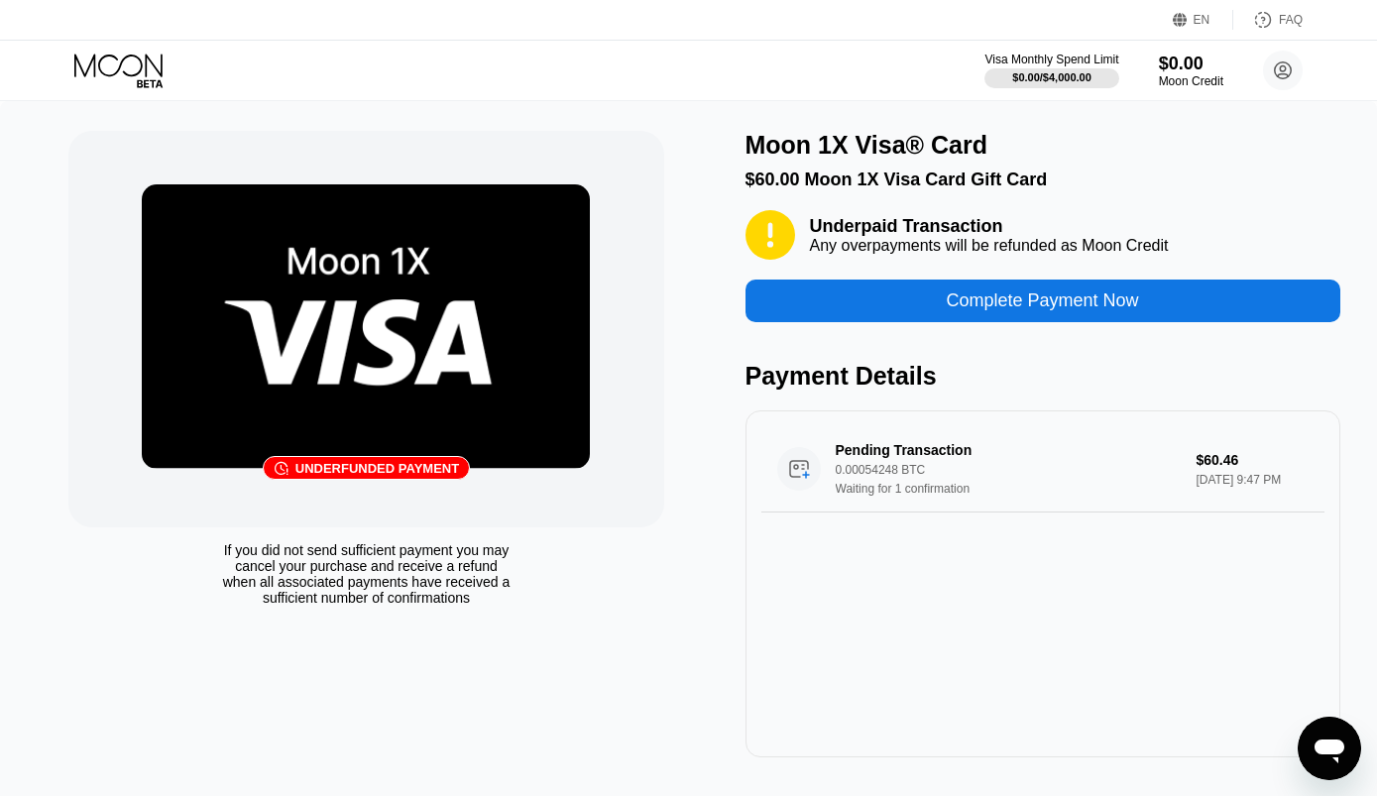
click at [1071, 312] on div "Complete Payment Now" at bounding box center [1042, 300] width 192 height 23
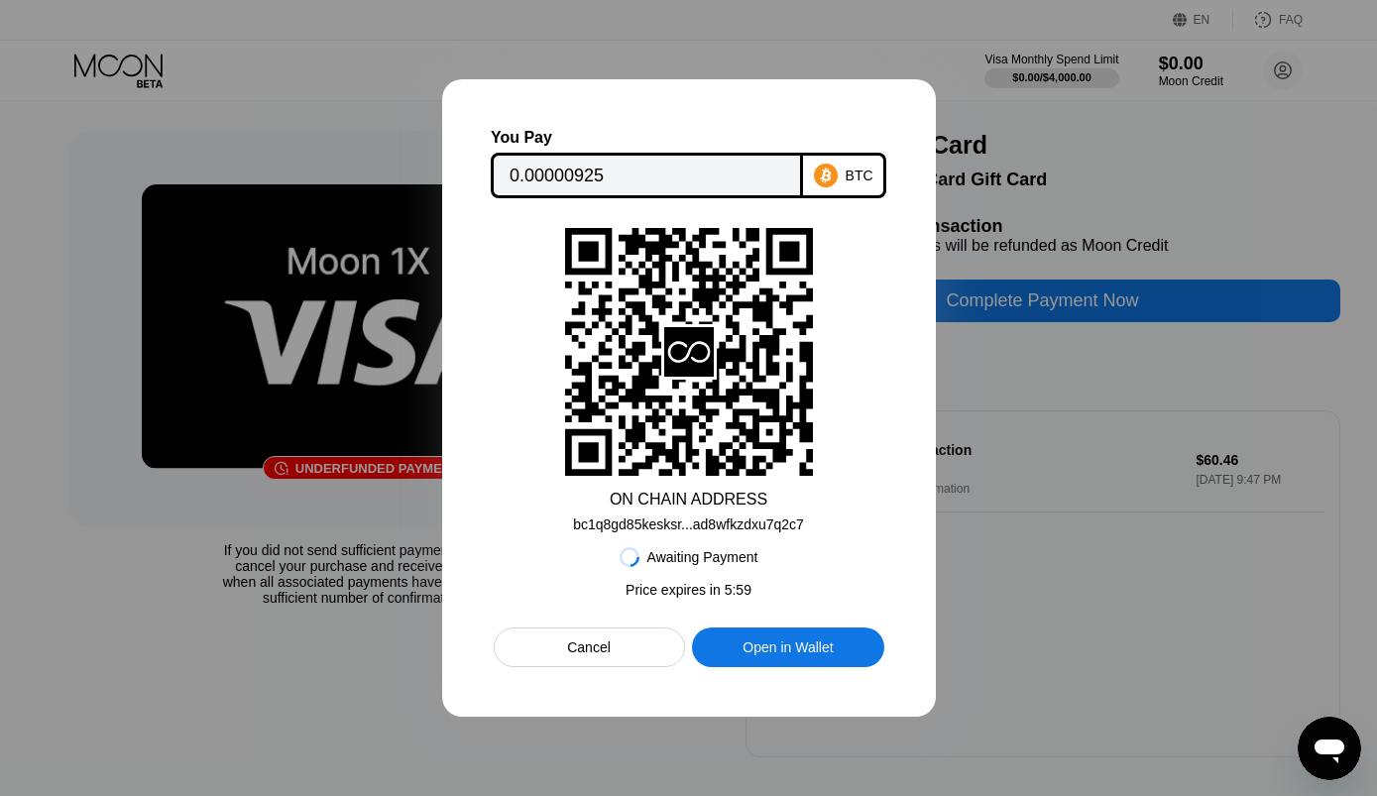
click at [592, 645] on div "Cancel" at bounding box center [589, 647] width 44 height 18
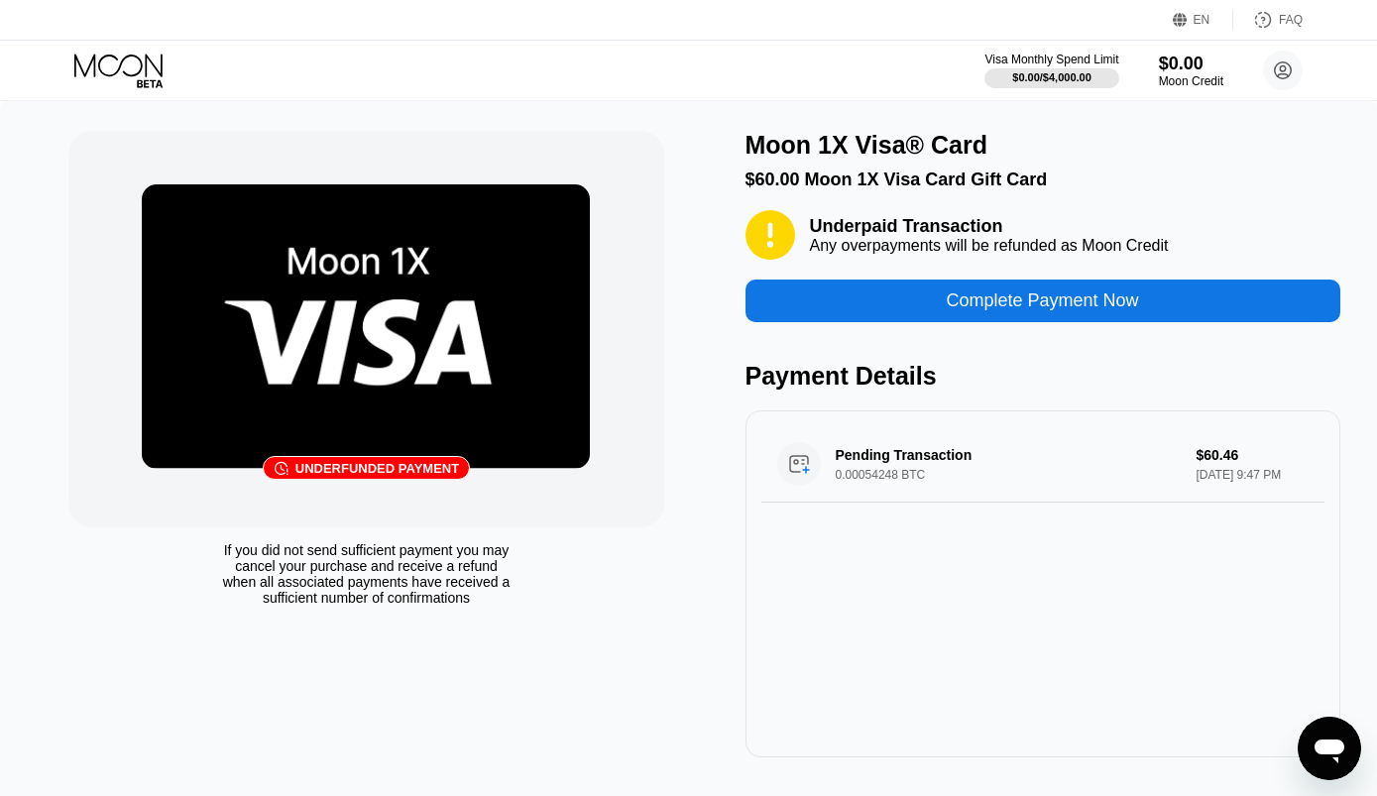
click at [814, 486] on circle at bounding box center [799, 464] width 44 height 44
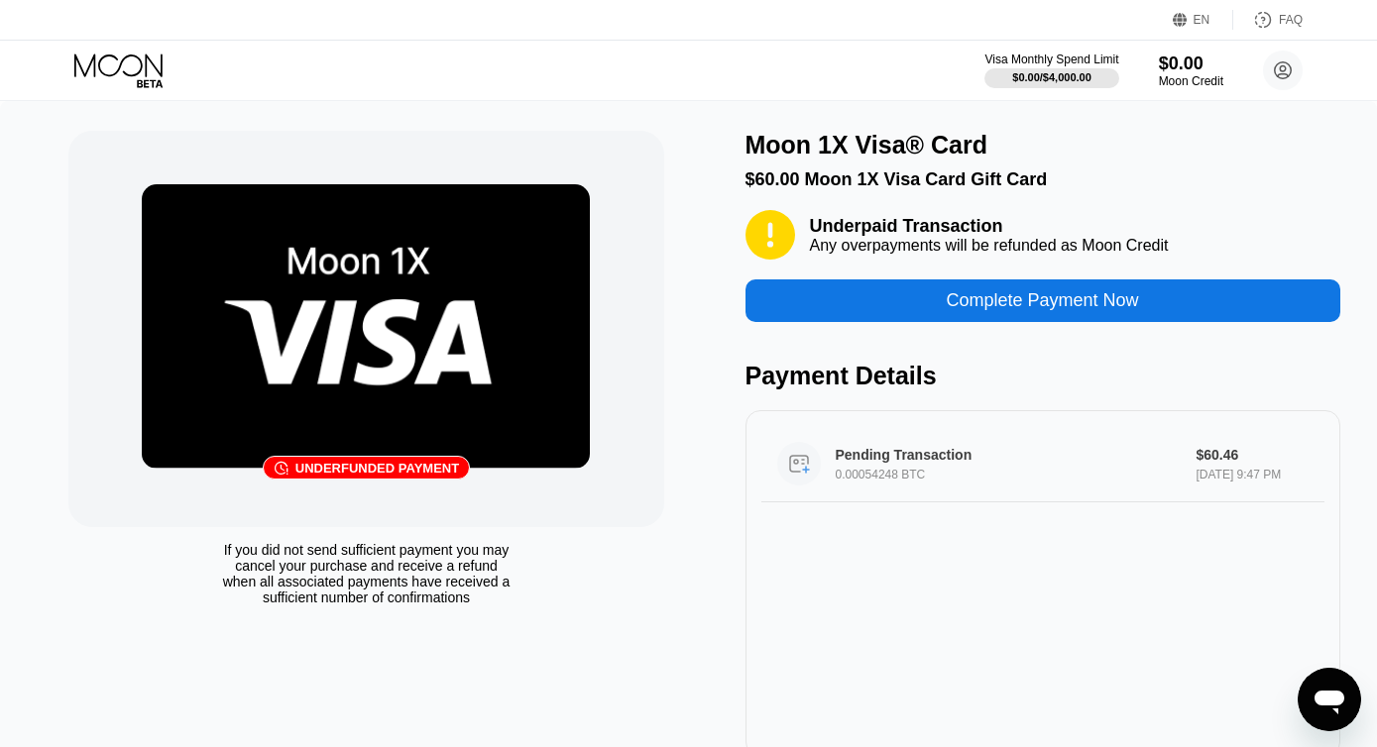
click at [788, 486] on circle at bounding box center [799, 464] width 44 height 44
click at [832, 474] on div "Pending Transaction 0.00054248 BTC" at bounding box center [978, 464] width 403 height 44
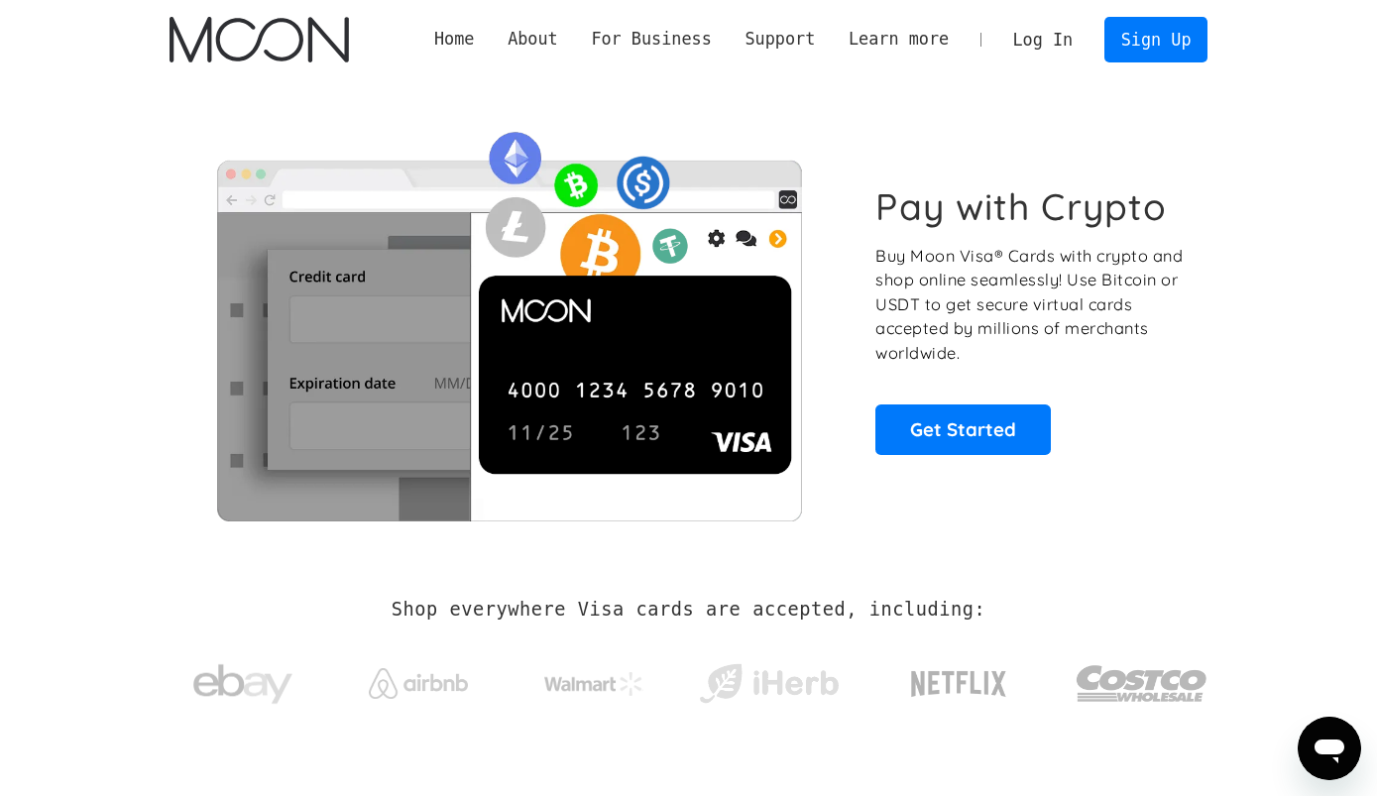
click at [1064, 54] on link "Log In" at bounding box center [1042, 40] width 93 height 44
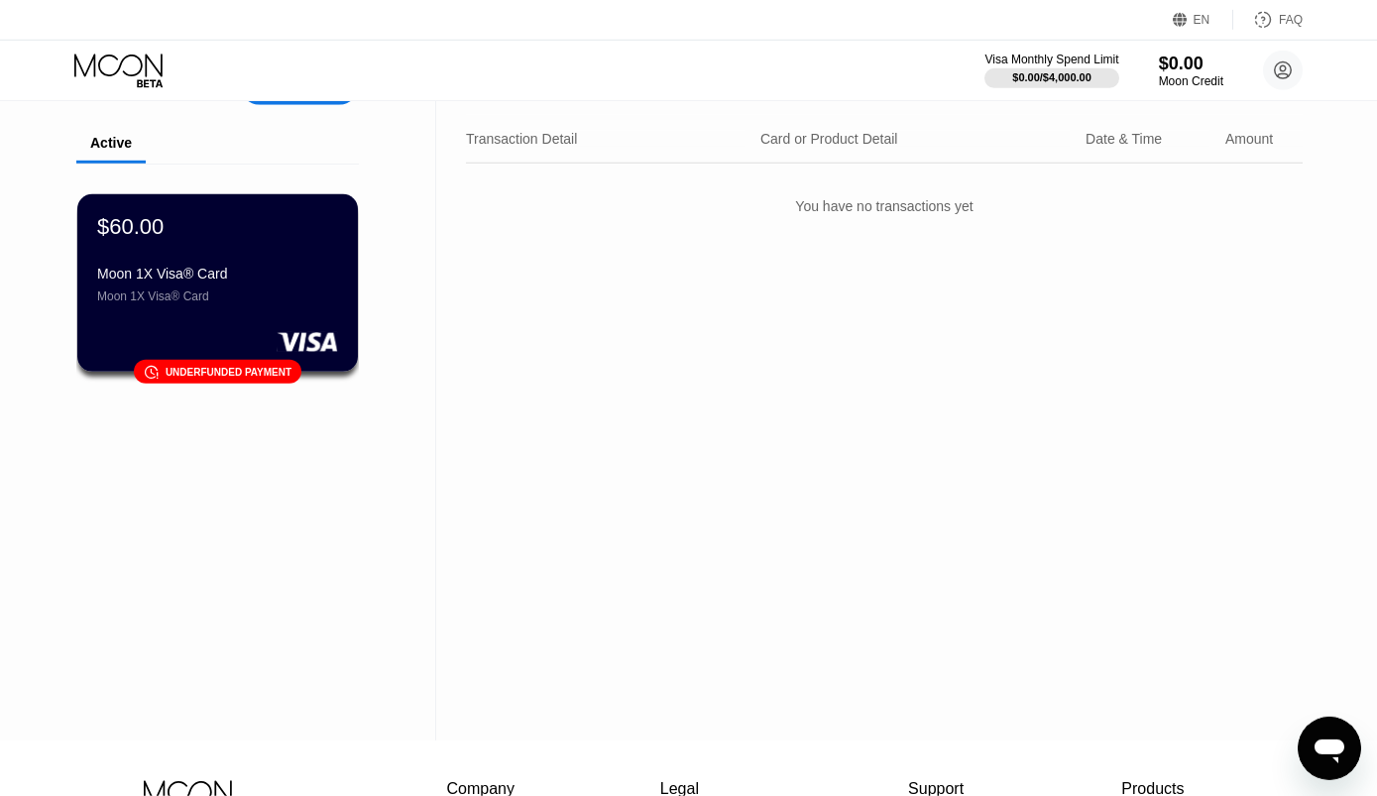
scroll to position [18, 0]
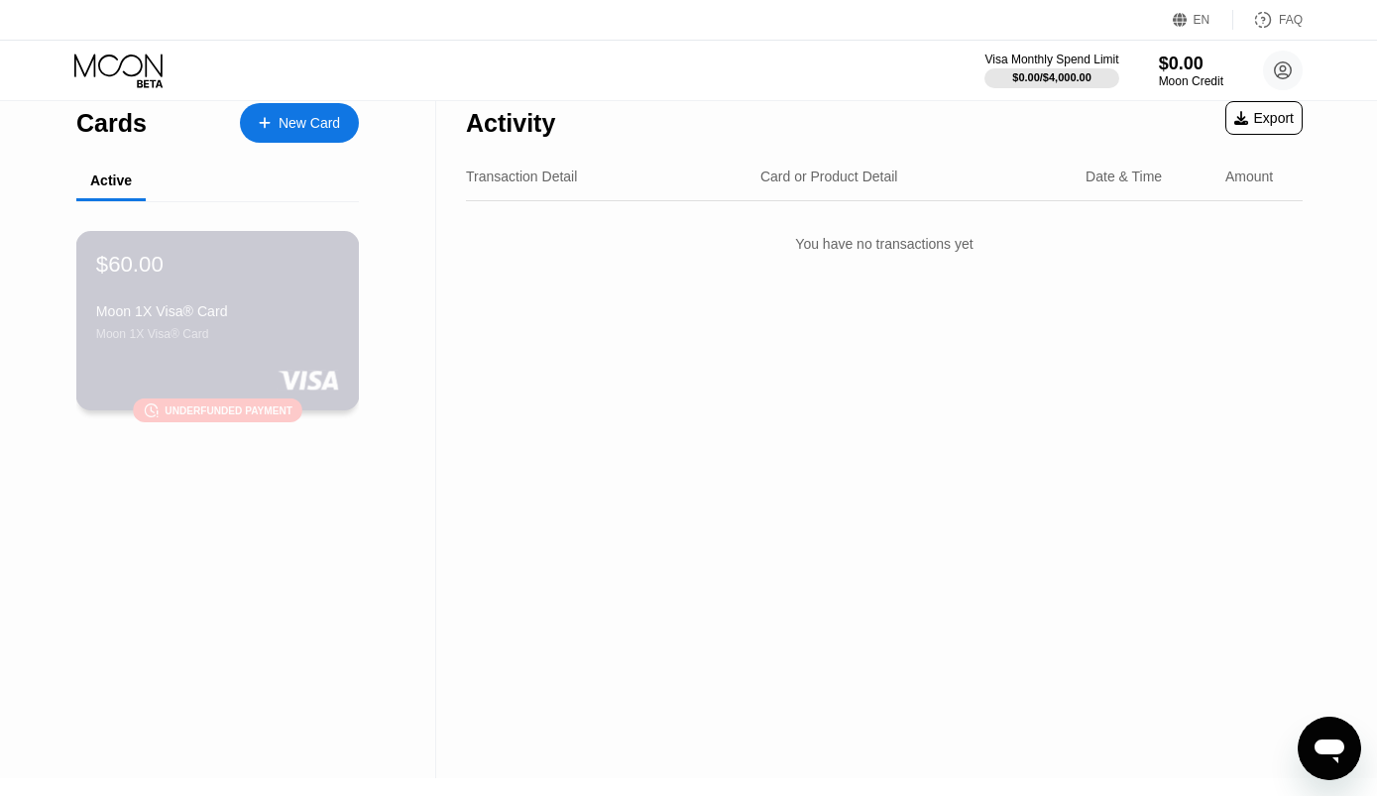
click at [290, 334] on div "Moon 1X Visa® Card Moon 1X Visa® Card" at bounding box center [217, 322] width 243 height 38
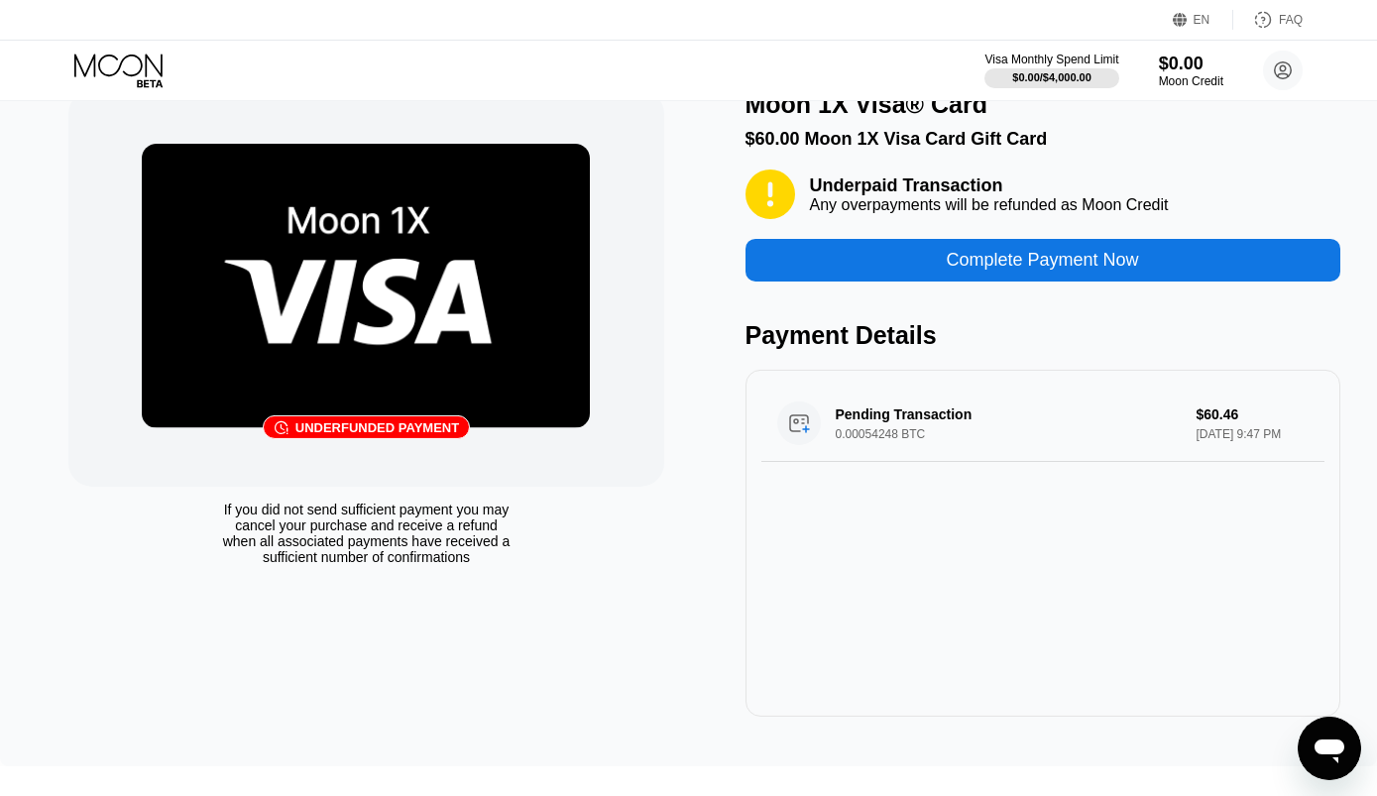
scroll to position [36, 0]
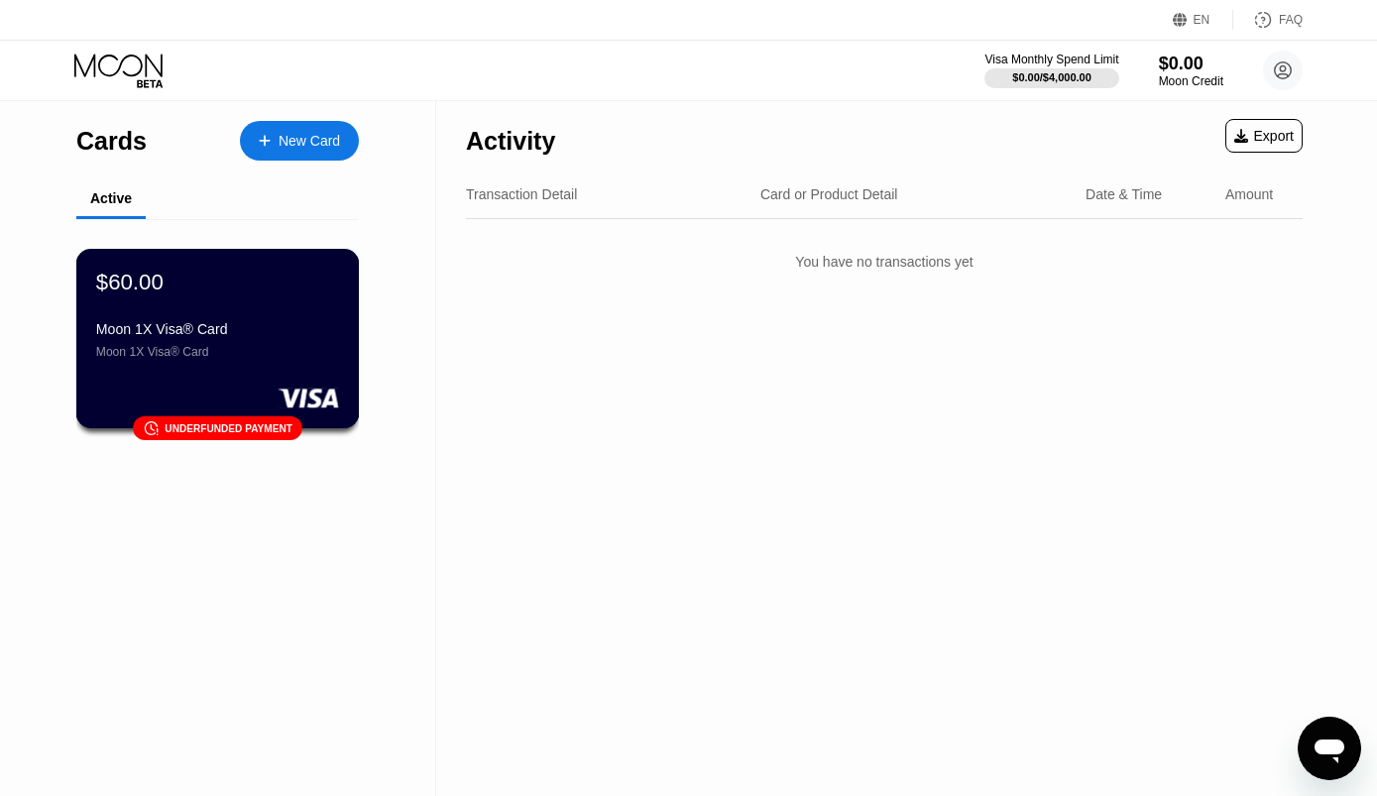
click at [219, 327] on div "Moon 1X Visa® Card" at bounding box center [217, 329] width 243 height 16
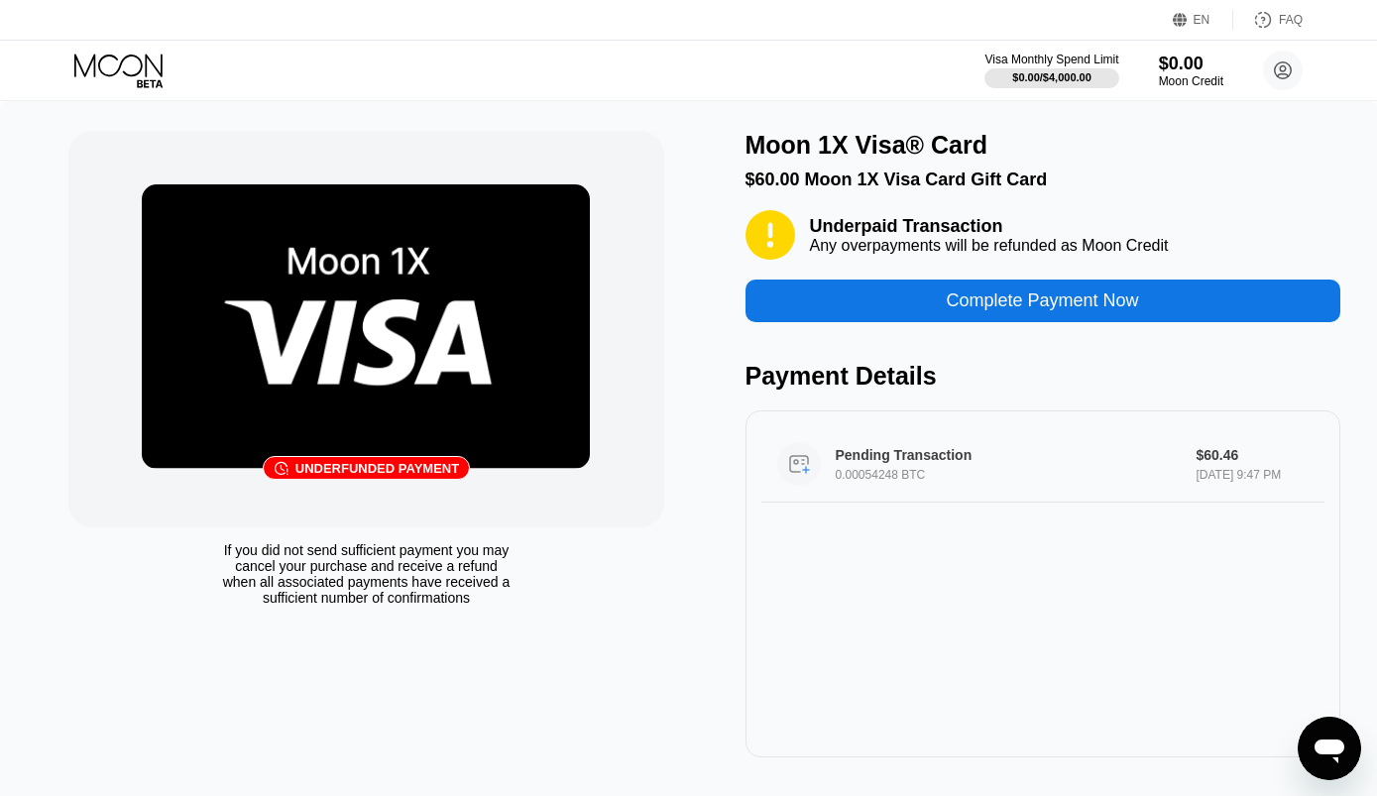
click at [798, 464] on icon at bounding box center [799, 462] width 10 height 4
click at [1290, 80] on circle at bounding box center [1283, 71] width 40 height 40
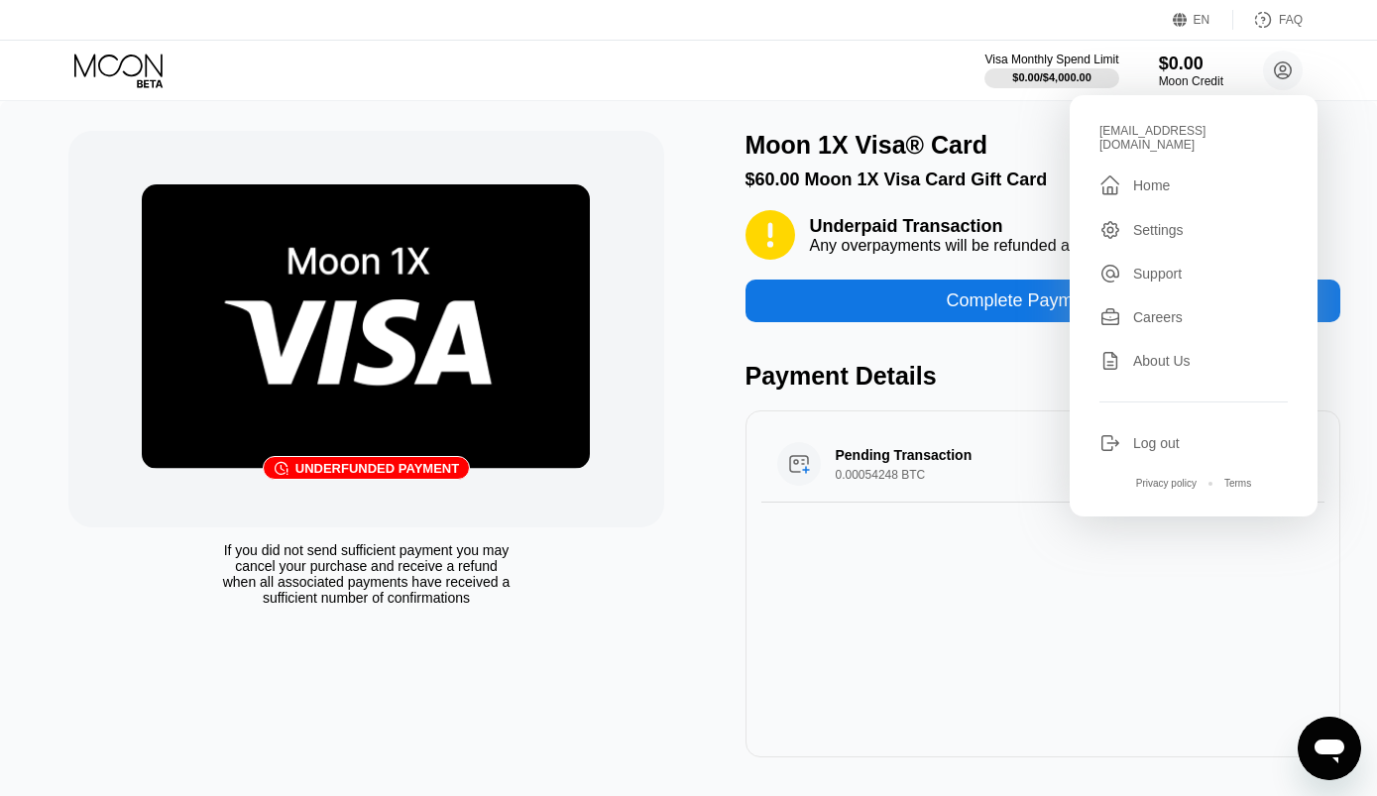
click at [713, 660] on div "󰗎 Underfunded payment If you did not send sufficient payment you may cancel you…" at bounding box center [687, 444] width 1239 height 627
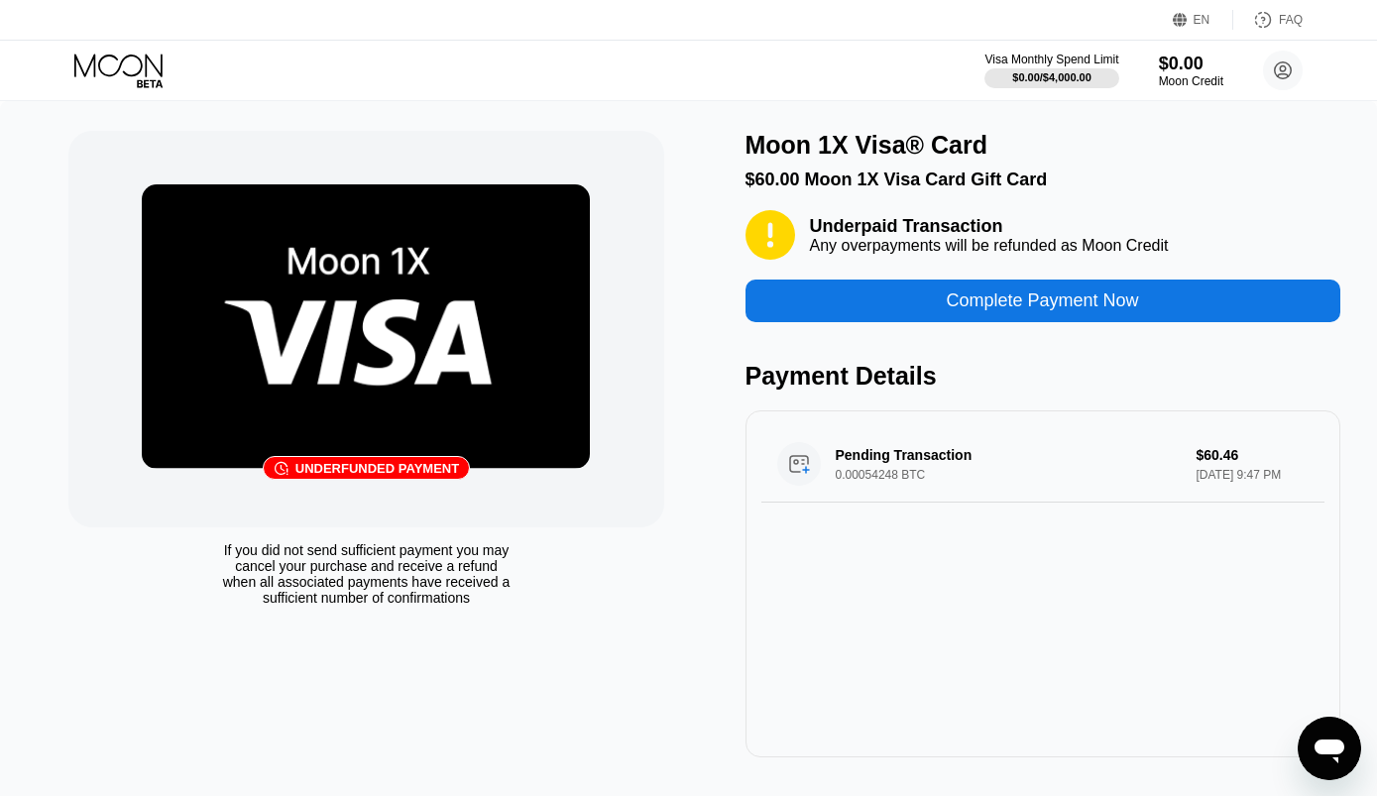
click at [392, 280] on img at bounding box center [366, 326] width 448 height 285
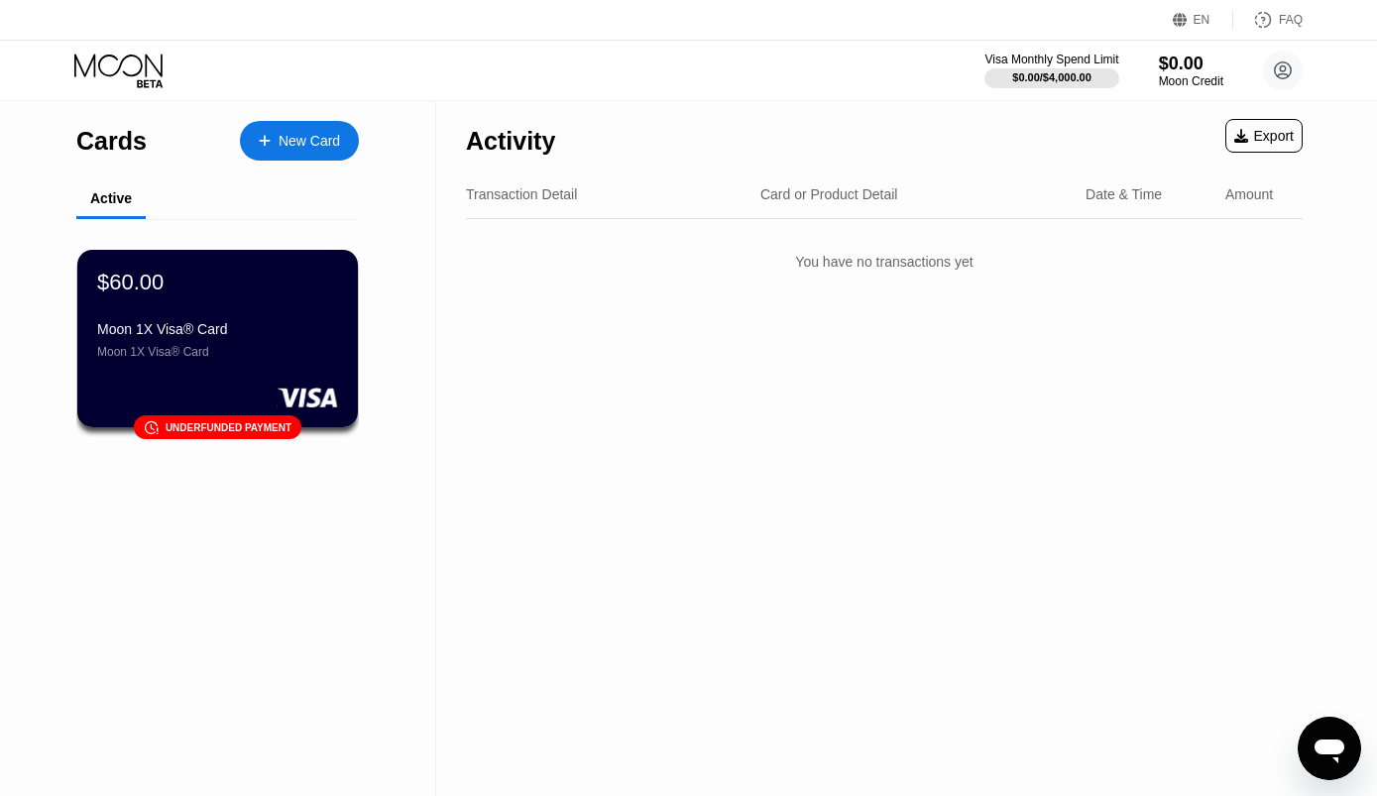
click at [531, 197] on div "Transaction Detail" at bounding box center [521, 194] width 111 height 16
click at [838, 202] on div "Card or Product Detail" at bounding box center [829, 194] width 138 height 16
click at [837, 210] on div "Transaction Detail Card or Product Detail Date & Time Amount" at bounding box center [884, 195] width 837 height 49
click at [1172, 208] on div "Transaction Detail Card or Product Detail Date & Time Amount" at bounding box center [884, 195] width 837 height 49
click at [210, 308] on div "$60.00 Moon 1X Visa® Card Moon 1X Visa® Card" at bounding box center [217, 314] width 241 height 89
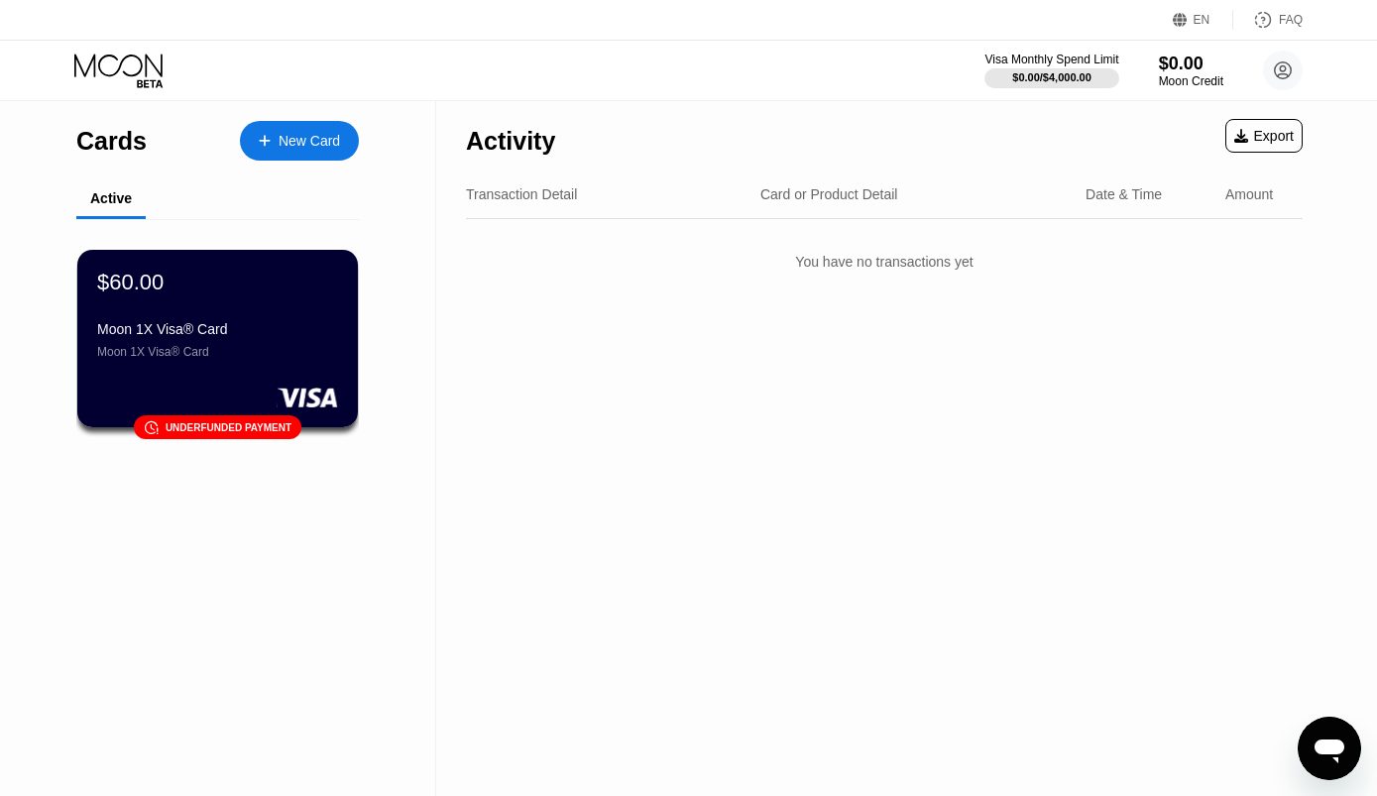
click at [248, 320] on div "$60.00 Moon 1X Visa® Card Moon 1X Visa® Card" at bounding box center [217, 314] width 241 height 89
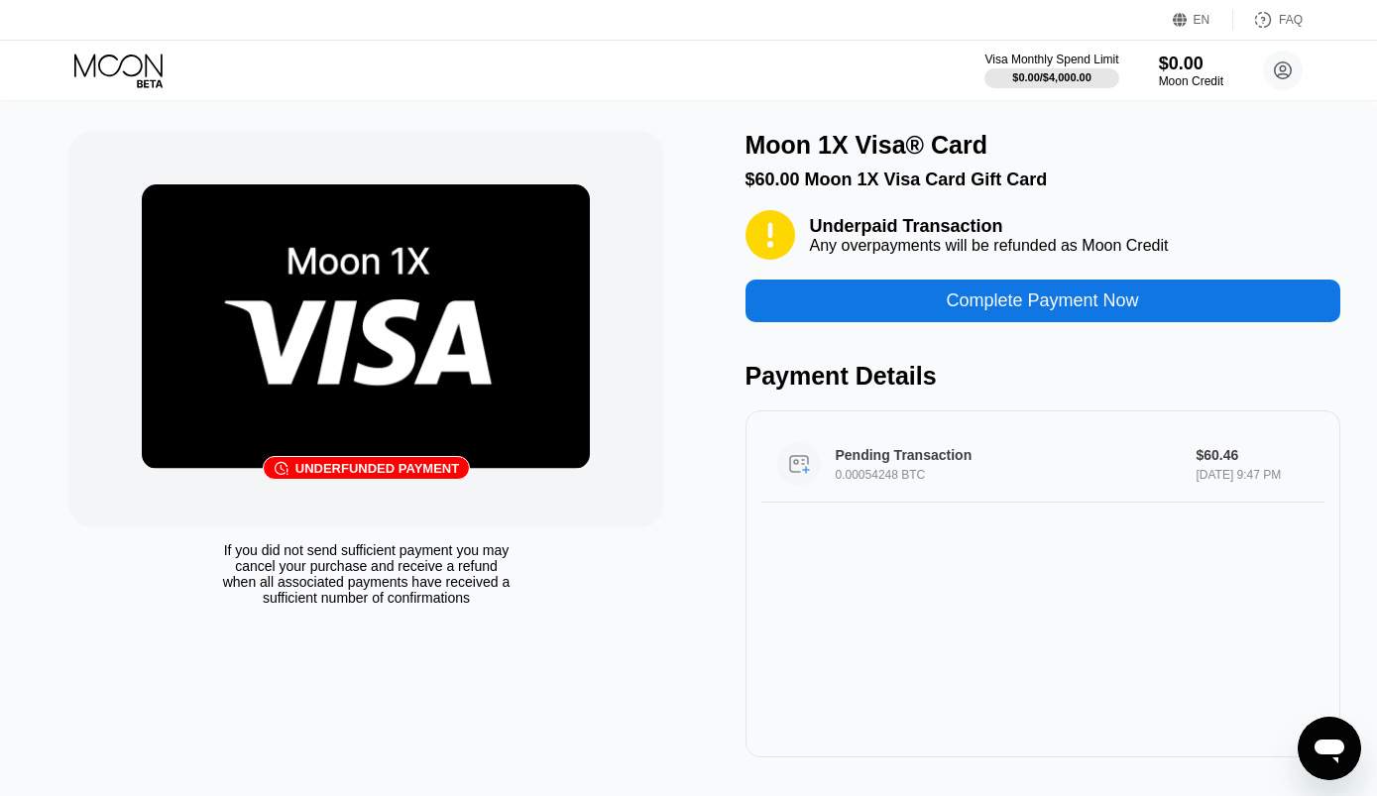
click at [891, 482] on div "Pending Transaction 0.00054248 BTC" at bounding box center [1017, 464] width 363 height 35
click at [1288, 57] on circle at bounding box center [1283, 71] width 40 height 40
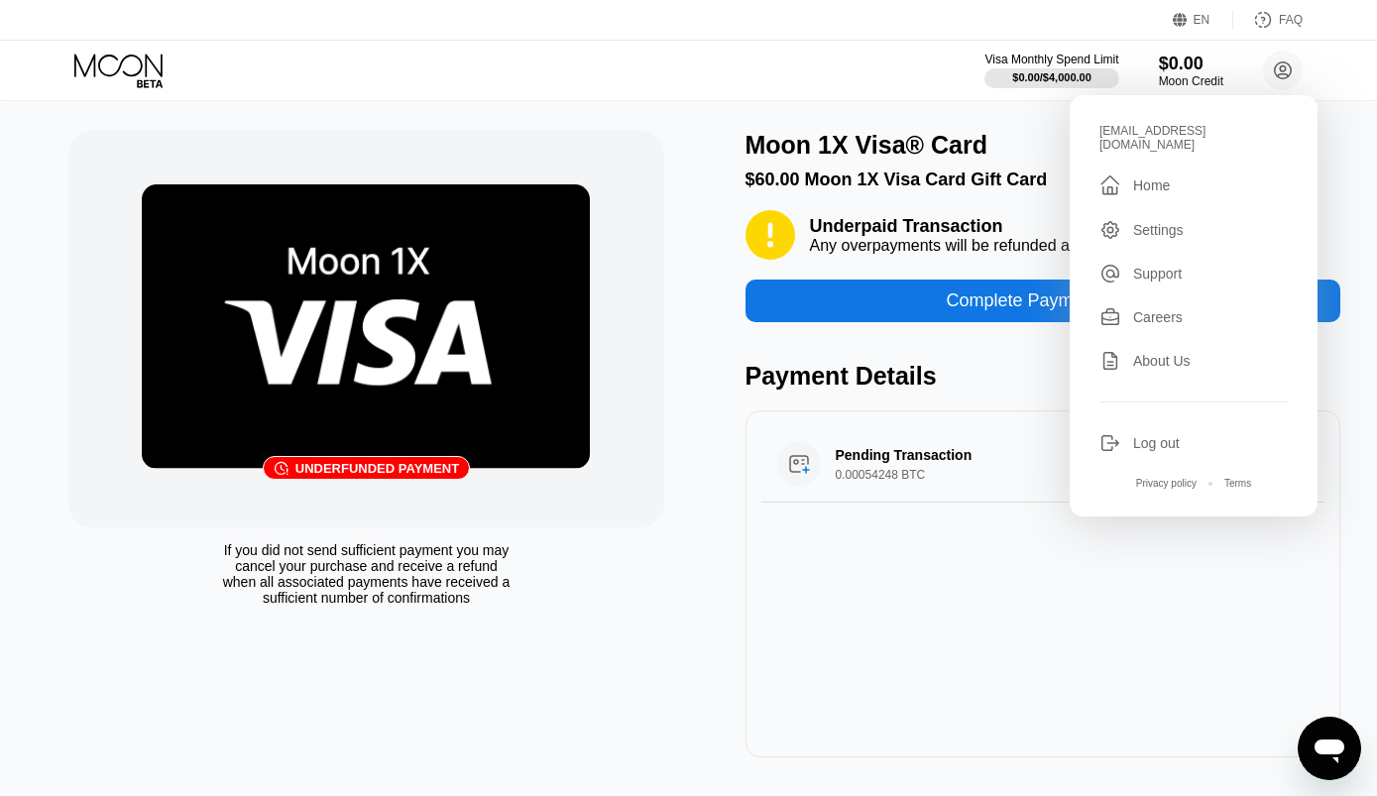
click at [1155, 179] on div "Home" at bounding box center [1151, 185] width 37 height 16
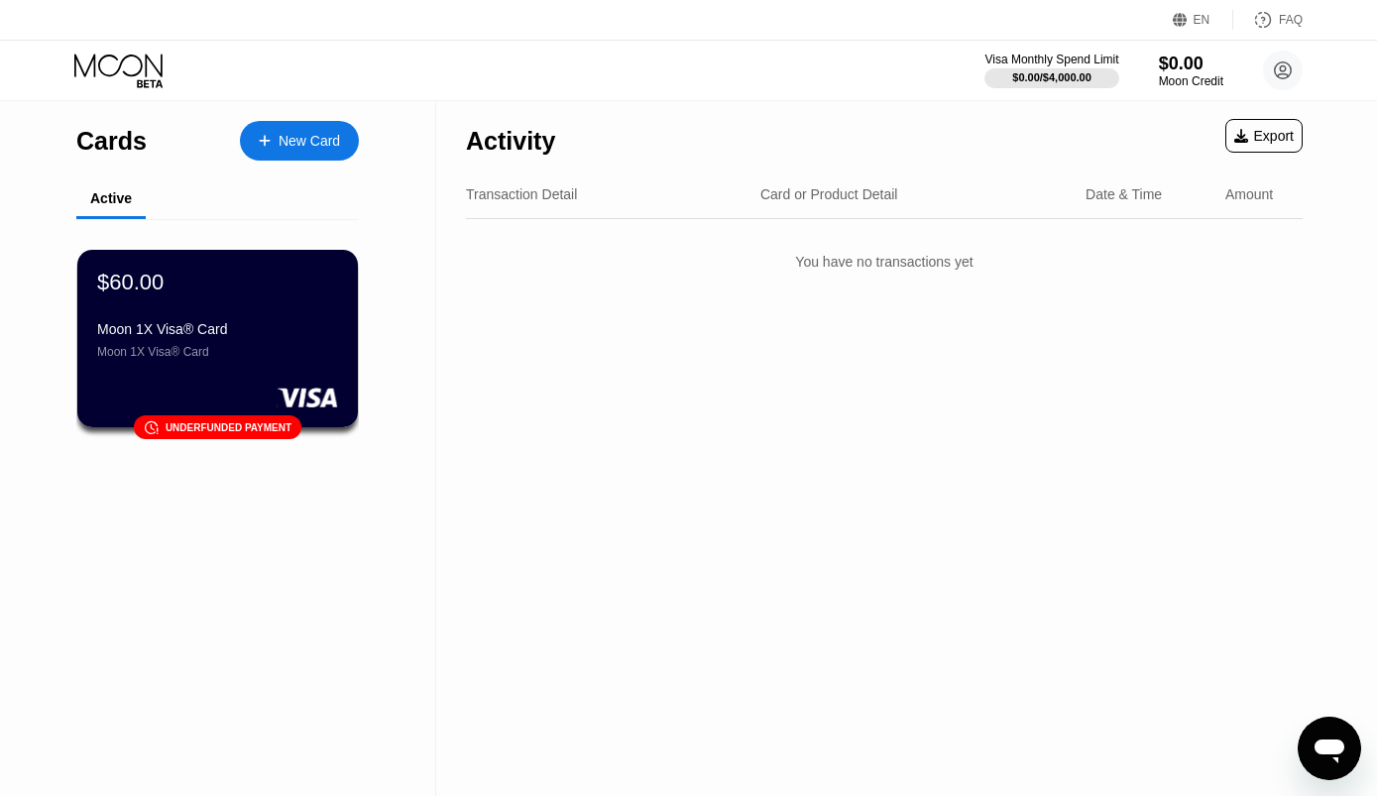
click at [483, 200] on div "Transaction Detail" at bounding box center [521, 194] width 111 height 16
click at [849, 190] on div "Card or Product Detail" at bounding box center [829, 194] width 138 height 16
click at [1122, 179] on div "Transaction Detail Card or Product Detail Date & Time Amount" at bounding box center [884, 195] width 837 height 49
click at [1238, 190] on div "Amount" at bounding box center [1249, 194] width 48 height 16
click at [1256, 139] on div "Export" at bounding box center [1263, 136] width 59 height 16
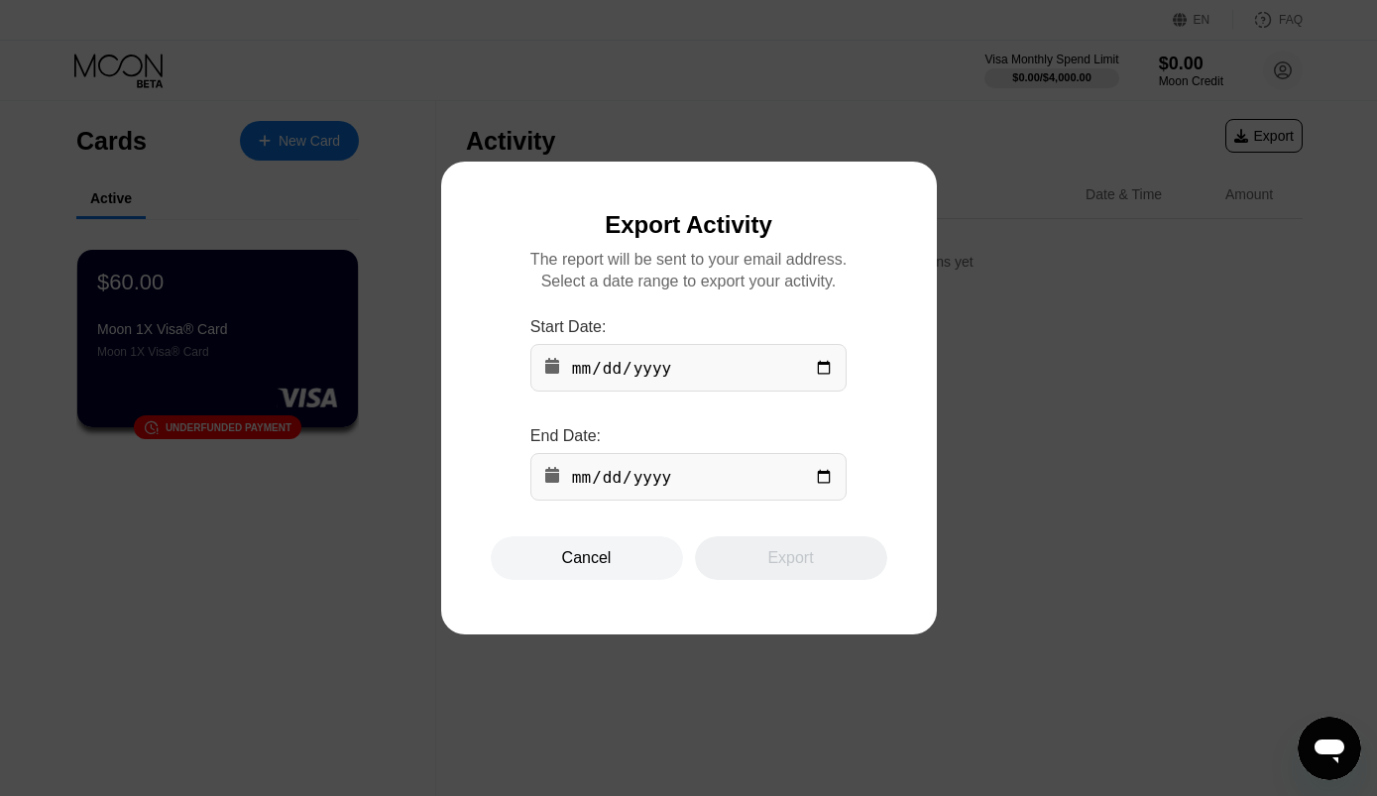
click at [731, 103] on div at bounding box center [688, 398] width 1377 height 796
click at [616, 103] on div at bounding box center [688, 398] width 1377 height 796
click at [599, 568] on div "Cancel" at bounding box center [587, 558] width 50 height 20
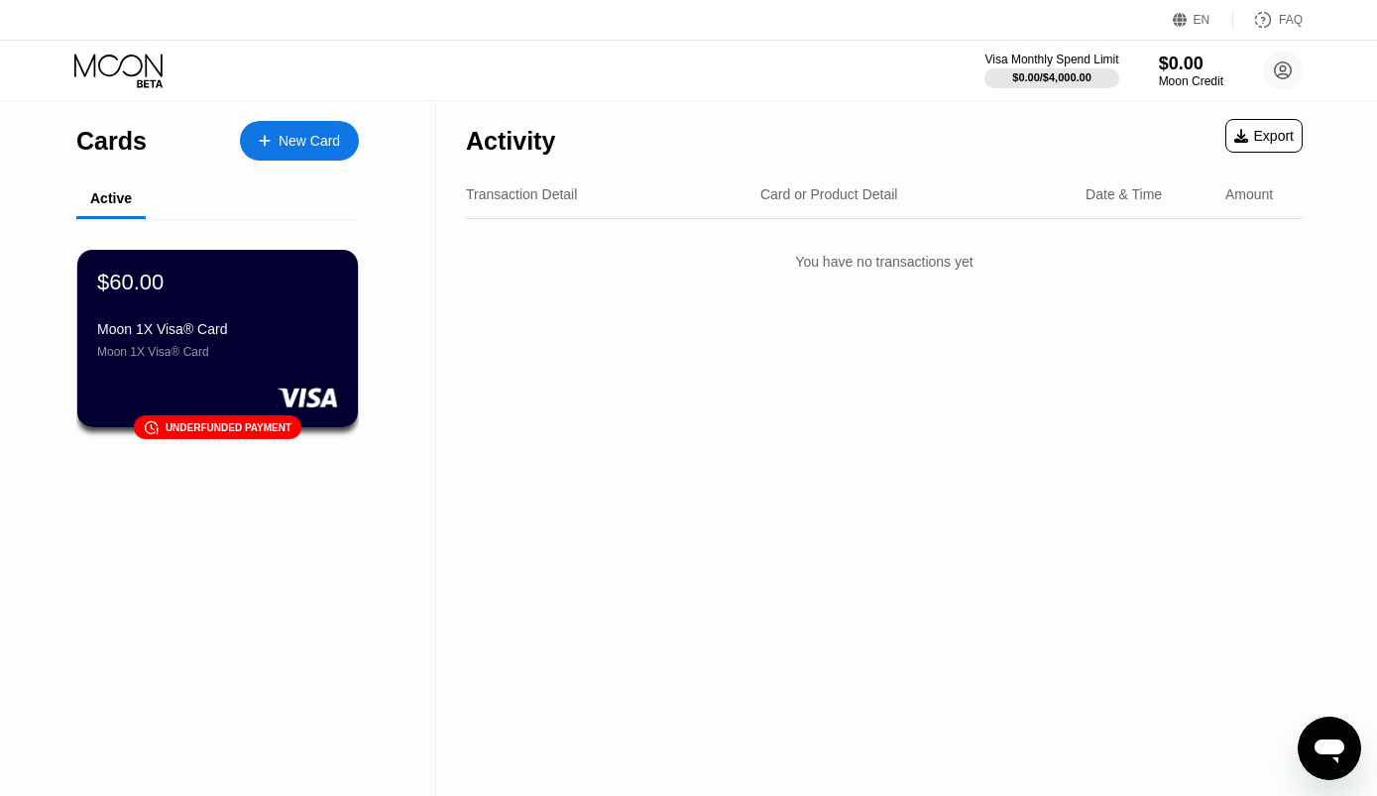
click at [561, 196] on div "Transaction Detail" at bounding box center [521, 194] width 111 height 16
click at [821, 173] on div "Transaction Detail Card or Product Detail Date & Time Amount" at bounding box center [884, 195] width 837 height 49
click at [1149, 194] on div "Date & Time" at bounding box center [1124, 194] width 76 height 16
click at [141, 82] on icon at bounding box center [120, 71] width 92 height 35
click at [1267, 61] on circle at bounding box center [1283, 71] width 40 height 40
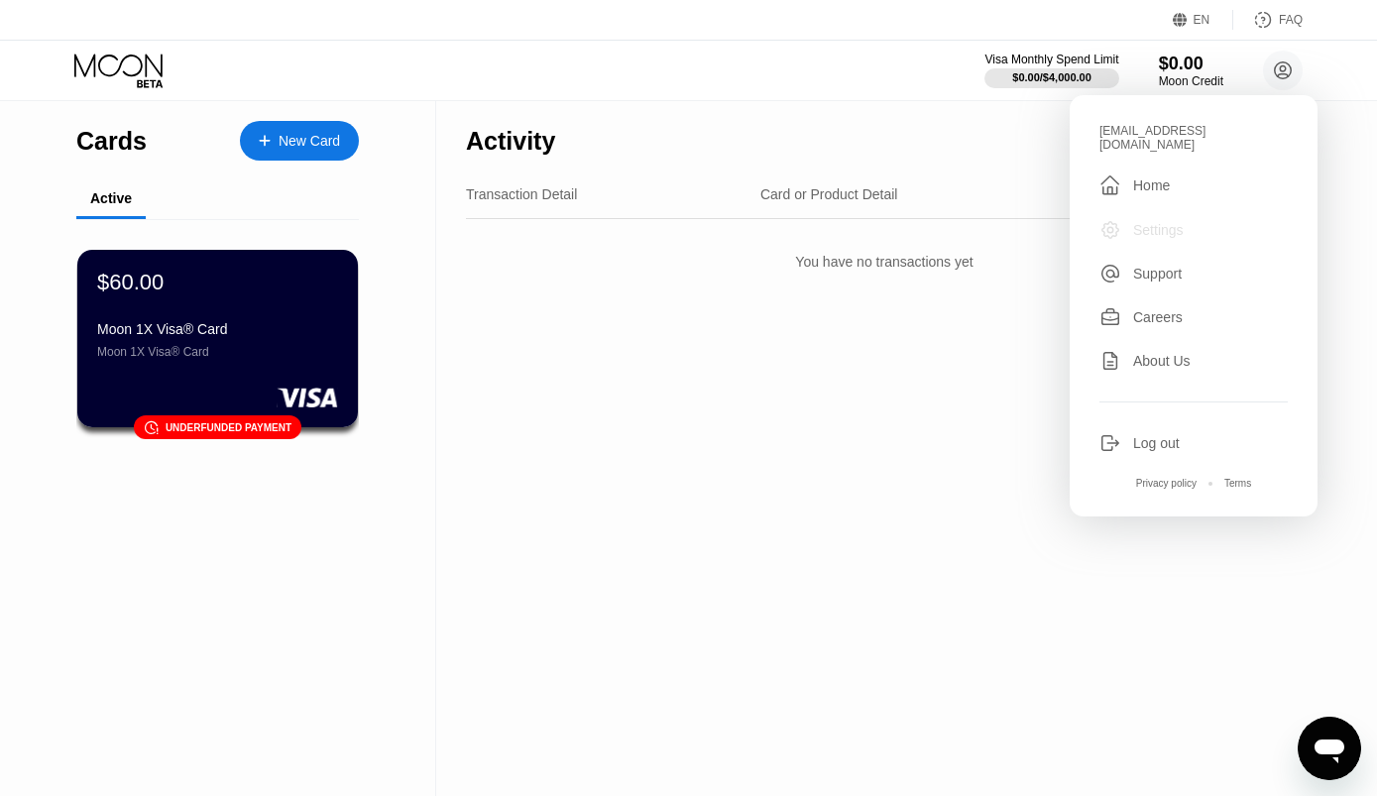
click at [1167, 222] on div "Settings" at bounding box center [1158, 230] width 51 height 16
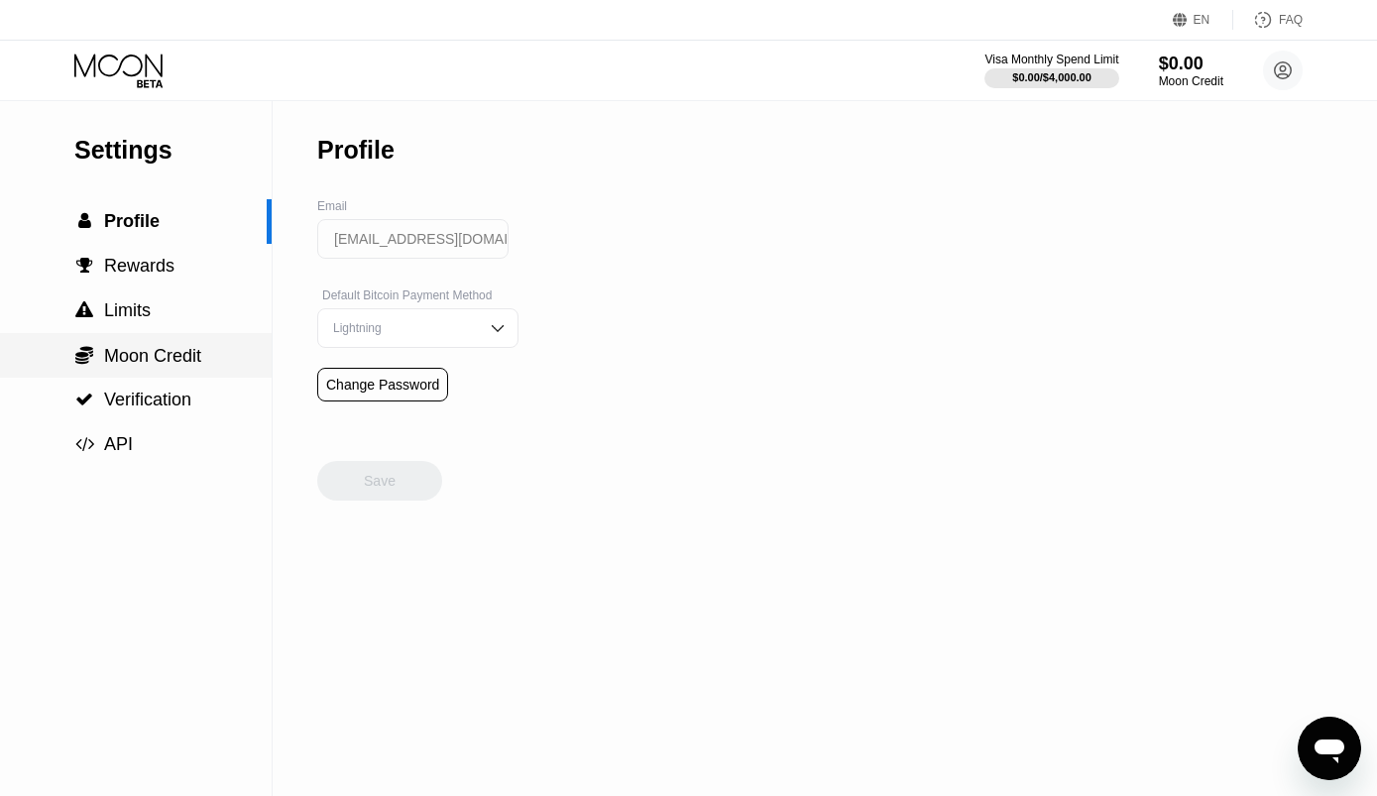
click at [160, 361] on span "Moon Credit" at bounding box center [152, 356] width 97 height 20
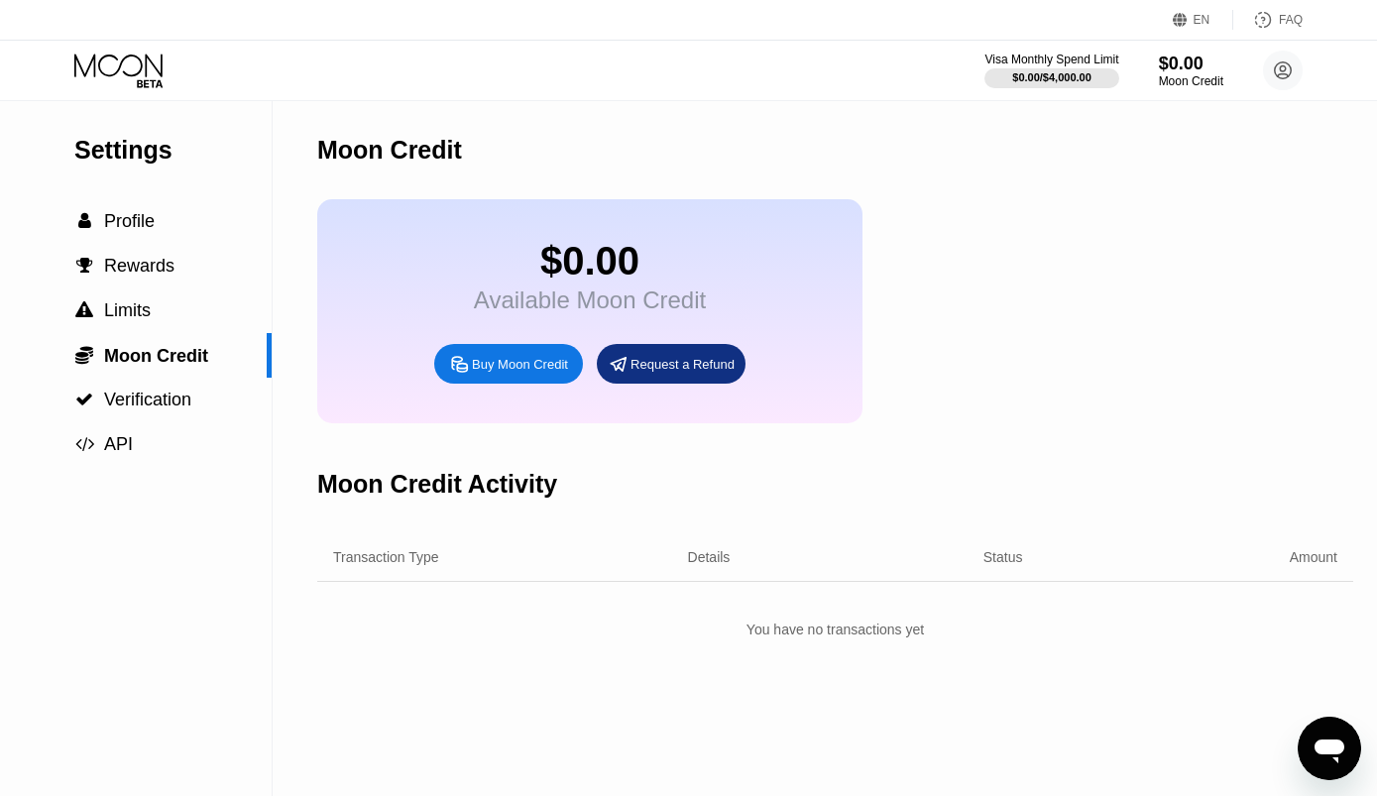
click at [405, 565] on div "Transaction Type" at bounding box center [386, 557] width 106 height 16
click at [716, 565] on div "Details" at bounding box center [709, 557] width 43 height 16
click at [1003, 569] on div "Transaction Type Details Status Amount" at bounding box center [835, 557] width 1036 height 49
click at [126, 222] on span "Profile" at bounding box center [129, 221] width 51 height 20
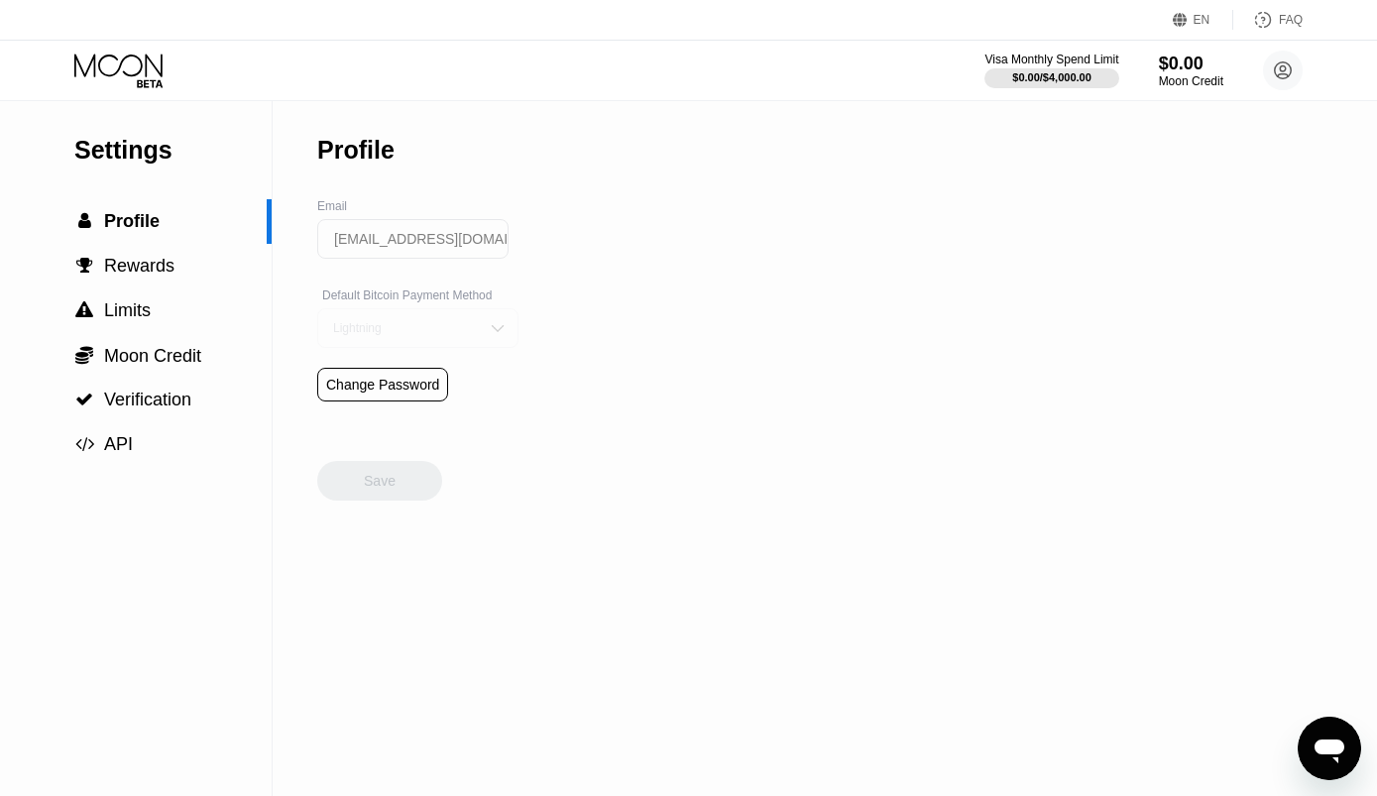
click at [473, 336] on div "Lightning" at bounding box center [417, 328] width 201 height 40
click at [376, 425] on div "On-Chain" at bounding box center [417, 408] width 199 height 40
click at [399, 491] on div "Save" at bounding box center [379, 481] width 125 height 40
click at [145, 231] on span "Profile" at bounding box center [132, 221] width 56 height 20
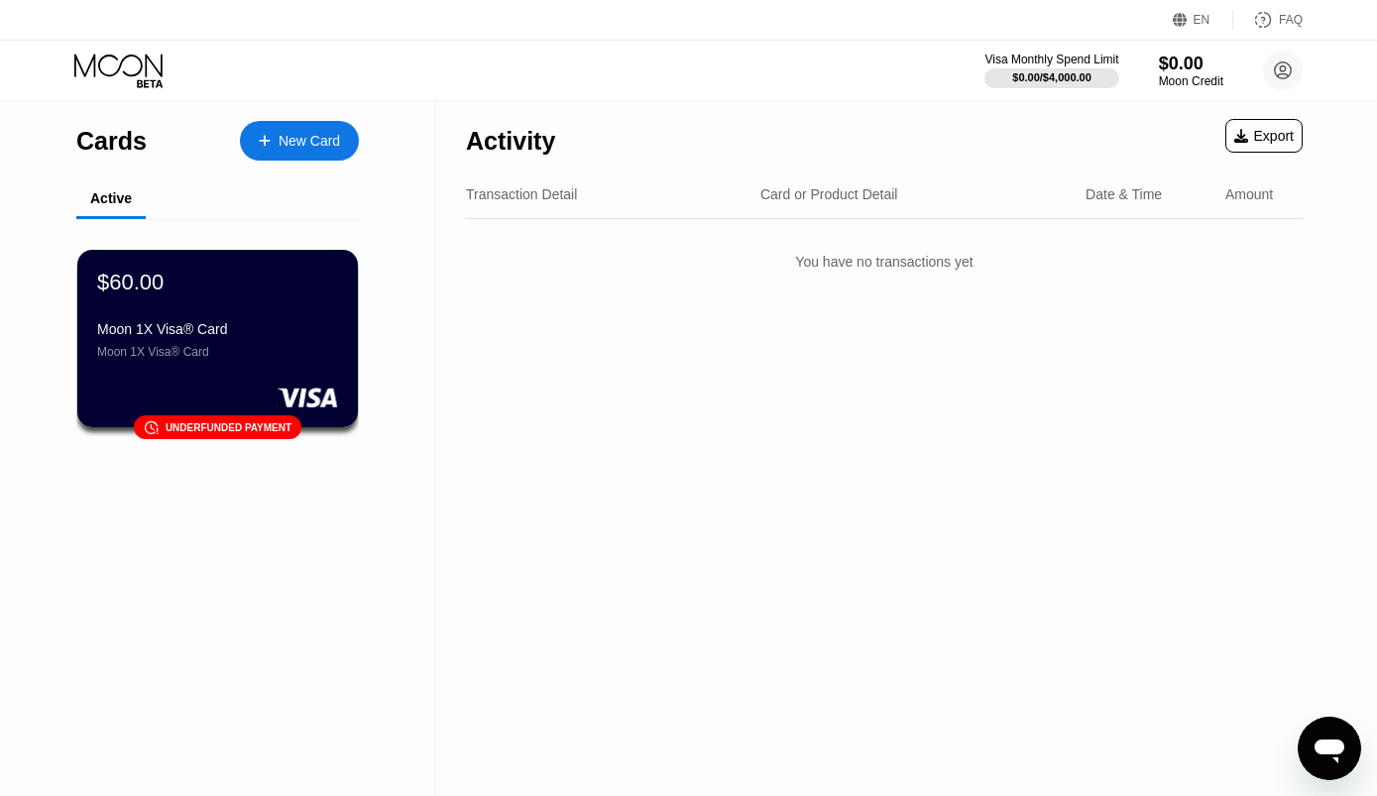
click at [1141, 183] on div "Transaction Detail Card or Product Detail Date & Time Amount" at bounding box center [884, 195] width 837 height 49
click at [1137, 208] on div "Transaction Detail Card or Product Detail Date & Time Amount" at bounding box center [884, 195] width 837 height 49
click at [504, 191] on div "Transaction Detail" at bounding box center [521, 194] width 111 height 16
